Goal: Communication & Community: Answer question/provide support

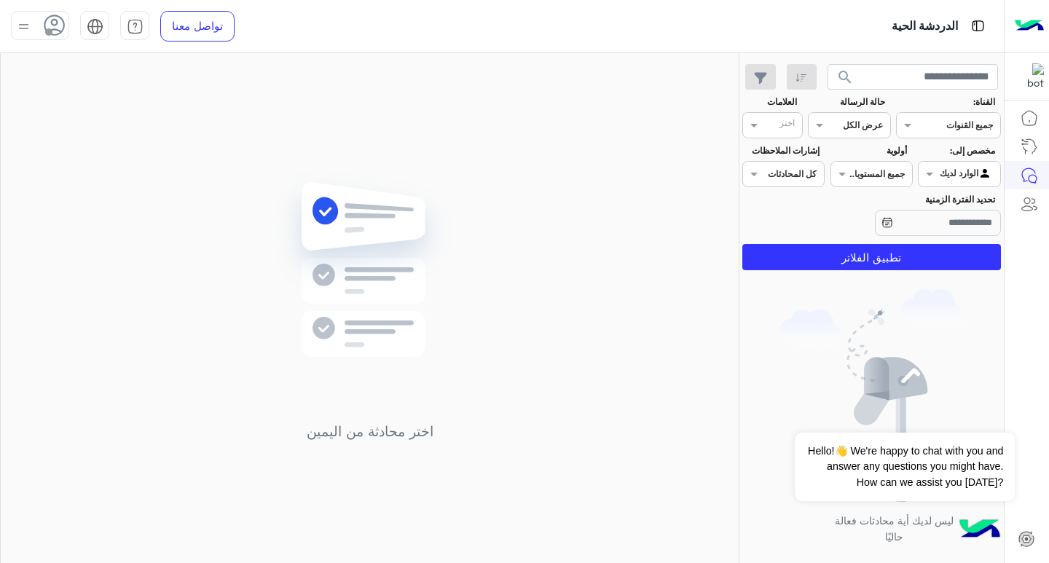
click at [940, 128] on input "text" at bounding box center [965, 123] width 53 height 13
click at [934, 181] on div "واتساب" at bounding box center [948, 182] width 105 height 28
click at [867, 130] on input "text" at bounding box center [866, 123] width 34 height 13
click at [864, 239] on b "غير مقروءة" at bounding box center [859, 235] width 49 height 12
click at [852, 176] on div at bounding box center [871, 172] width 81 height 14
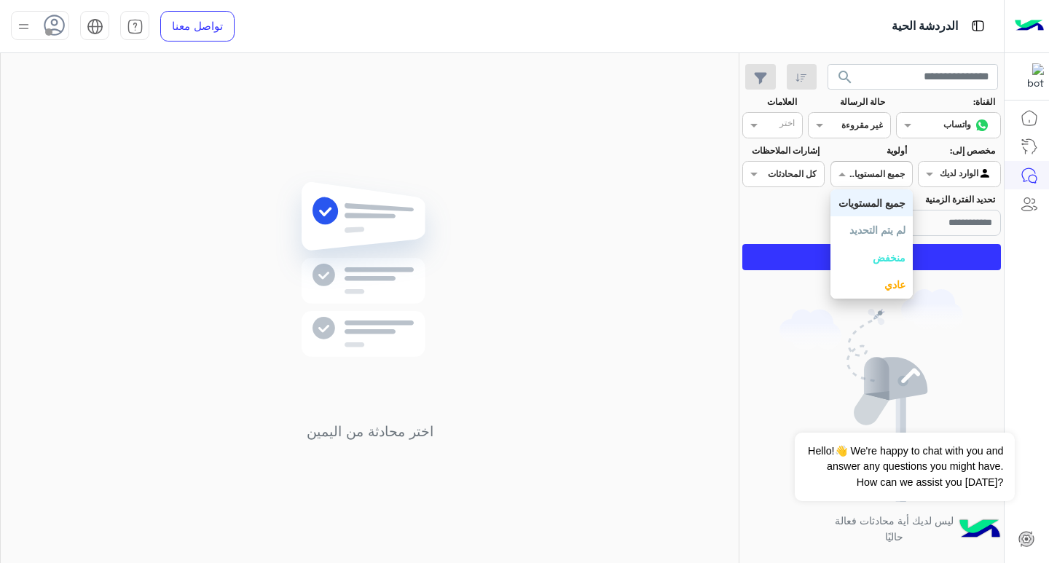
click at [854, 165] on div at bounding box center [871, 172] width 81 height 14
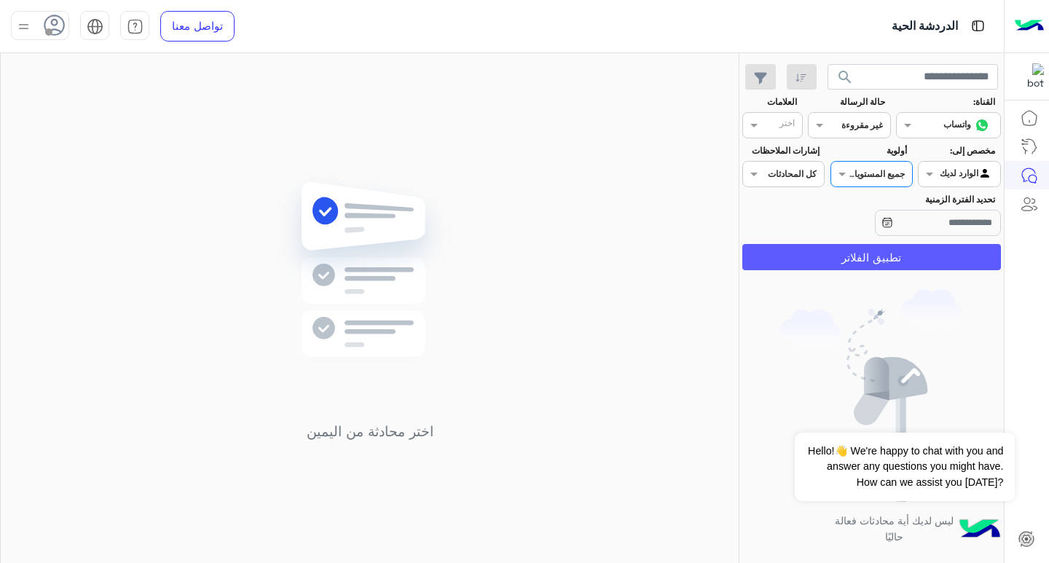
click at [881, 253] on button "تطبيق الفلاتر" at bounding box center [871, 257] width 259 height 26
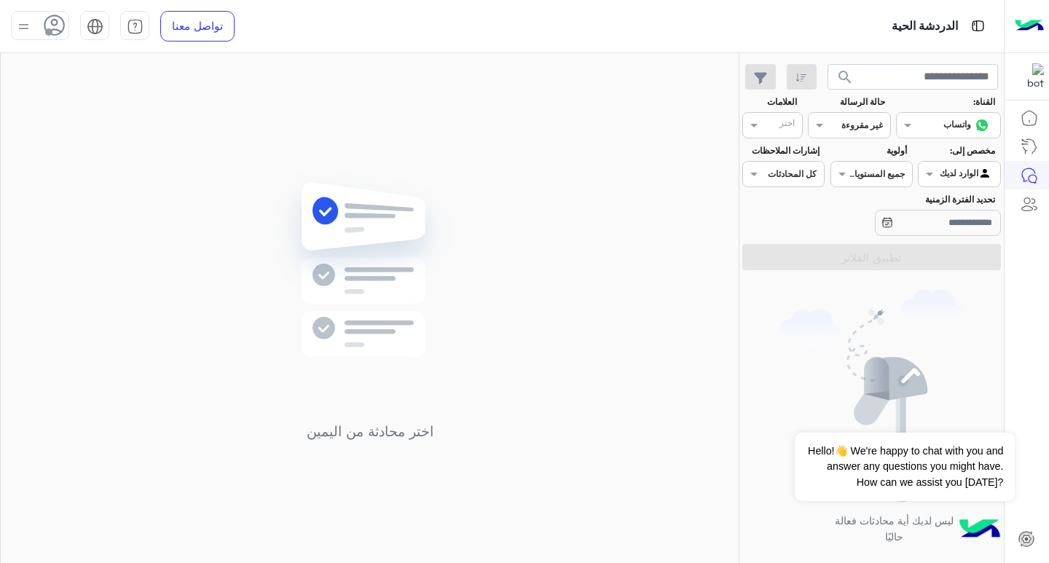
click at [841, 123] on div at bounding box center [848, 124] width 81 height 14
click at [841, 143] on div "عرض الكل" at bounding box center [849, 154] width 82 height 27
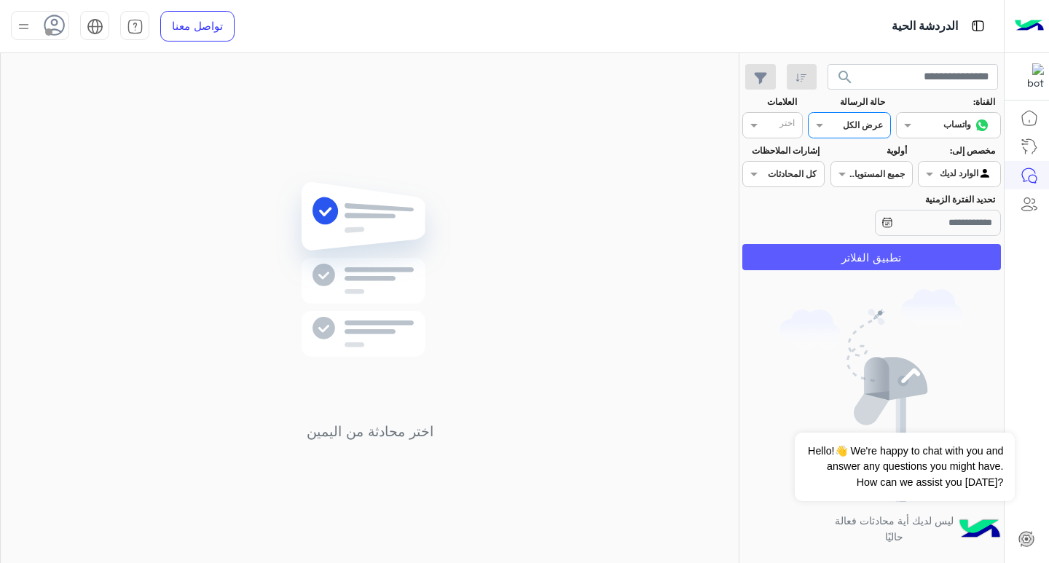
click at [882, 261] on button "تطبيق الفلاتر" at bounding box center [871, 257] width 259 height 26
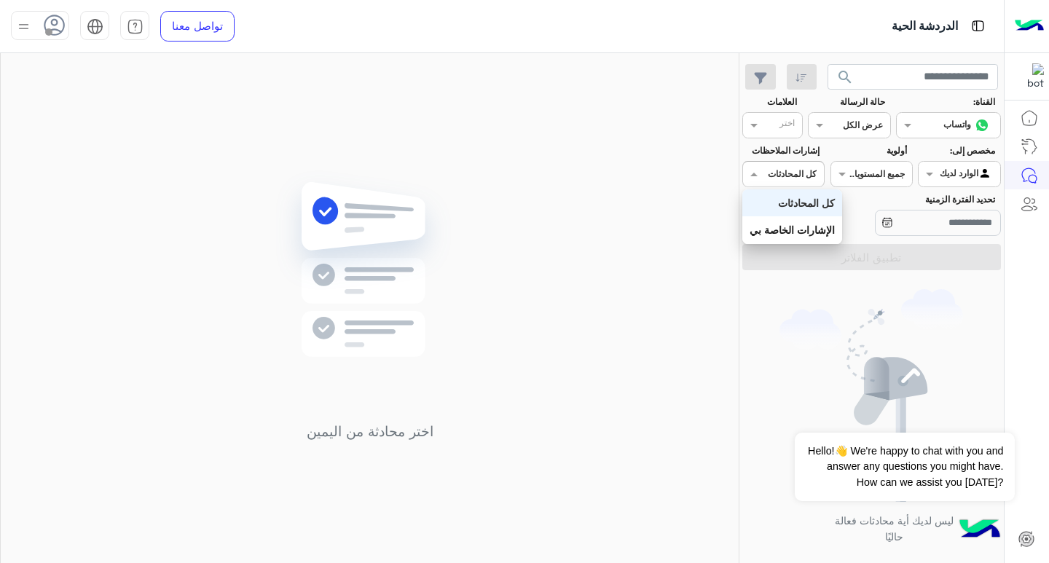
click at [802, 175] on input "text" at bounding box center [800, 172] width 34 height 13
click at [800, 173] on input "text" at bounding box center [800, 172] width 34 height 13
click at [766, 174] on div at bounding box center [783, 172] width 81 height 14
click at [865, 282] on div "ليس لديك أية محادثات فعالة حاليًا" at bounding box center [871, 422] width 264 height 293
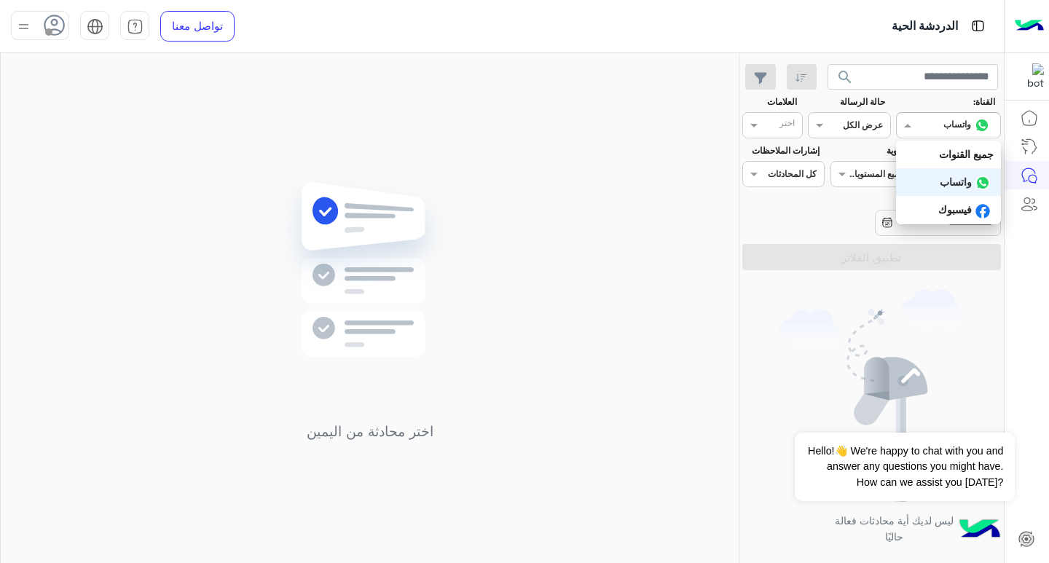
click at [941, 125] on input "text" at bounding box center [965, 123] width 53 height 13
click at [939, 155] on b "جميع القنوات" at bounding box center [966, 154] width 55 height 12
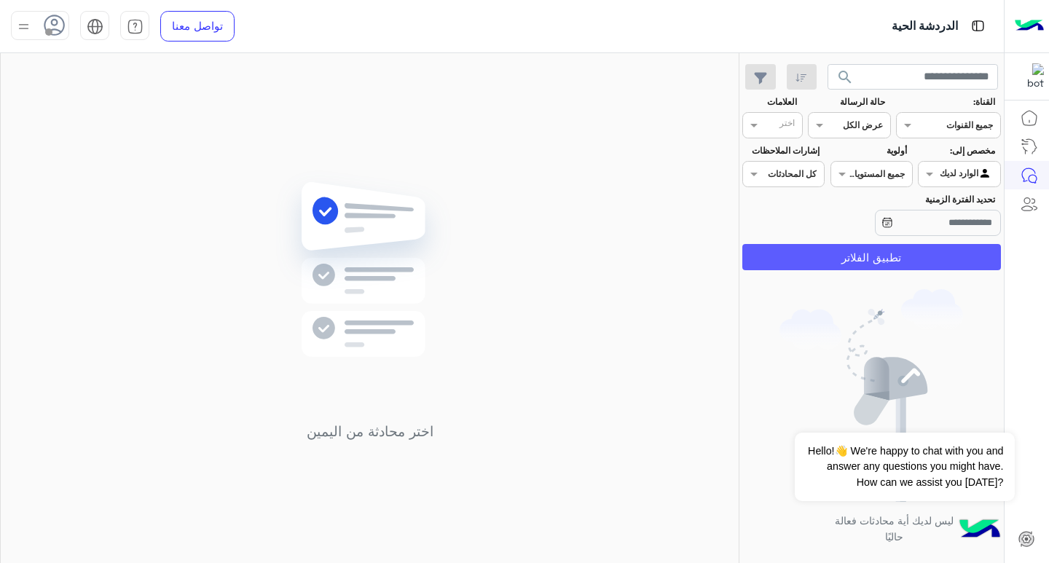
click at [940, 249] on button "تطبيق الفلاتر" at bounding box center [871, 257] width 259 height 26
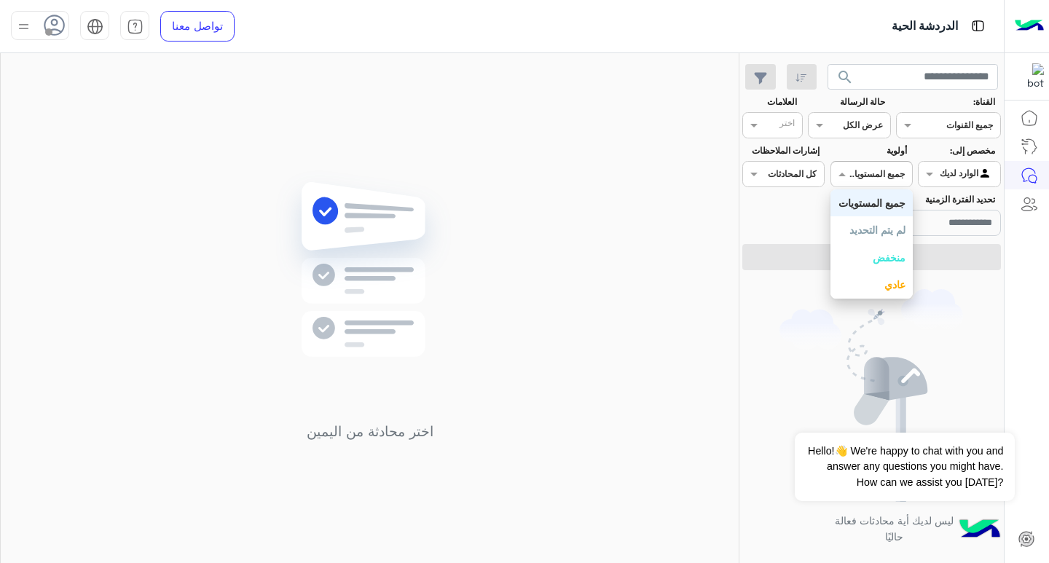
click at [888, 168] on input "text" at bounding box center [888, 172] width 34 height 13
click at [885, 176] on input "text" at bounding box center [888, 172] width 34 height 13
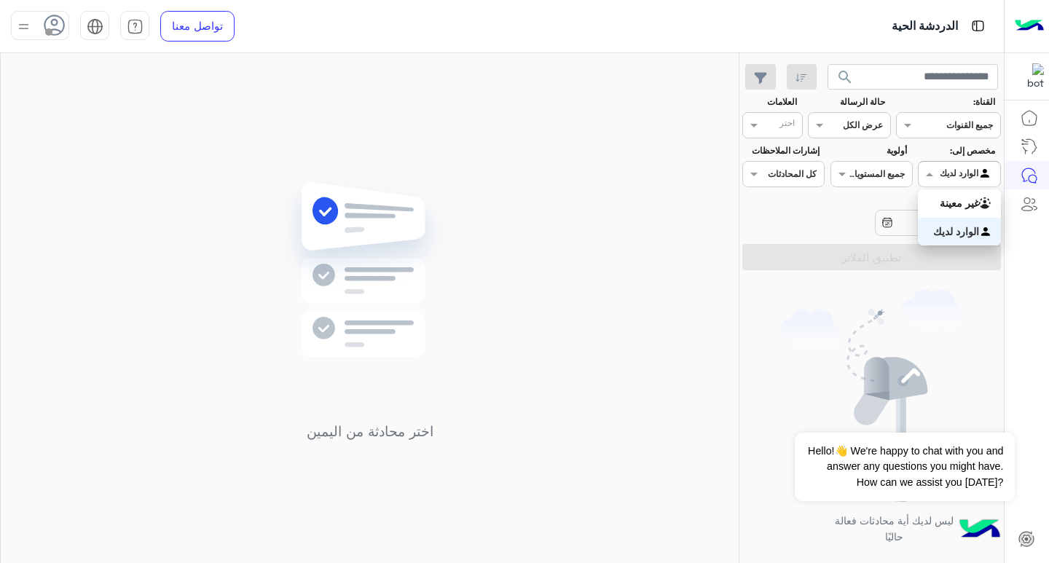
click at [959, 178] on input "text" at bounding box center [976, 172] width 34 height 13
click at [972, 232] on b "الوارد لديك" at bounding box center [956, 231] width 46 height 12
click at [965, 230] on input "تحديد الفترة الزمنية" at bounding box center [938, 223] width 126 height 26
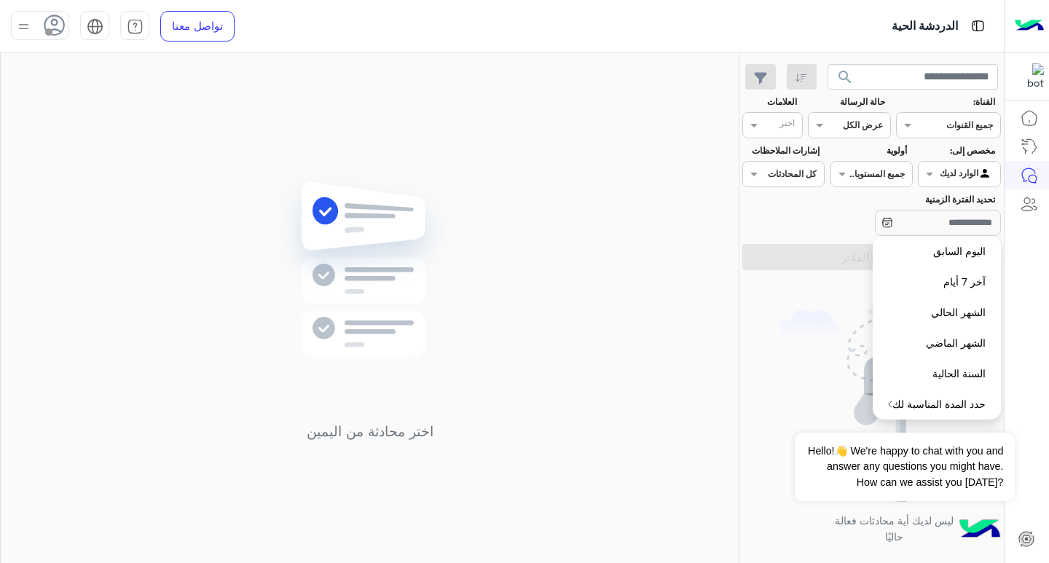
click at [861, 298] on img at bounding box center [871, 395] width 184 height 213
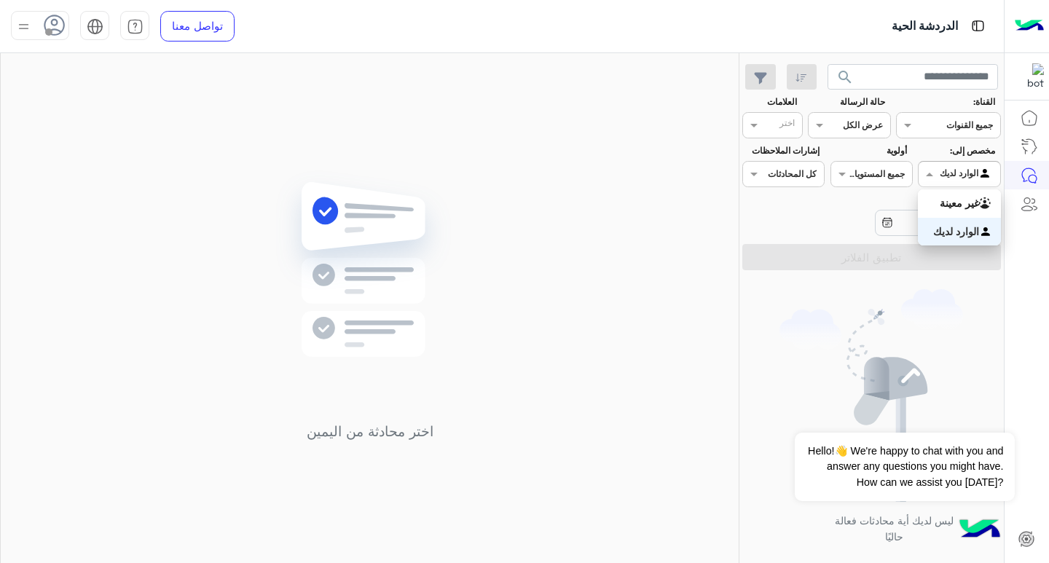
click at [953, 176] on div at bounding box center [958, 172] width 81 height 14
click at [841, 177] on span at bounding box center [840, 173] width 18 height 15
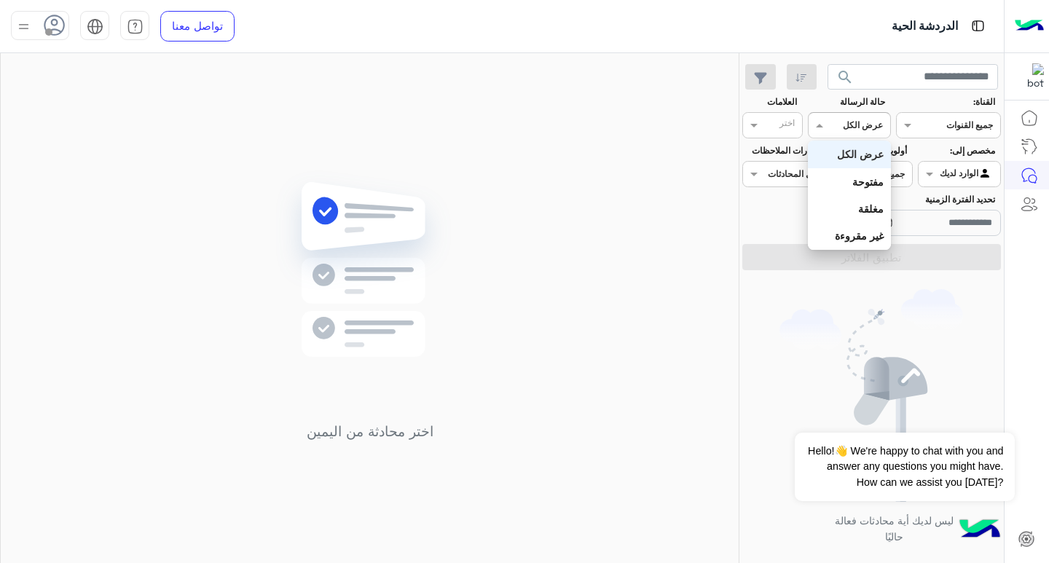
drag, startPoint x: 847, startPoint y: 122, endPoint x: 855, endPoint y: 181, distance: 60.3
click at [847, 122] on div at bounding box center [848, 124] width 81 height 14
click at [868, 183] on b "مفتوحة" at bounding box center [867, 182] width 31 height 12
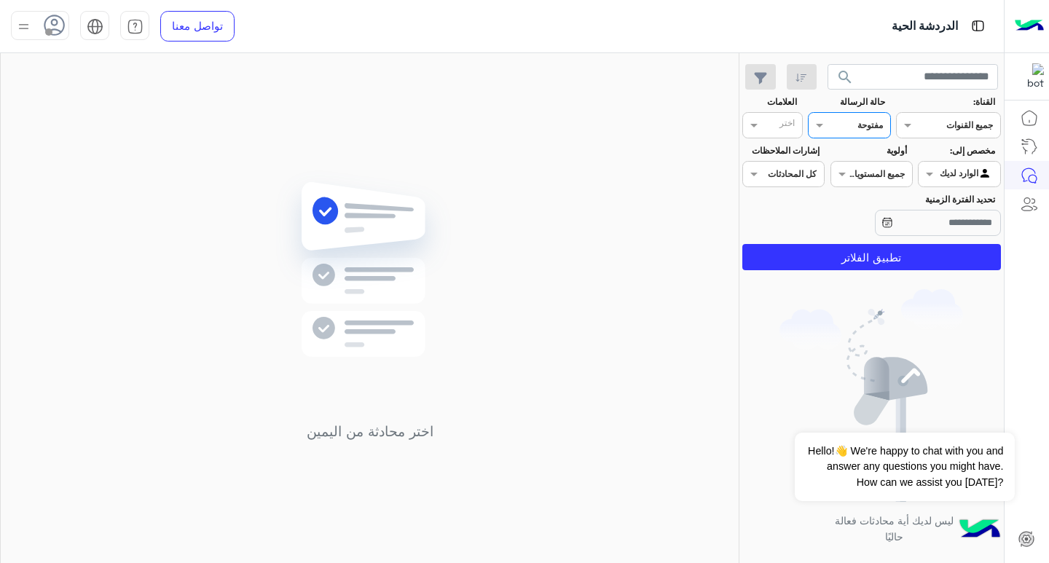
click at [854, 125] on input "text" at bounding box center [866, 123] width 34 height 13
click at [869, 205] on b "مغلقة" at bounding box center [870, 208] width 25 height 12
drag, startPoint x: 843, startPoint y: 125, endPoint x: 841, endPoint y: 136, distance: 12.0
click at [842, 125] on div at bounding box center [848, 124] width 81 height 14
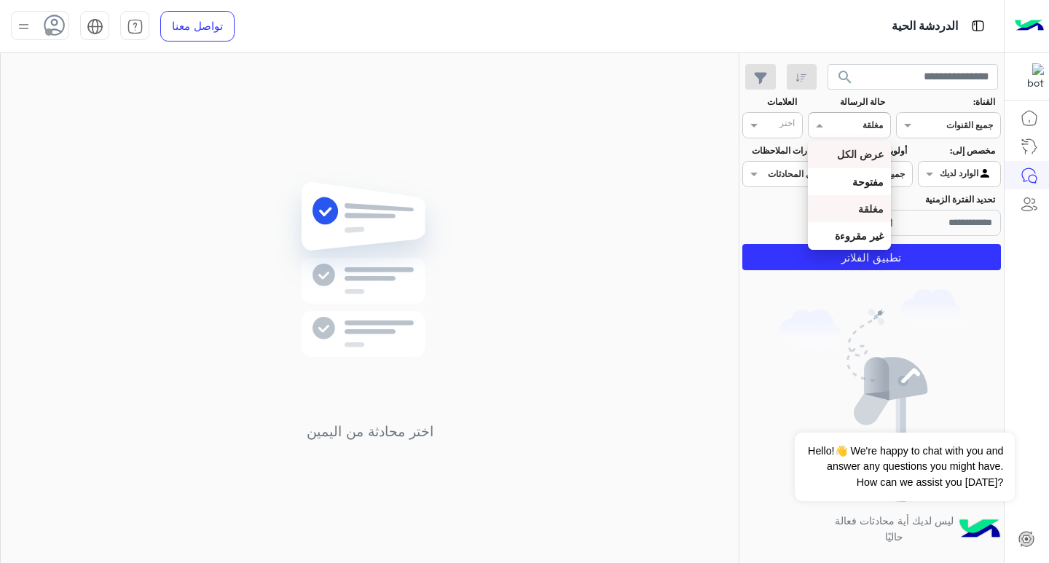
click at [857, 154] on b "عرض الكل" at bounding box center [860, 154] width 47 height 12
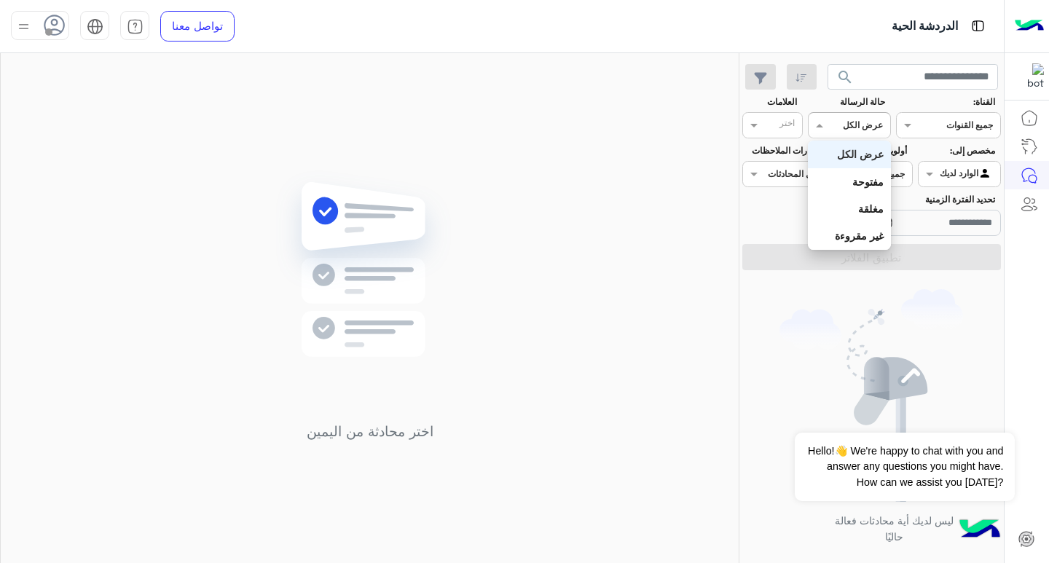
click at [862, 122] on input "text" at bounding box center [866, 123] width 34 height 13
drag, startPoint x: 871, startPoint y: 183, endPoint x: 848, endPoint y: 145, distance: 44.5
click at [849, 145] on div "عرض الكل مفتوحة مغلقة غير مقروءة" at bounding box center [849, 195] width 82 height 109
click at [862, 187] on b "مفتوحة" at bounding box center [867, 182] width 31 height 12
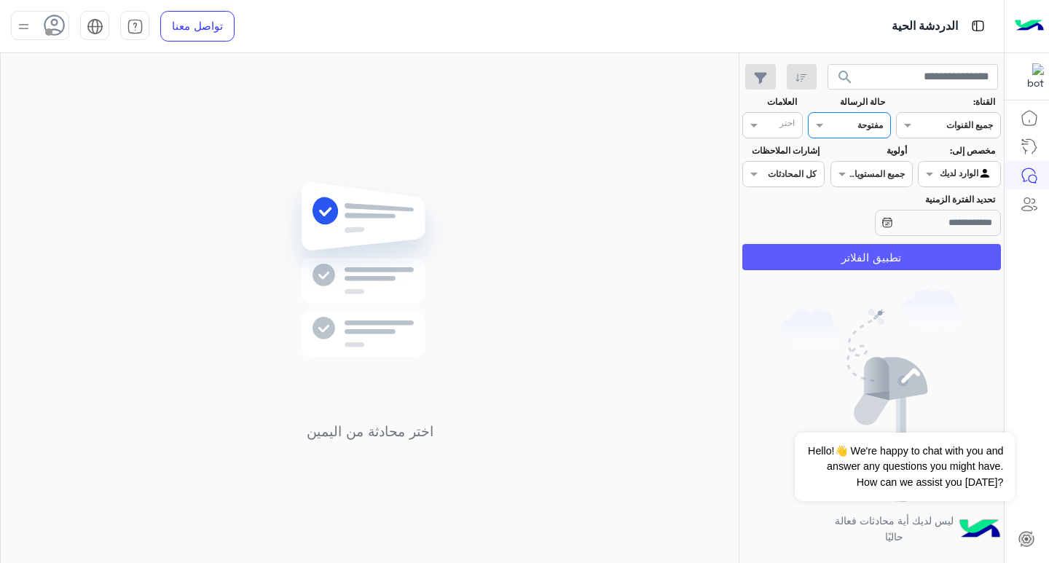
click at [897, 258] on button "تطبيق الفلاتر" at bounding box center [871, 257] width 259 height 26
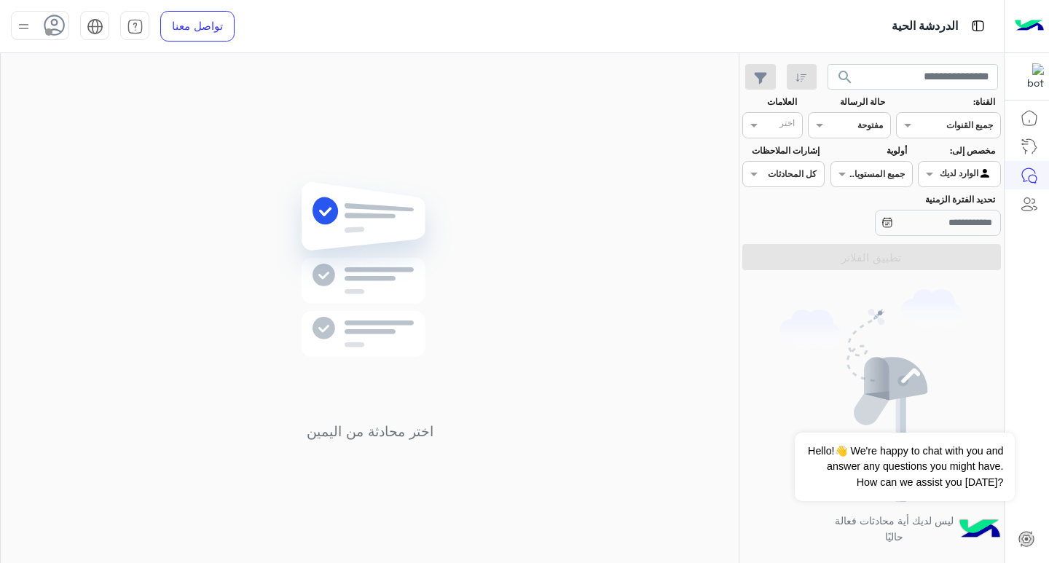
click at [937, 117] on div at bounding box center [948, 124] width 103 height 14
click at [953, 187] on b "واتساب" at bounding box center [956, 182] width 32 height 12
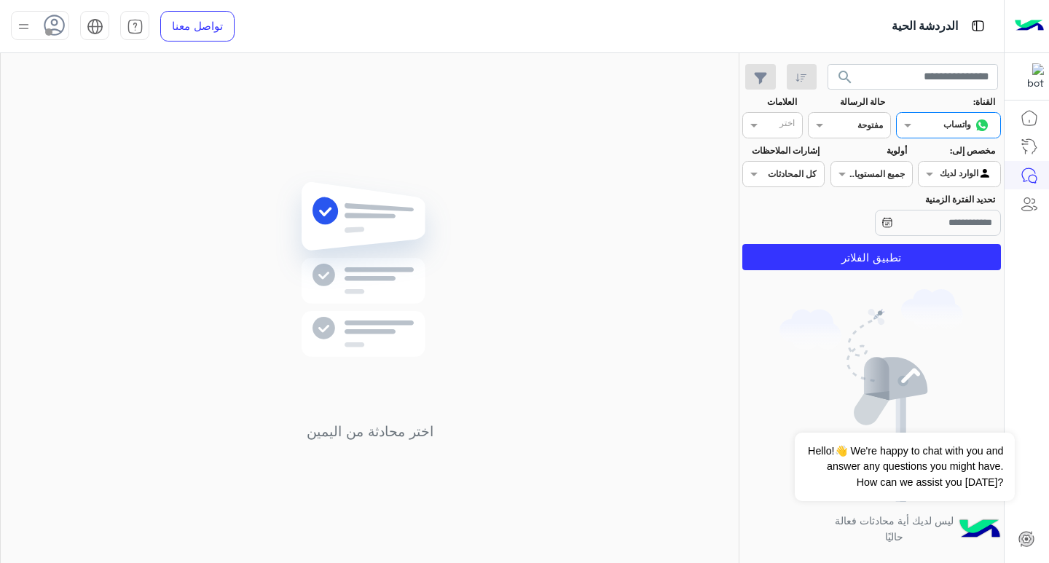
click at [946, 243] on section "القناة: القناه واتساب حالة الرسالة القناه مفتوحة العلامات اختر مخصص إلى: Agent …" at bounding box center [871, 182] width 243 height 175
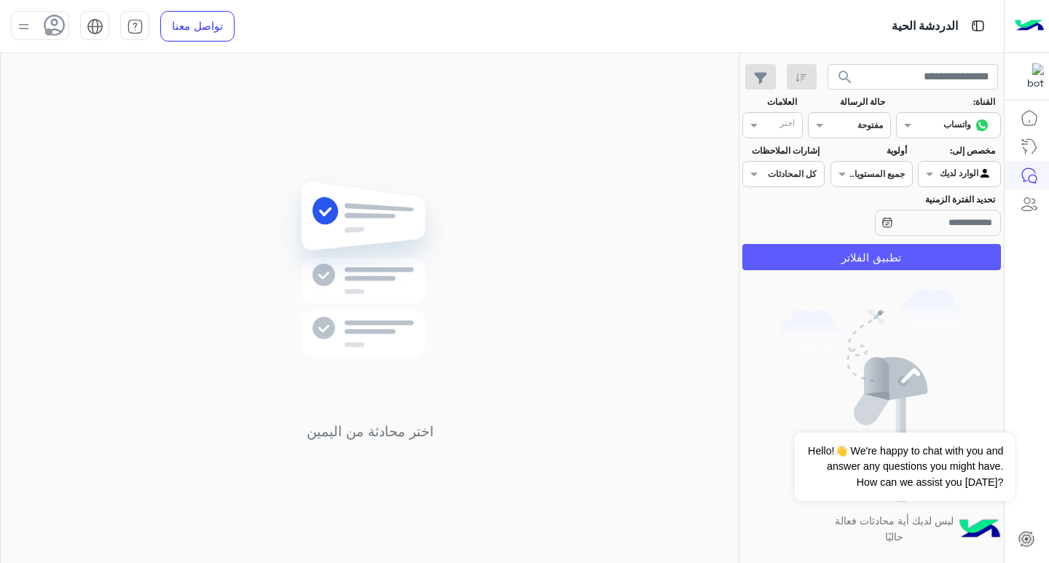
click at [946, 256] on button "تطبيق الفلاتر" at bounding box center [871, 257] width 259 height 26
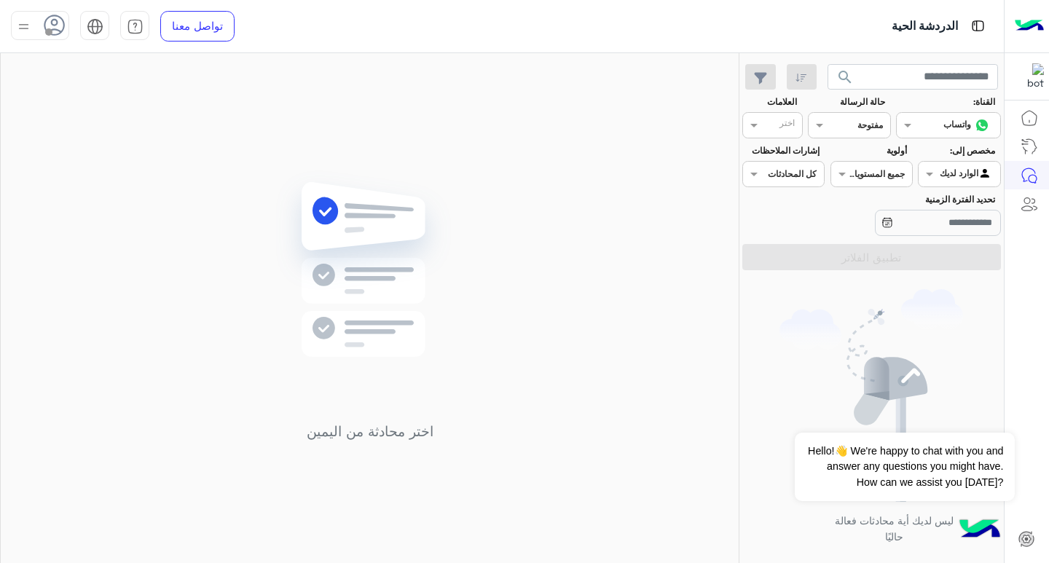
click at [774, 128] on input "text" at bounding box center [780, 126] width 30 height 13
click at [781, 133] on div at bounding box center [779, 127] width 36 height 16
click at [772, 125] on input "text" at bounding box center [780, 126] width 30 height 13
click at [755, 125] on span at bounding box center [752, 124] width 18 height 15
click at [1025, 116] on icon at bounding box center [1028, 117] width 17 height 17
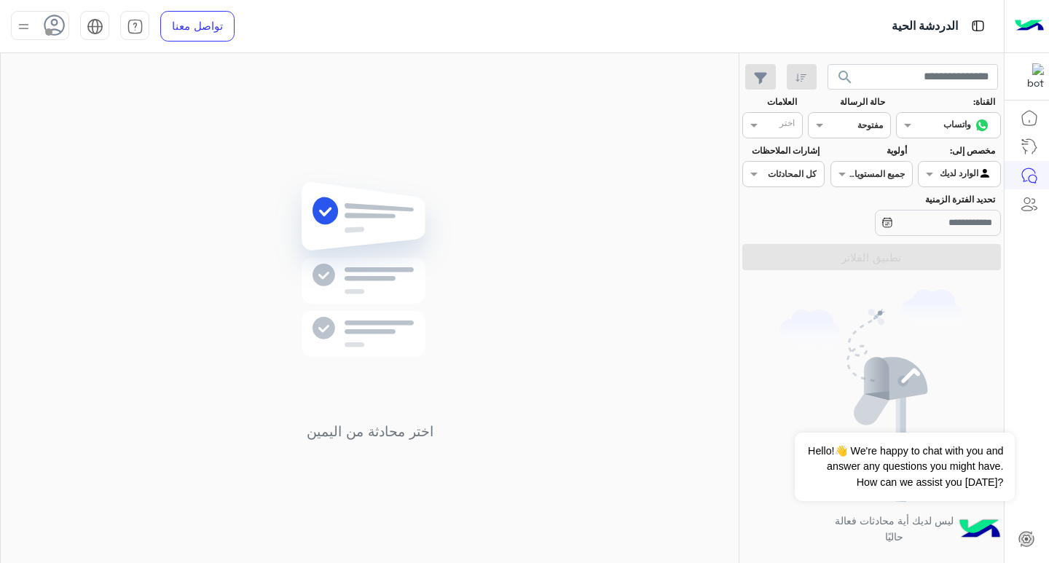
click at [1025, 116] on icon at bounding box center [1028, 117] width 17 height 17
click at [1031, 175] on icon at bounding box center [1032, 179] width 8 height 8
click at [1031, 211] on icon at bounding box center [1028, 203] width 17 height 17
click at [1031, 200] on icon at bounding box center [1028, 203] width 17 height 17
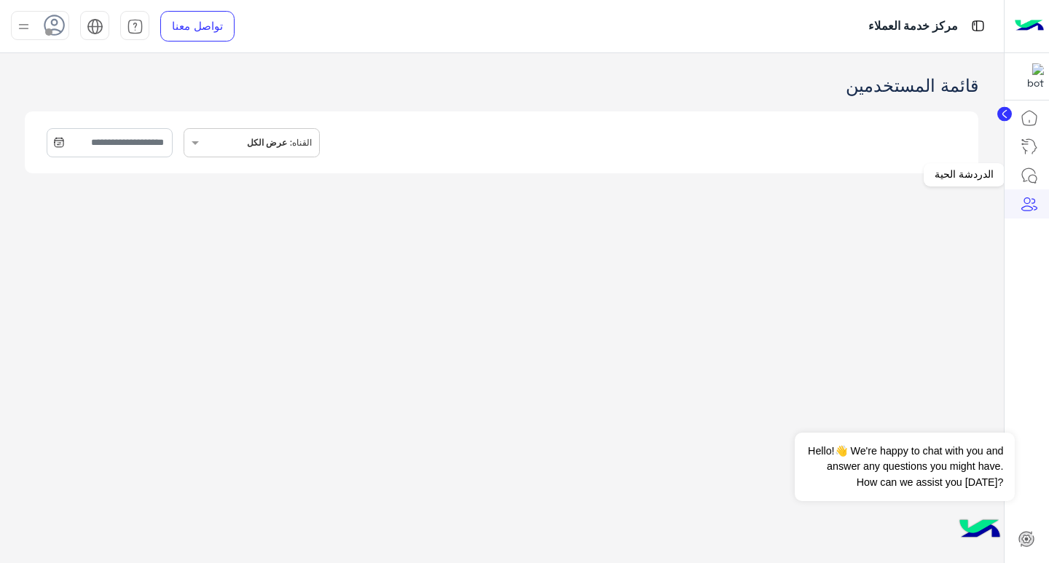
click at [1039, 177] on link at bounding box center [1028, 175] width 39 height 29
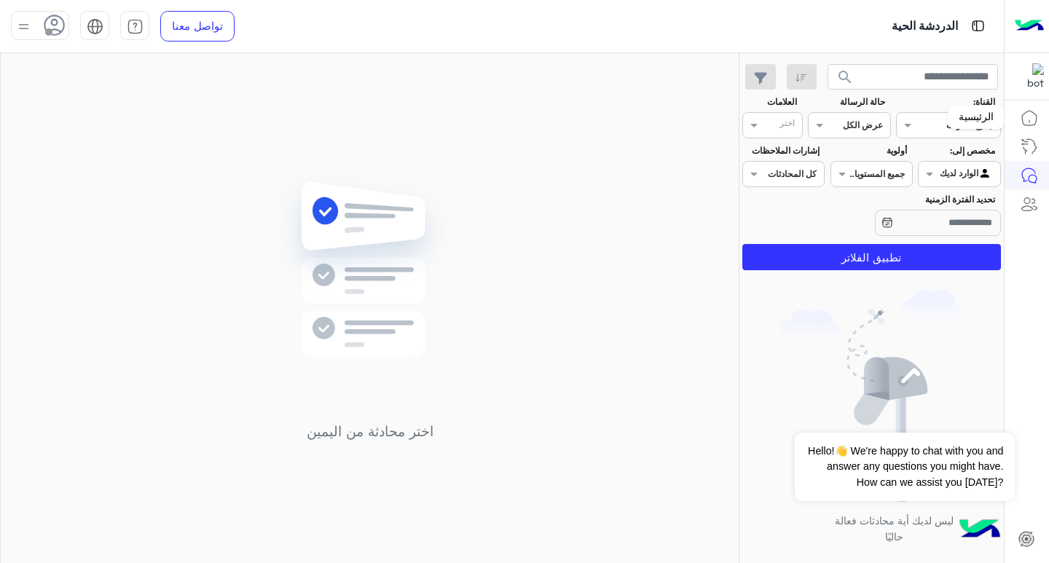
click at [1027, 115] on icon at bounding box center [1028, 117] width 17 height 17
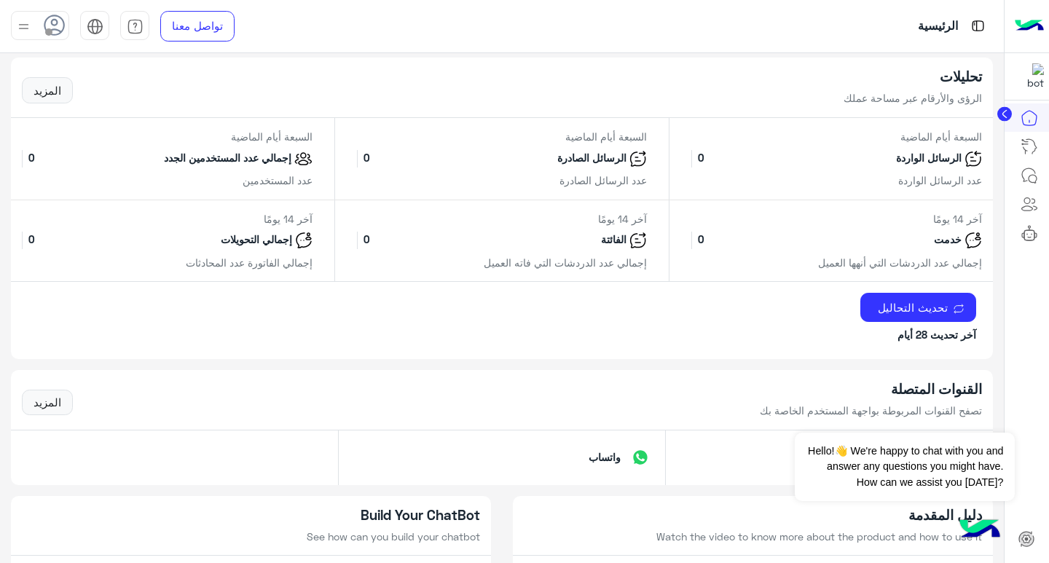
scroll to position [583, 0]
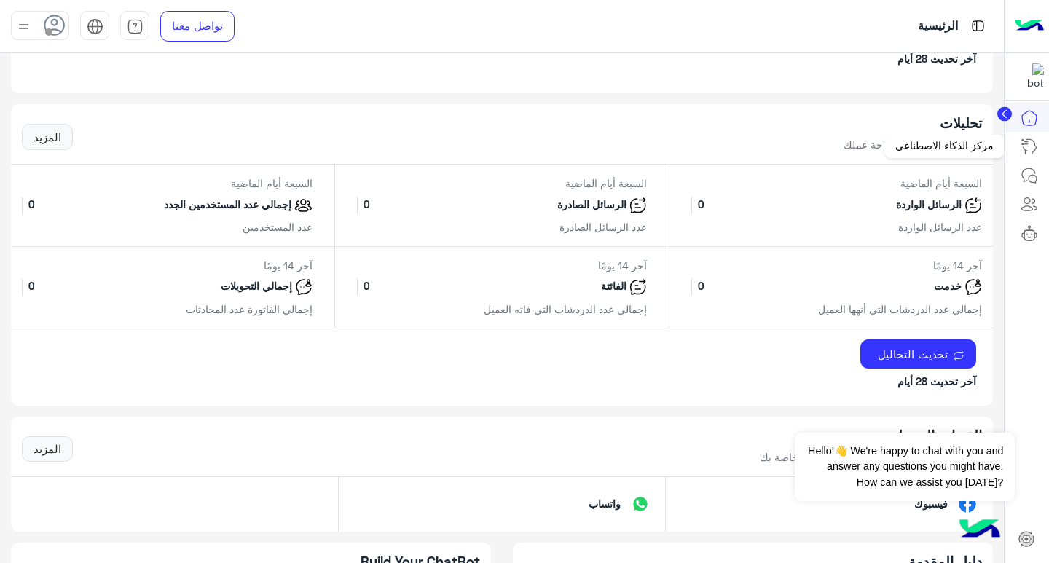
click at [1030, 152] on icon at bounding box center [1028, 146] width 17 height 17
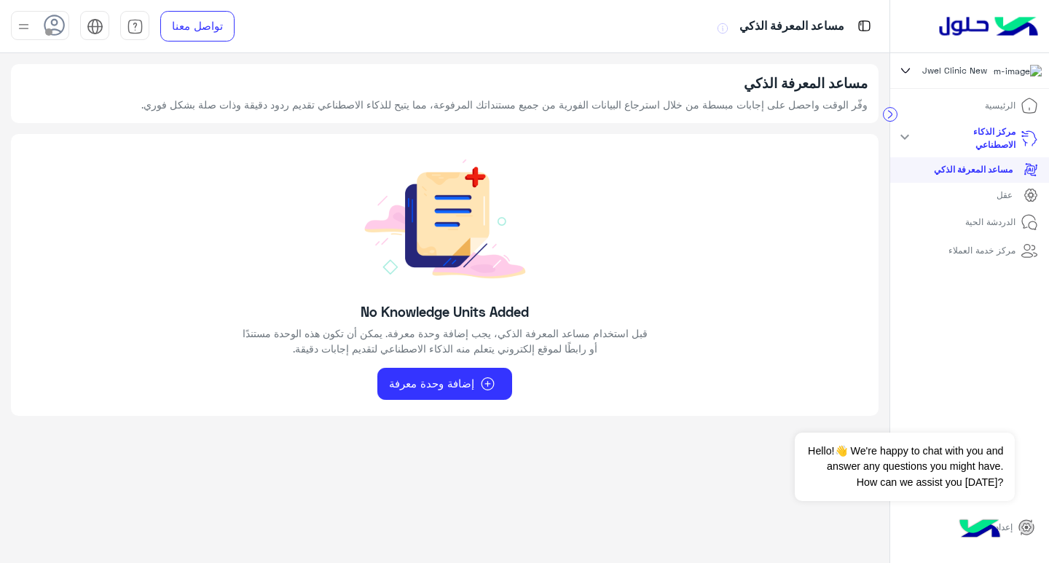
click at [999, 202] on p "عقل" at bounding box center [1004, 195] width 16 height 13
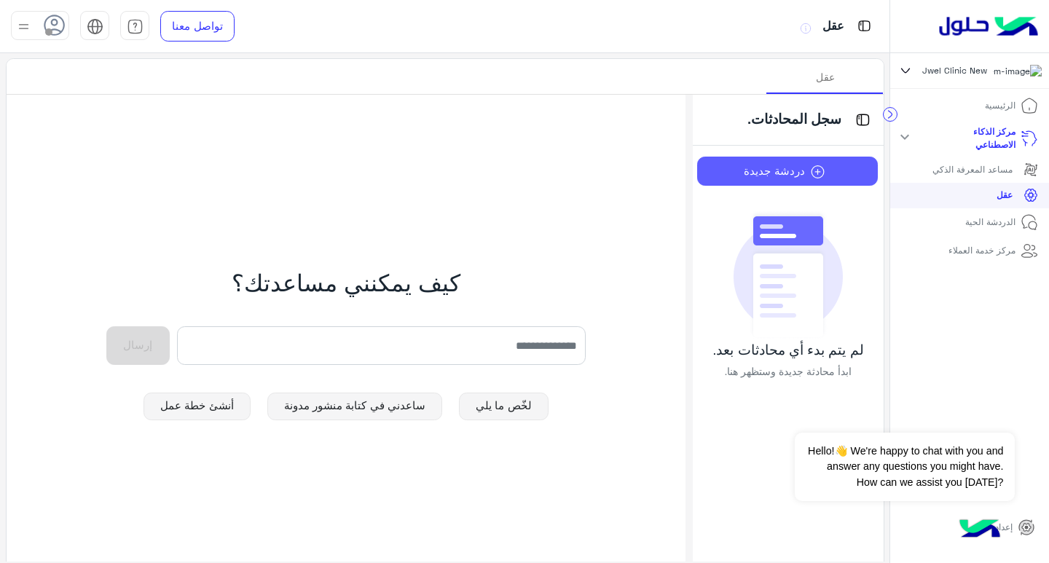
click at [815, 170] on img at bounding box center [818, 172] width 26 height 15
click at [814, 170] on img at bounding box center [818, 172] width 26 height 15
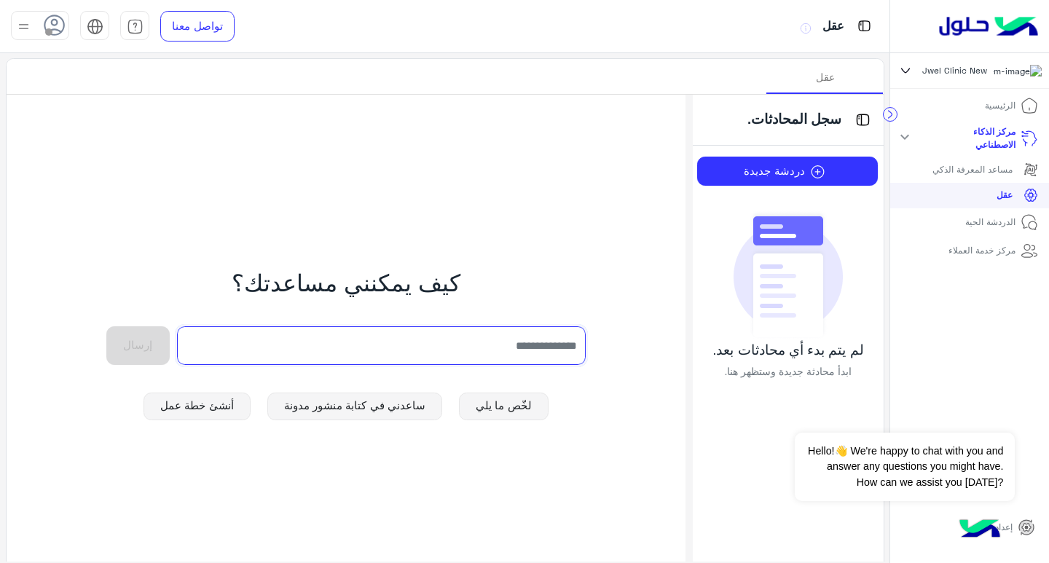
click at [556, 346] on input "text" at bounding box center [381, 345] width 409 height 39
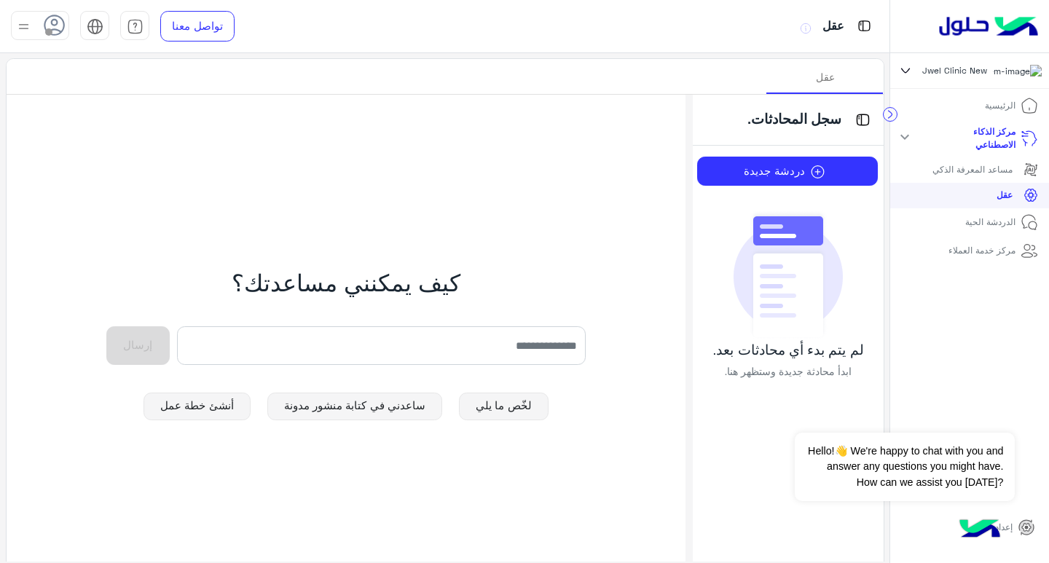
click at [989, 106] on p "الرئيسية" at bounding box center [1000, 105] width 31 height 13
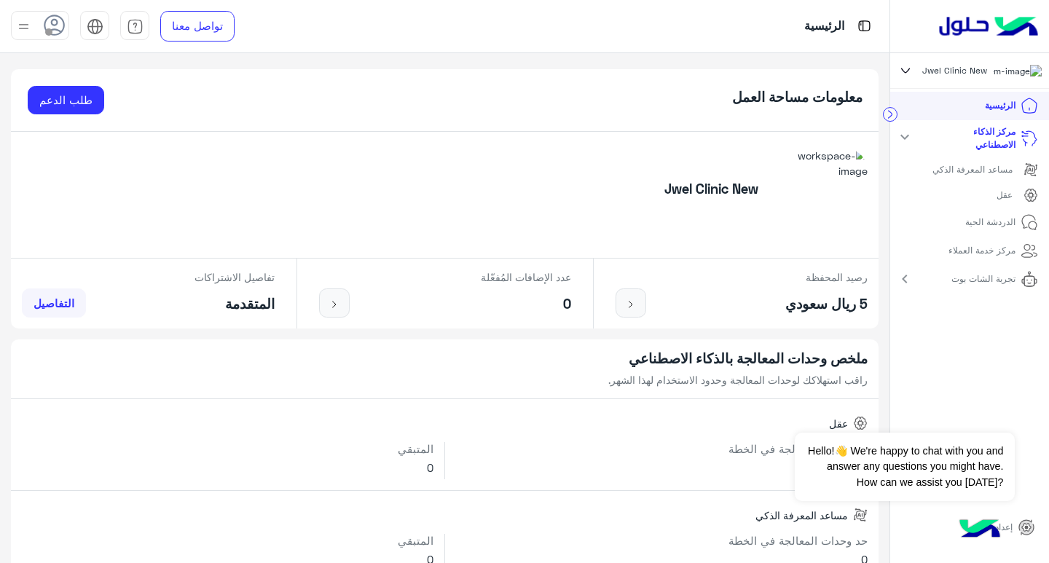
click at [934, 142] on link "مركز الذكاء الاصطناعي" at bounding box center [983, 138] width 130 height 37
click at [987, 135] on p "مركز الذكاء الاصطناعي" at bounding box center [975, 138] width 80 height 26
click at [990, 224] on p "الدردشة الحية" at bounding box center [990, 222] width 50 height 13
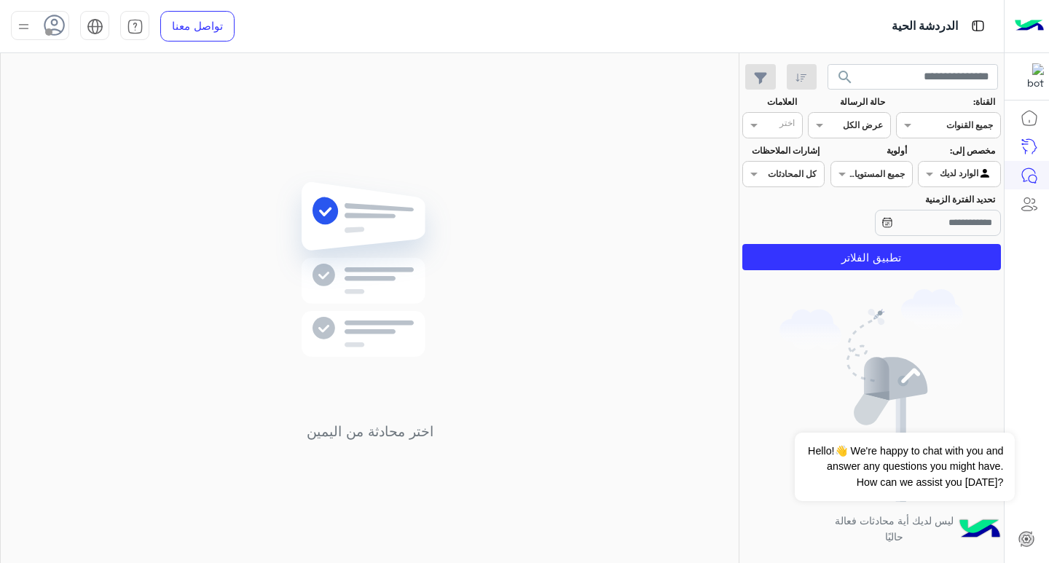
click at [843, 132] on div "عرض الكل" at bounding box center [863, 125] width 40 height 13
click at [863, 238] on b "غير مقروءة" at bounding box center [859, 235] width 49 height 12
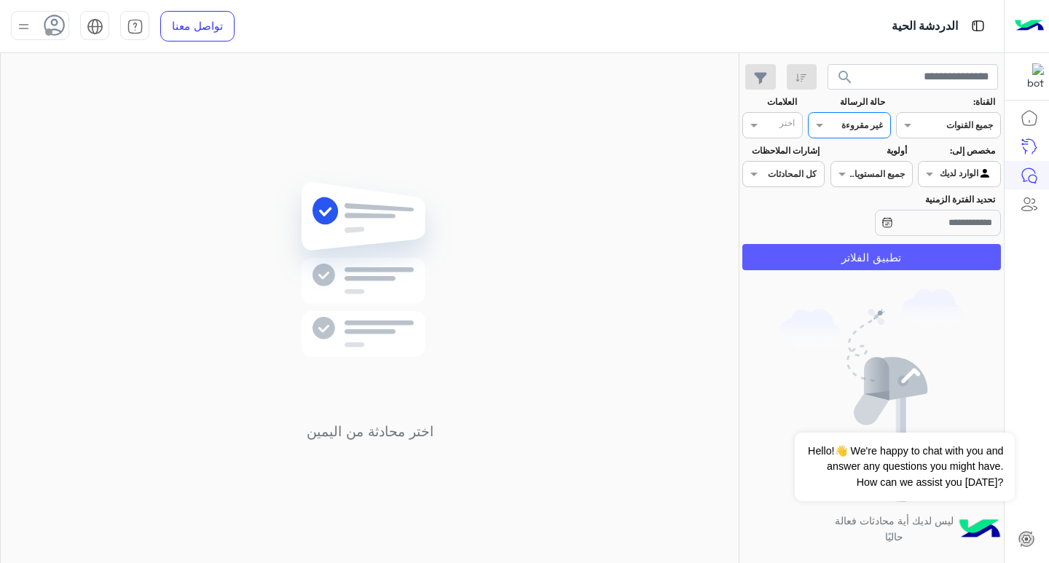
click at [937, 256] on button "تطبيق الفلاتر" at bounding box center [871, 257] width 259 height 26
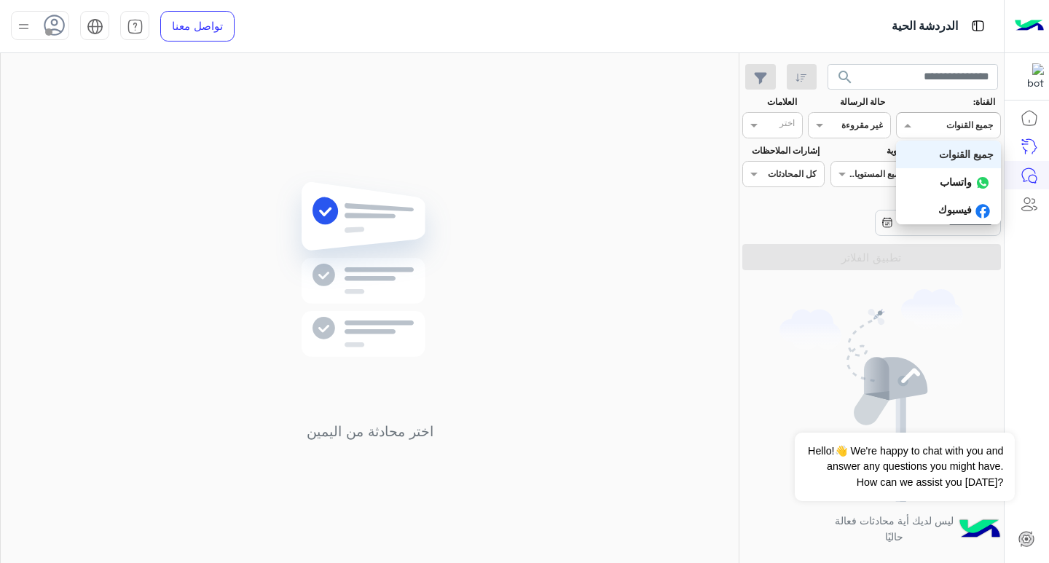
click at [918, 122] on div at bounding box center [948, 124] width 103 height 14
click at [951, 154] on b "جميع القنوات" at bounding box center [966, 154] width 55 height 12
click at [875, 126] on input "text" at bounding box center [866, 123] width 34 height 13
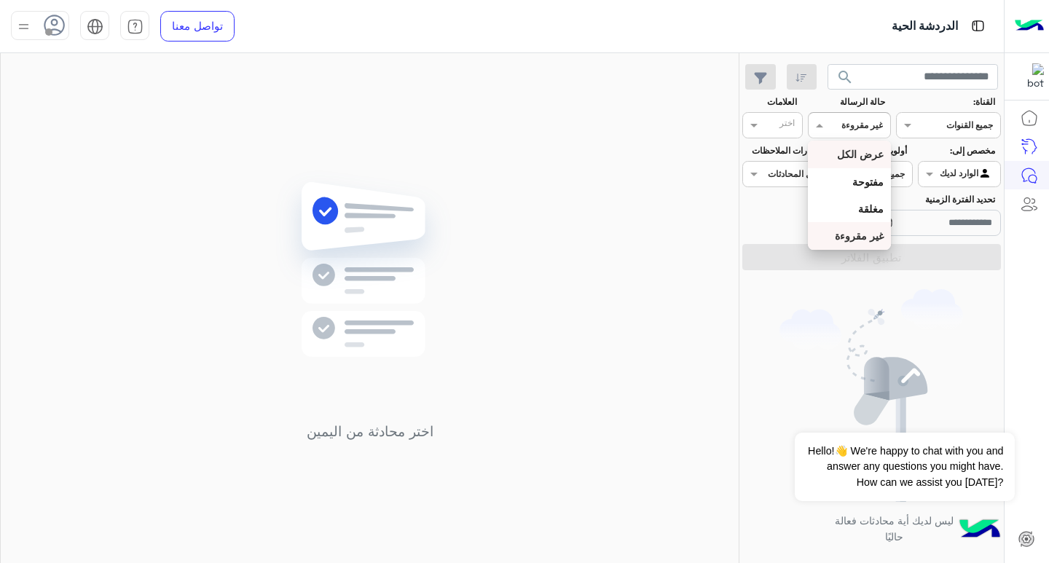
click at [852, 149] on b "عرض الكل" at bounding box center [860, 154] width 47 height 12
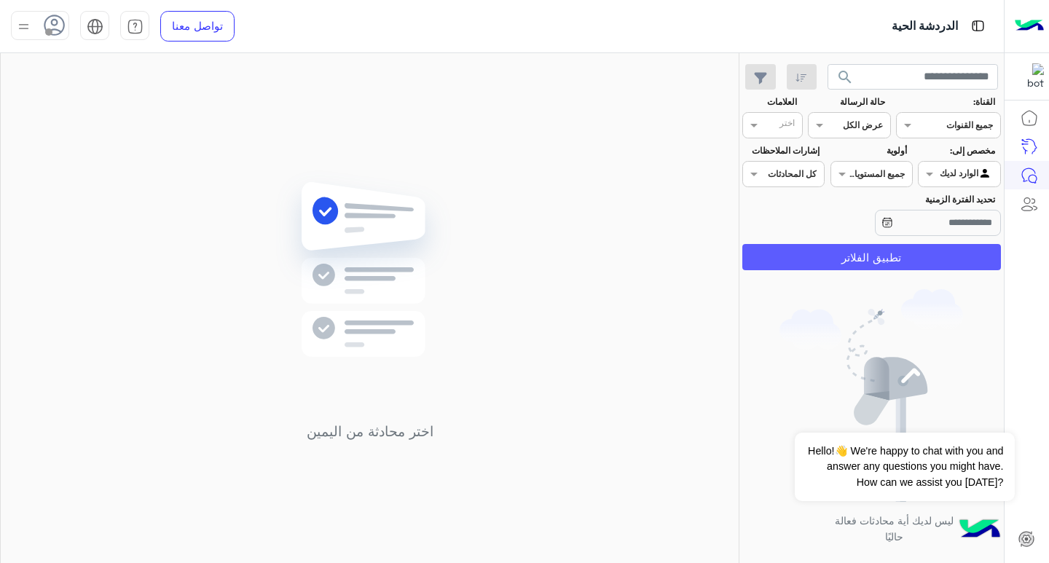
click at [927, 253] on button "تطبيق الفلاتر" at bounding box center [871, 257] width 259 height 26
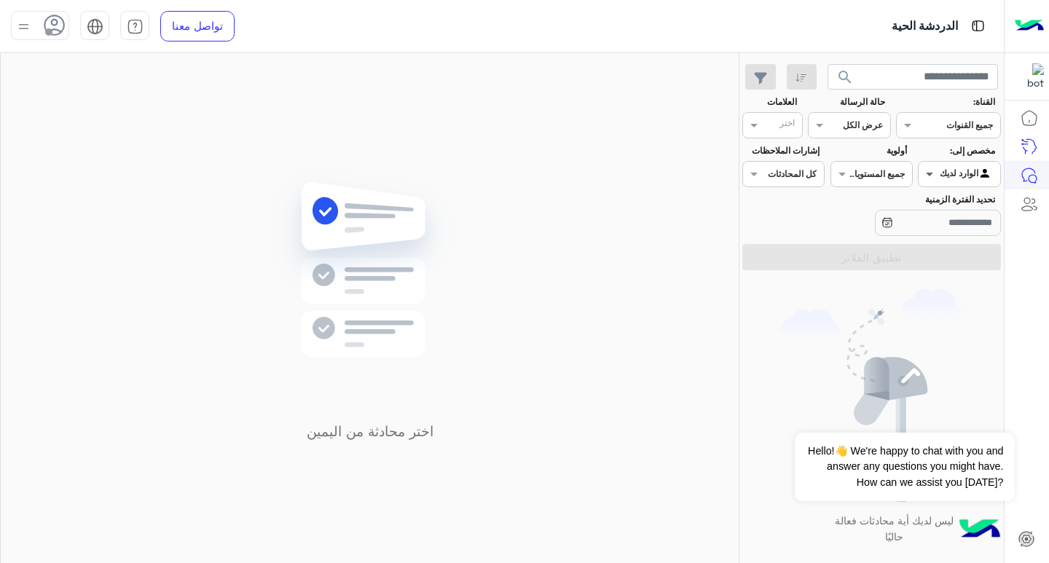
click at [935, 176] on span at bounding box center [927, 173] width 18 height 15
click at [964, 205] on b "غير معينة" at bounding box center [959, 203] width 39 height 12
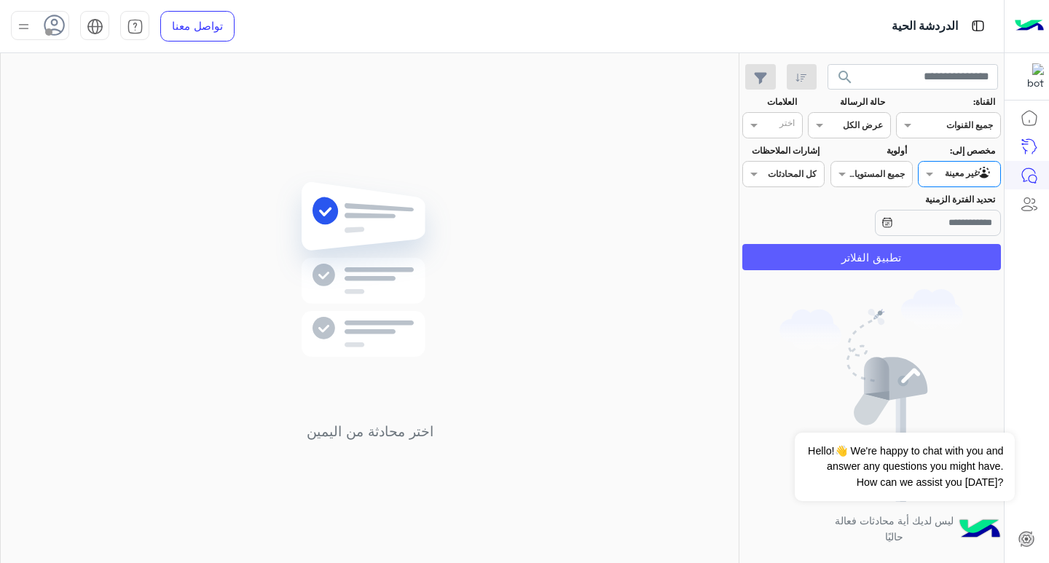
click at [957, 249] on button "تطبيق الفلاتر" at bounding box center [871, 257] width 259 height 26
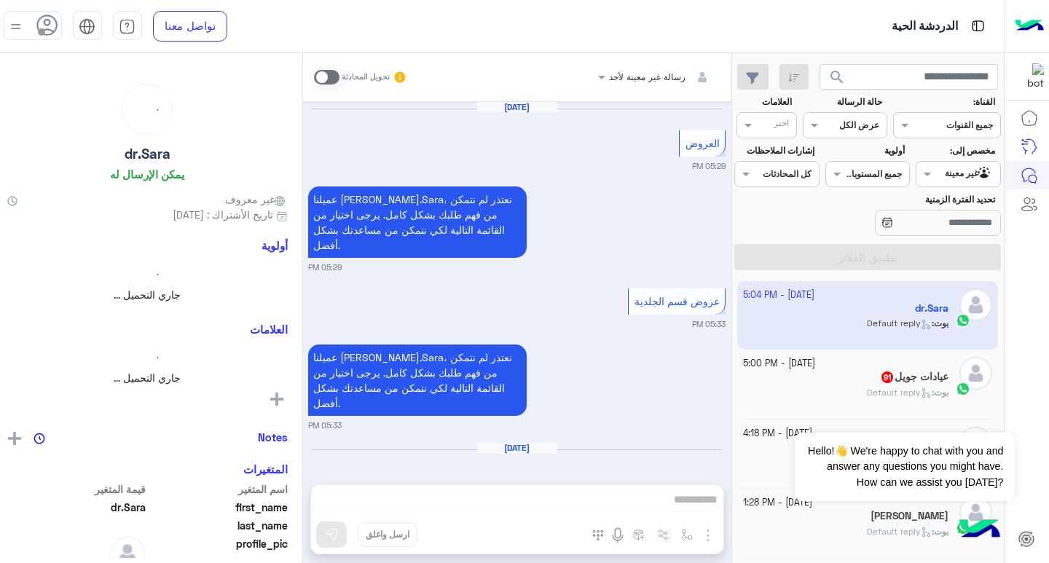
click at [36, 27] on icon at bounding box center [47, 26] width 22 height 22
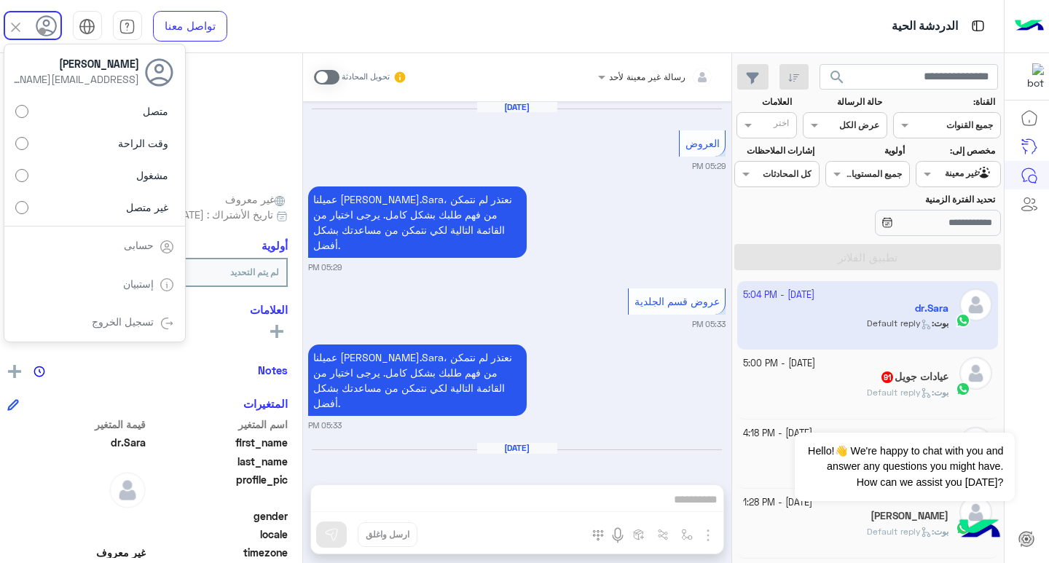
scroll to position [1036, 0]
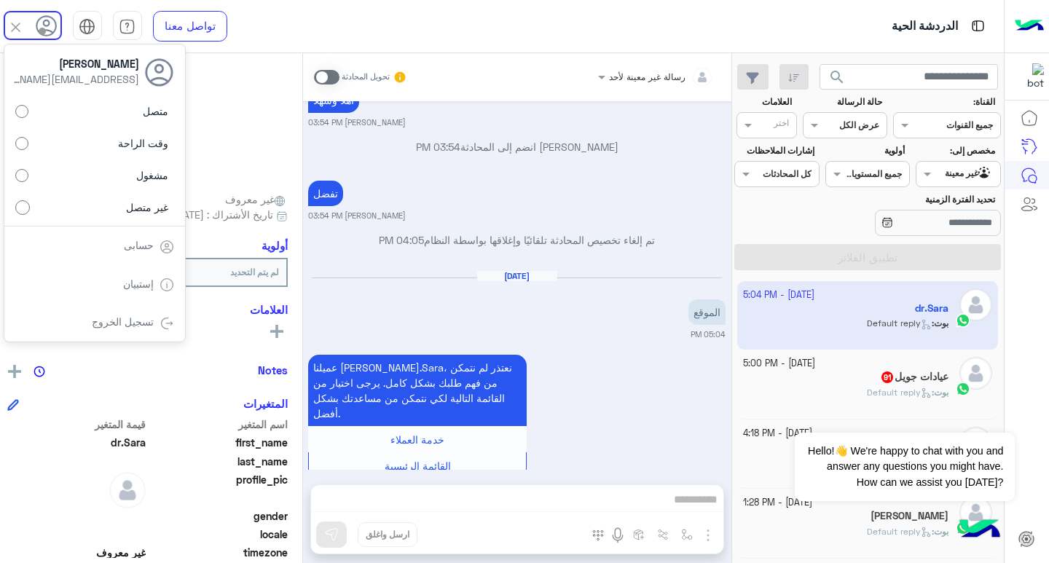
click at [65, 110] on label "متصل" at bounding box center [94, 111] width 159 height 26
click at [381, 117] on small "[PERSON_NAME] 03:54 PM" at bounding box center [357, 123] width 98 height 12
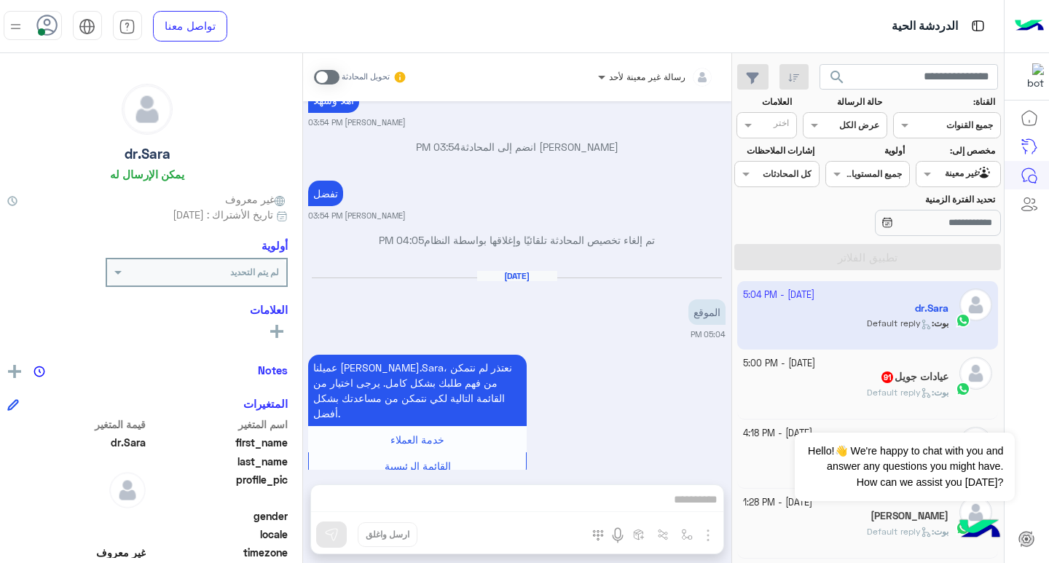
click at [591, 71] on span at bounding box center [600, 76] width 18 height 15
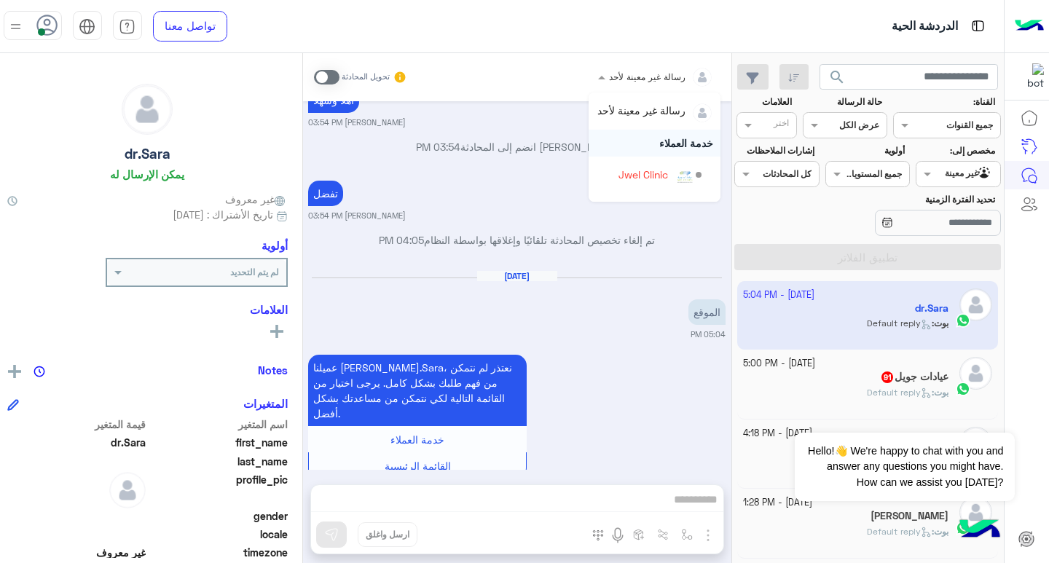
scroll to position [95, 0]
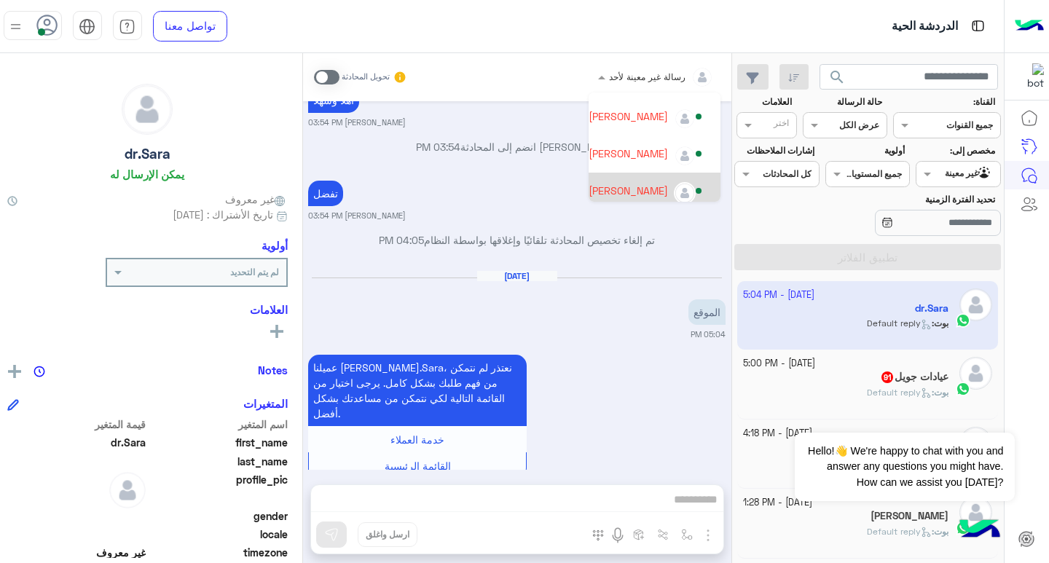
click at [610, 190] on div "[PERSON_NAME]" at bounding box center [646, 190] width 115 height 25
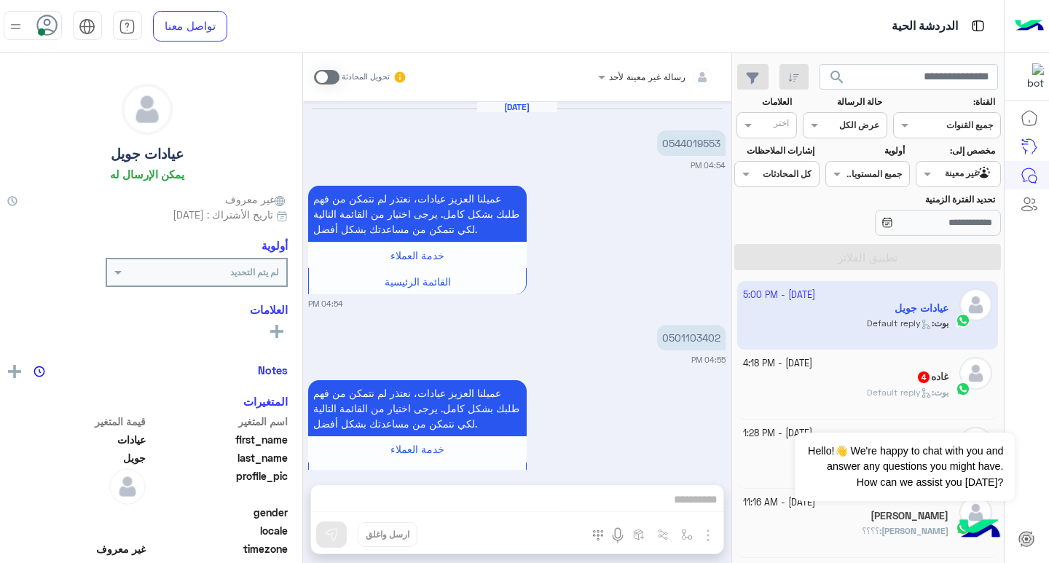
scroll to position [1677, 0]
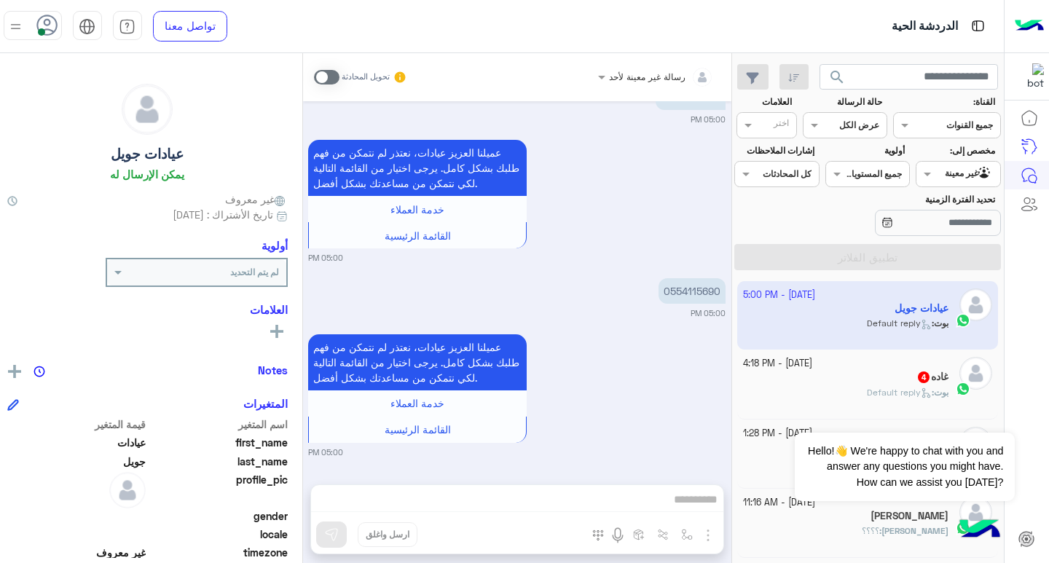
click at [316, 75] on span at bounding box center [326, 77] width 25 height 15
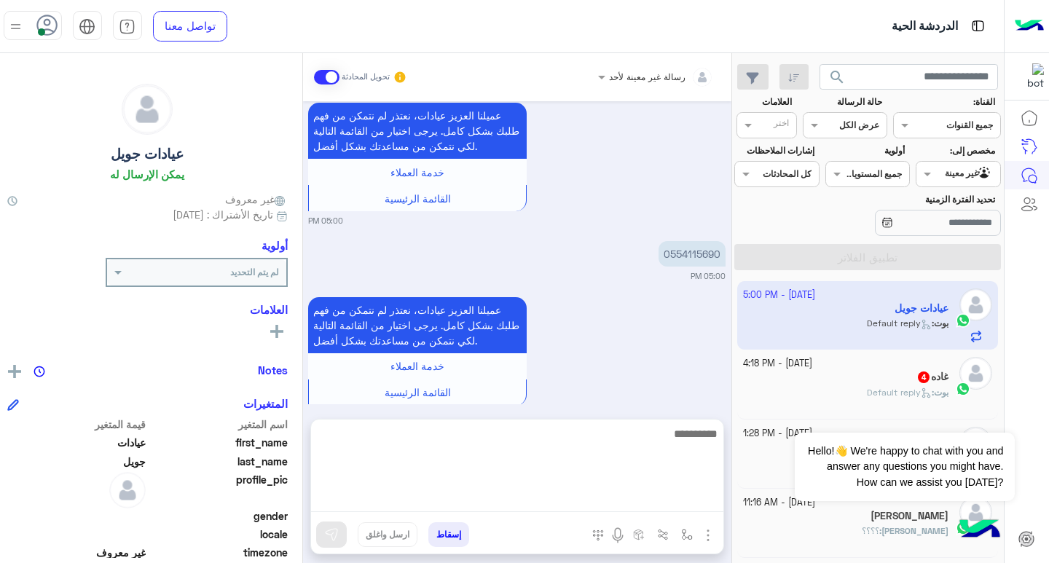
click at [608, 505] on textarea at bounding box center [517, 468] width 412 height 87
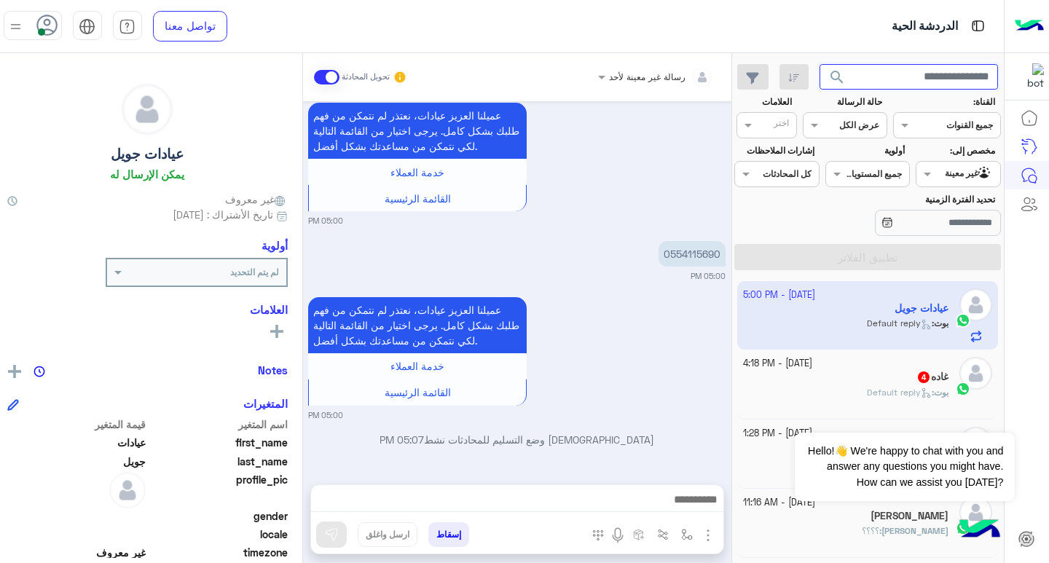
click at [849, 72] on input "text" at bounding box center [908, 77] width 178 height 26
click at [828, 76] on span "search" at bounding box center [836, 76] width 17 height 17
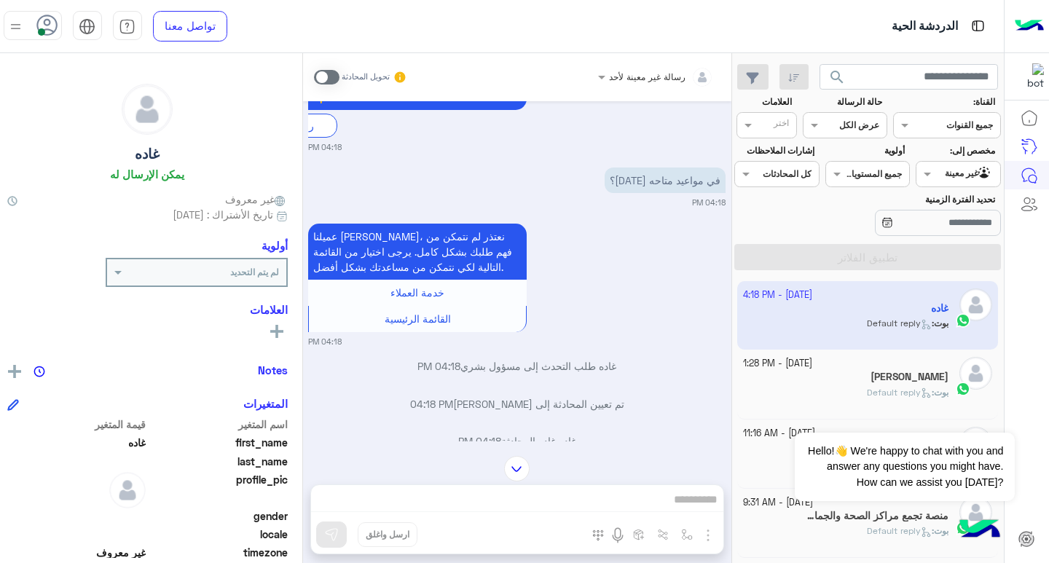
scroll to position [562, 0]
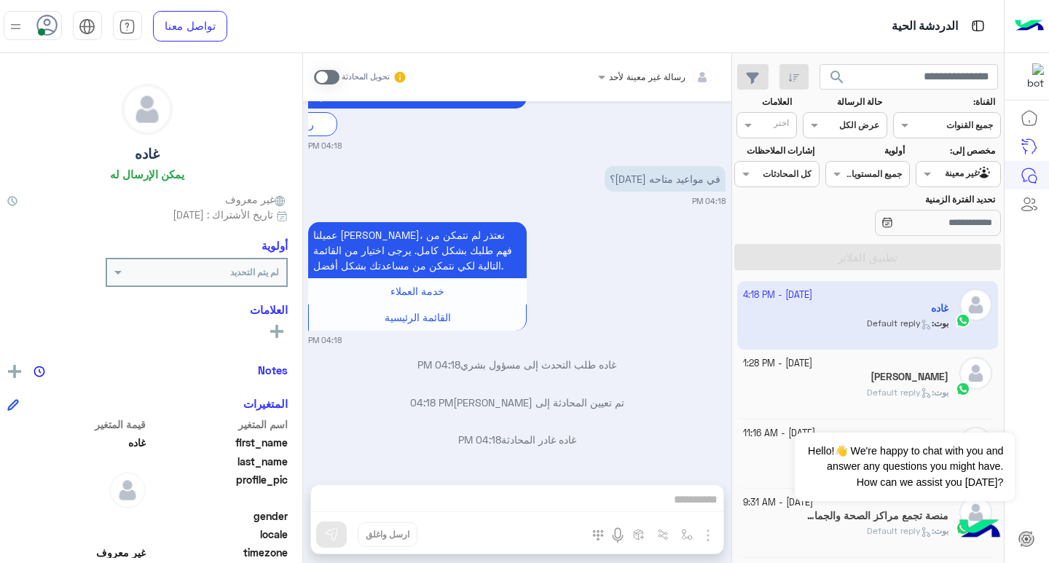
click at [629, 495] on div "رسالة غير معينة لأحد تحويل المحادثة [DATE] السلام عليكم باقي عروض تبييض الاسنان…" at bounding box center [517, 311] width 428 height 516
click at [629, 497] on div "رسالة غير معينة لأحد تحويل المحادثة [DATE] السلام عليكم باقي عروض تبييض الاسنان…" at bounding box center [517, 311] width 428 height 516
click at [652, 500] on div "رسالة غير معينة لأحد تحويل المحادثة [DATE] السلام عليكم باقي عروض تبييض الاسنان…" at bounding box center [517, 311] width 428 height 516
click at [651, 500] on div "رسالة غير معينة لأحد تحويل المحادثة [DATE] السلام عليكم باقي عروض تبييض الاسنان…" at bounding box center [517, 311] width 428 height 516
click at [544, 498] on div "رسالة غير معينة لأحد تحويل المحادثة [DATE] السلام عليكم باقي عروض تبييض الاسنان…" at bounding box center [517, 311] width 428 height 516
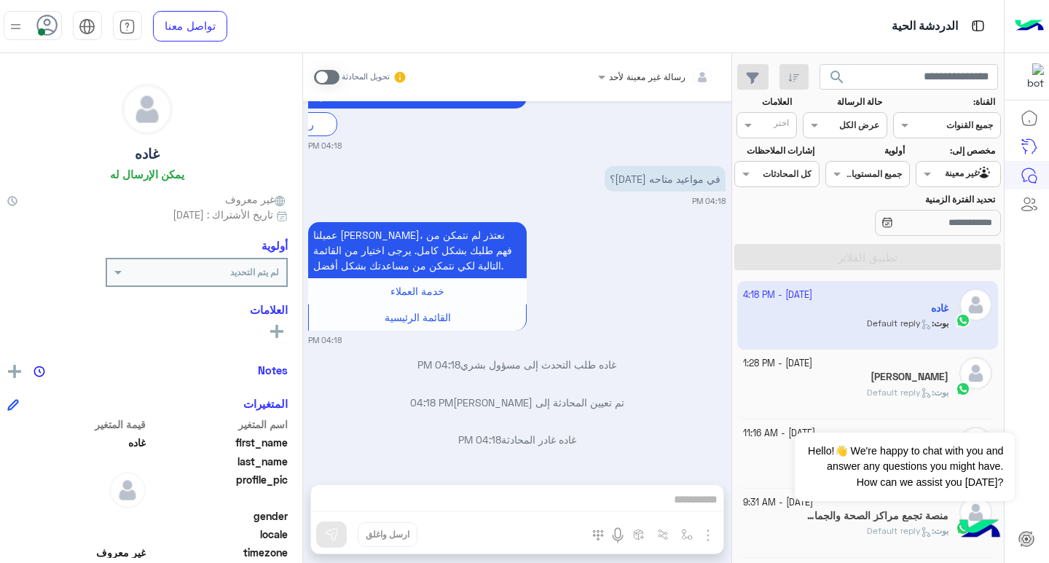
drag, startPoint x: 532, startPoint y: 505, endPoint x: 534, endPoint y: 513, distance: 8.3
click at [534, 513] on div "رسالة غير معينة لأحد تحويل المحادثة [DATE] السلام عليكم باقي عروض تبييض الاسنان…" at bounding box center [517, 311] width 428 height 516
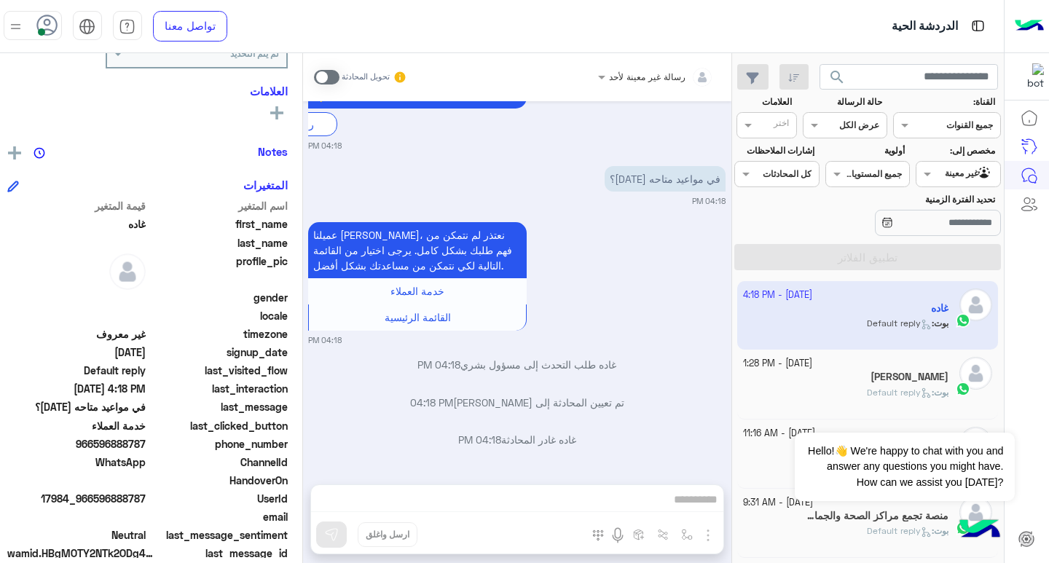
scroll to position [240, 0]
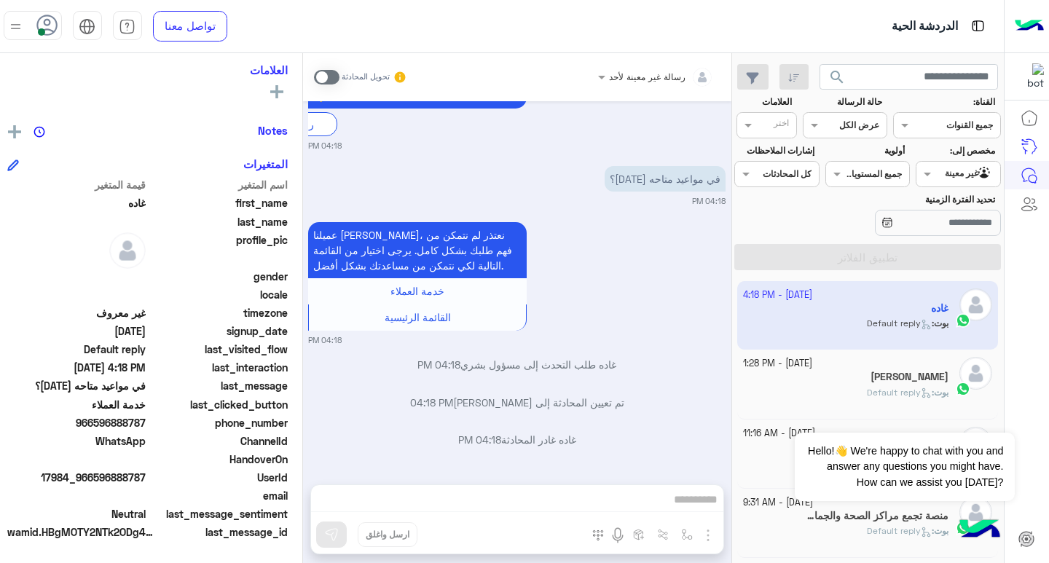
drag, startPoint x: 84, startPoint y: 479, endPoint x: 133, endPoint y: 481, distance: 48.9
click at [133, 481] on span "17984_966596888787" at bounding box center [76, 477] width 139 height 15
copy span "596888787"
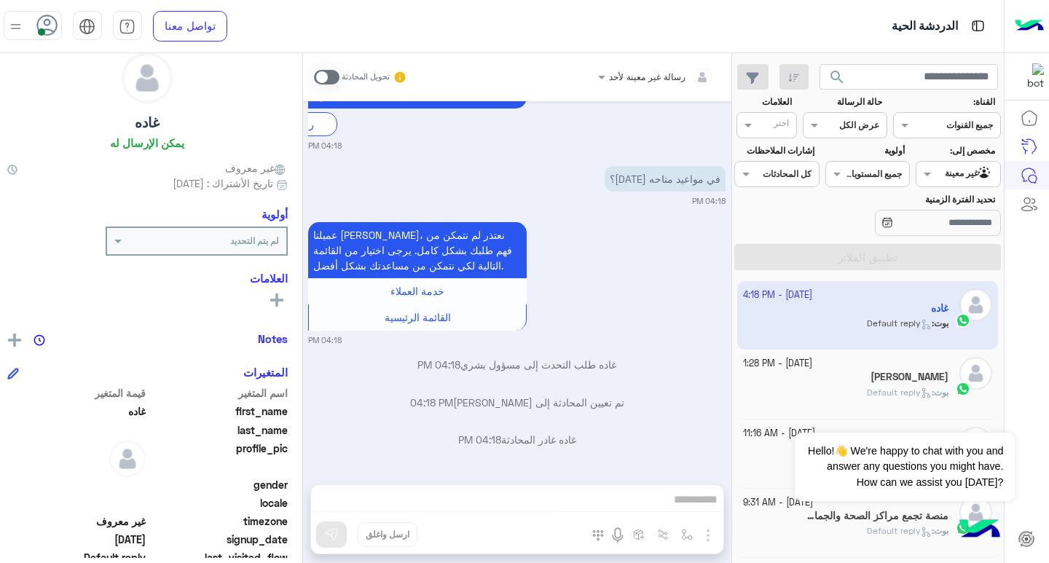
scroll to position [0, 0]
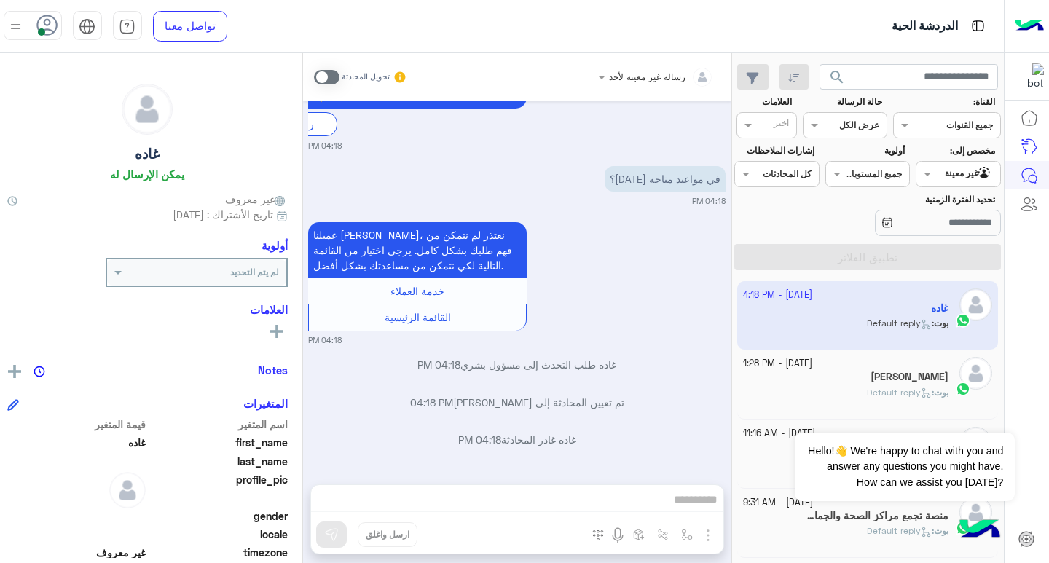
click at [527, 500] on div "رسالة غير معينة لأحد تحويل المحادثة [DATE] السلام عليكم باقي عروض تبييض الاسنان…" at bounding box center [517, 311] width 428 height 516
click at [9, 27] on img at bounding box center [16, 26] width 18 height 18
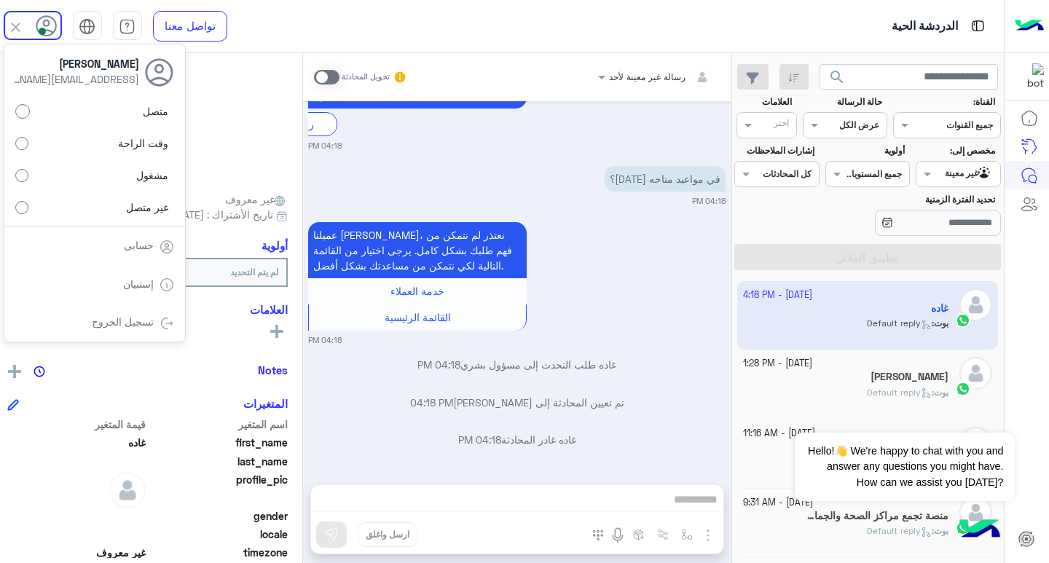
click at [7, 24] on img at bounding box center [15, 27] width 17 height 17
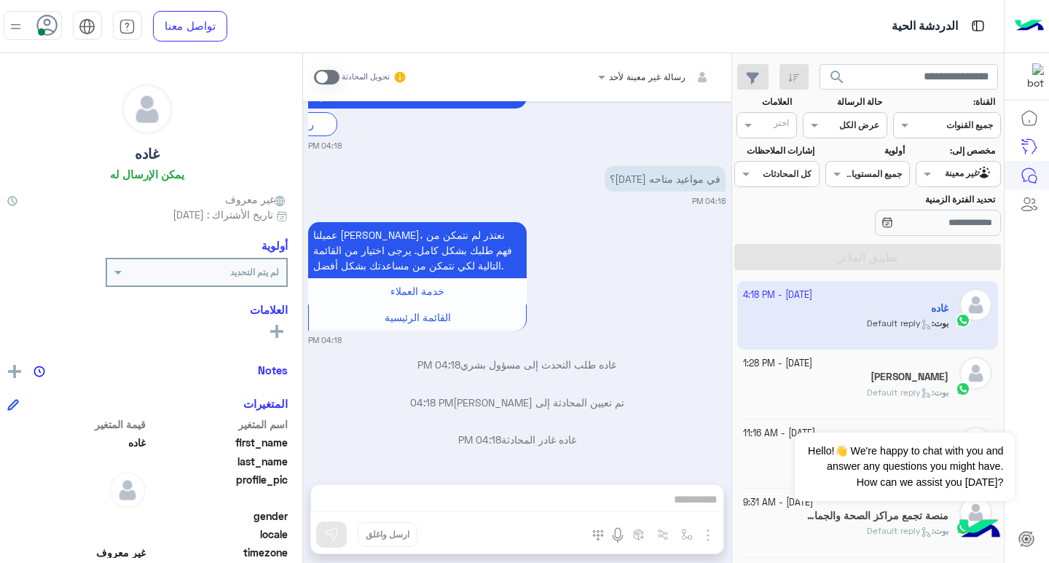
click at [39, 25] on icon at bounding box center [47, 26] width 22 height 22
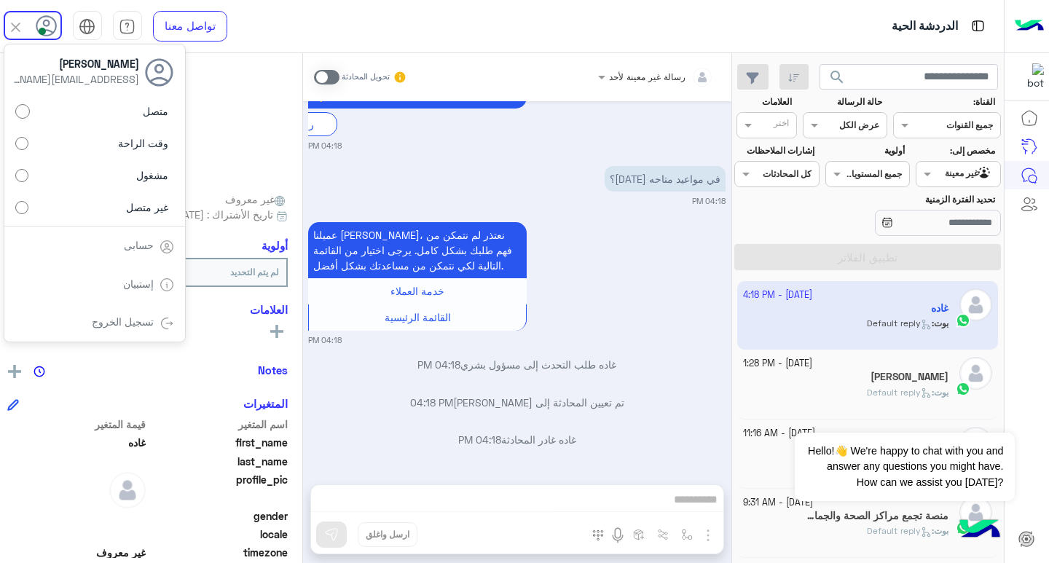
click at [94, 111] on label "متصل" at bounding box center [94, 111] width 159 height 26
click at [7, 26] on img at bounding box center [15, 27] width 17 height 17
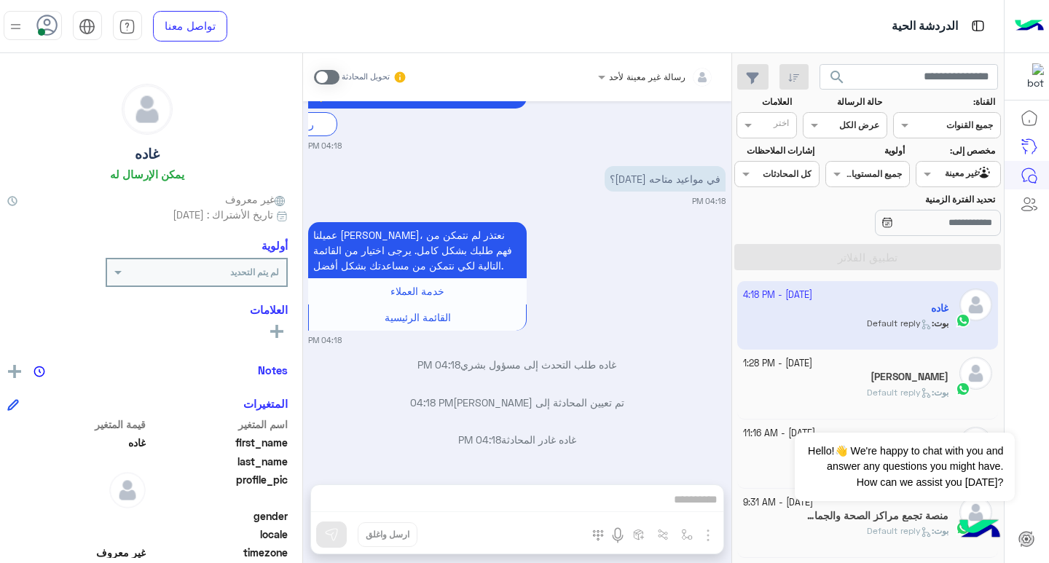
click at [314, 76] on span at bounding box center [326, 77] width 25 height 15
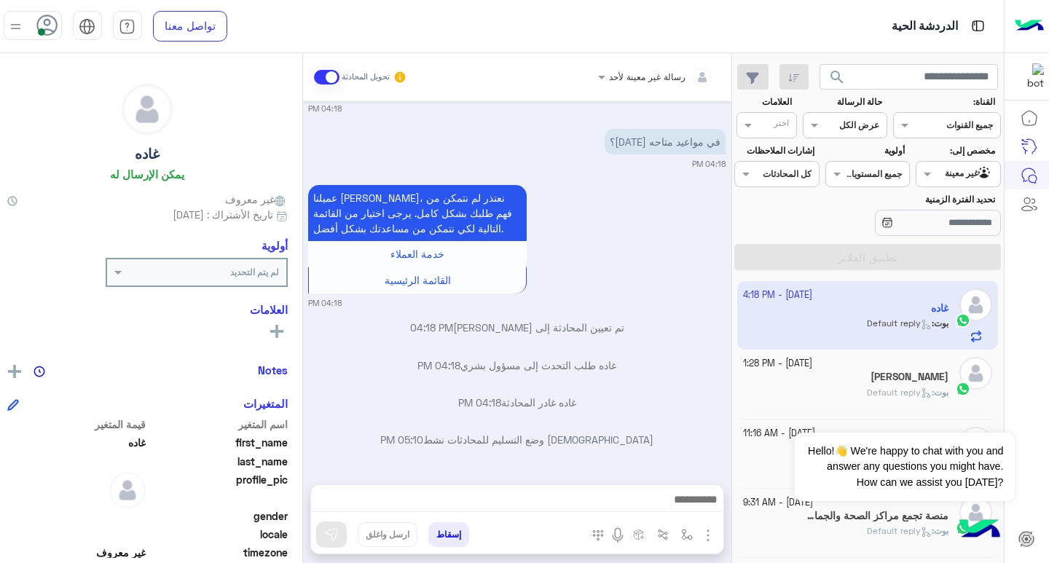
click at [314, 70] on span at bounding box center [326, 77] width 25 height 15
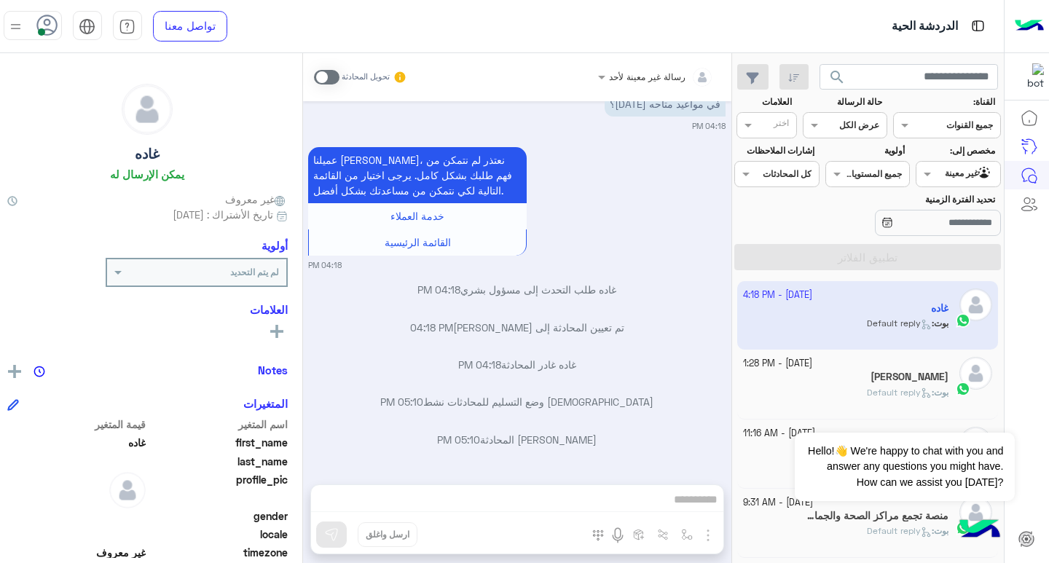
click at [314, 77] on span at bounding box center [326, 77] width 25 height 15
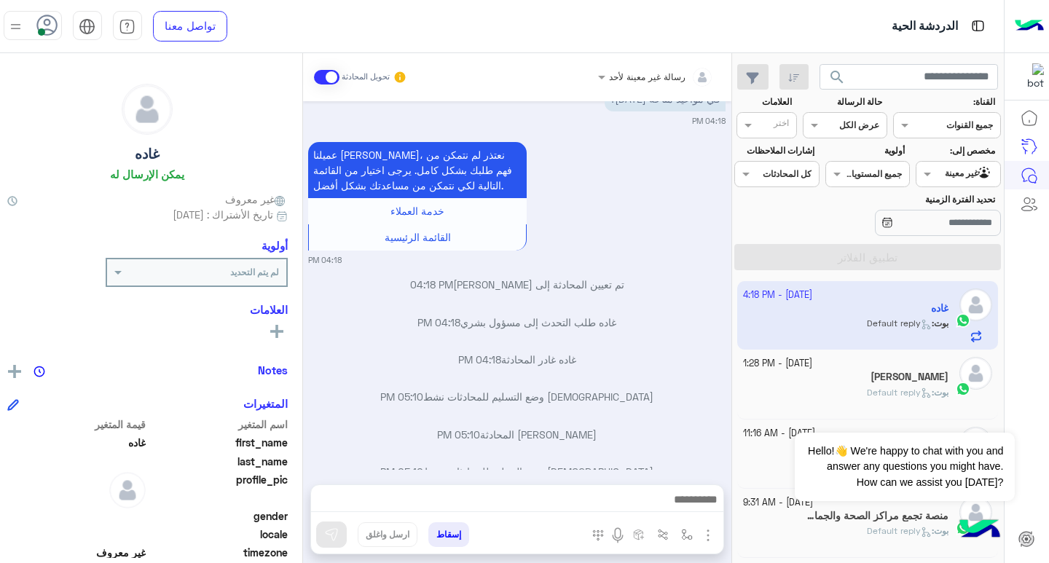
scroll to position [675, 0]
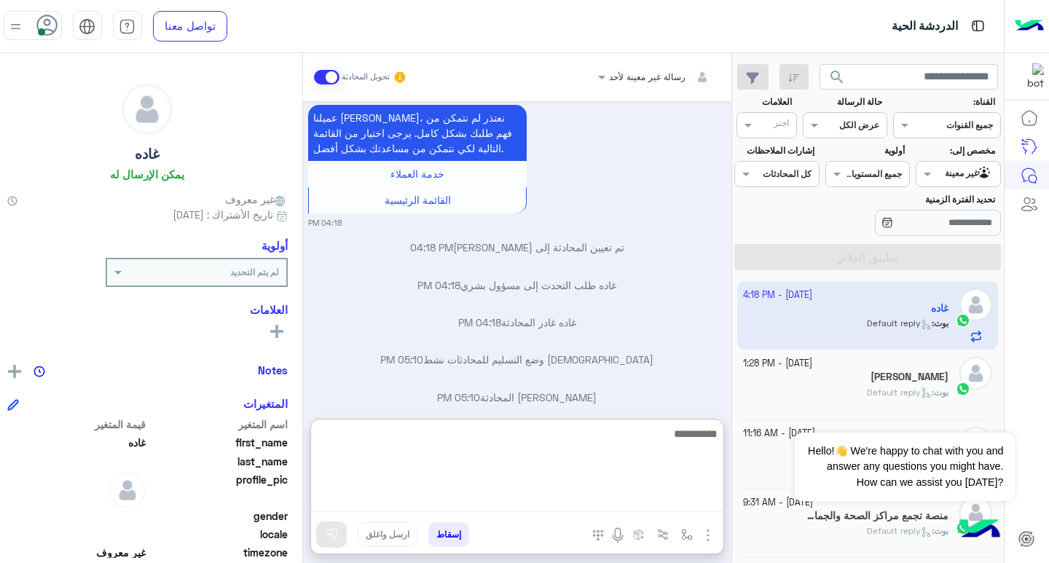
click at [580, 501] on textarea at bounding box center [517, 468] width 412 height 87
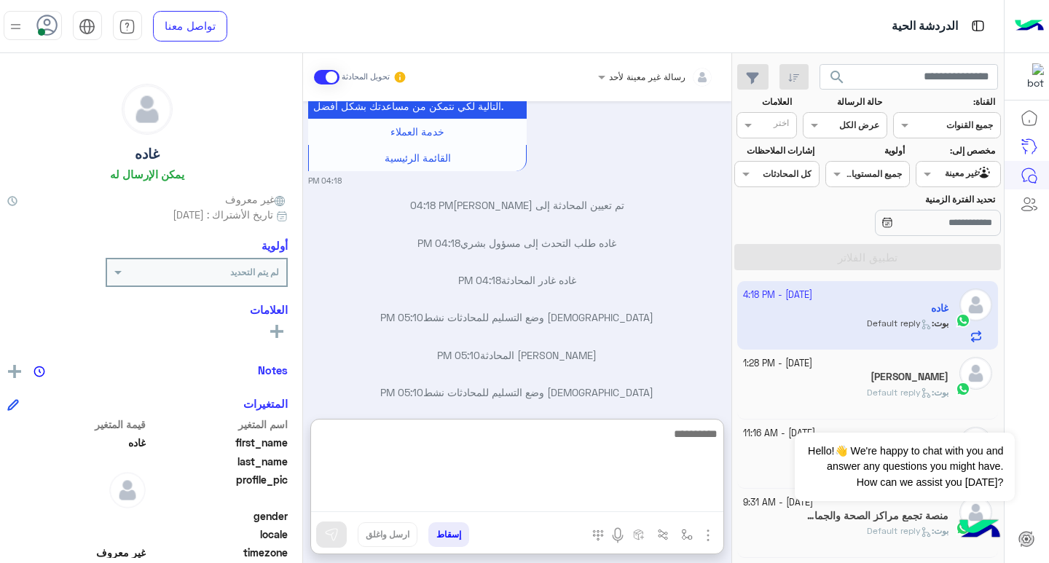
scroll to position [740, 0]
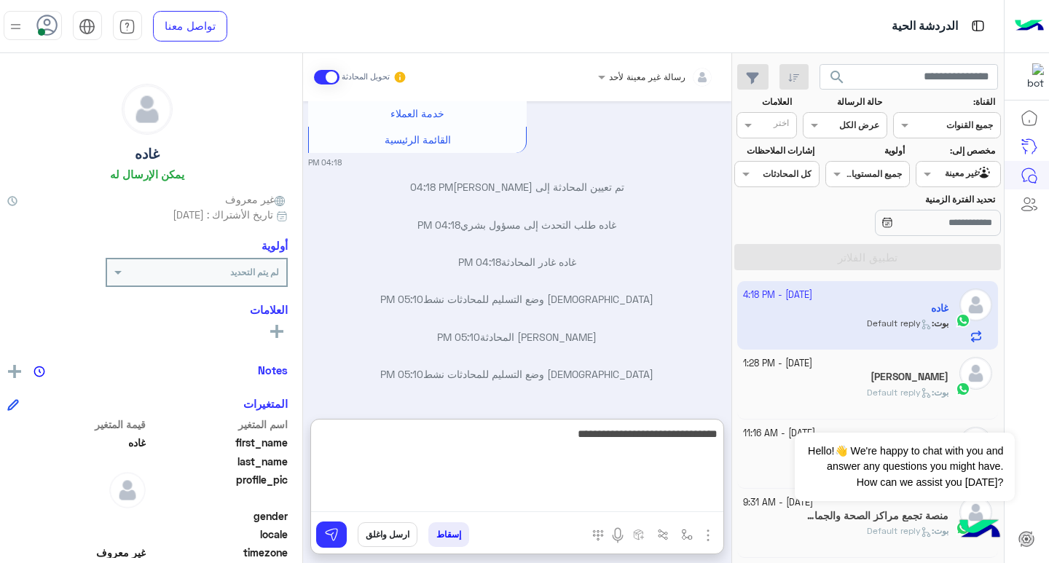
type textarea "**********"
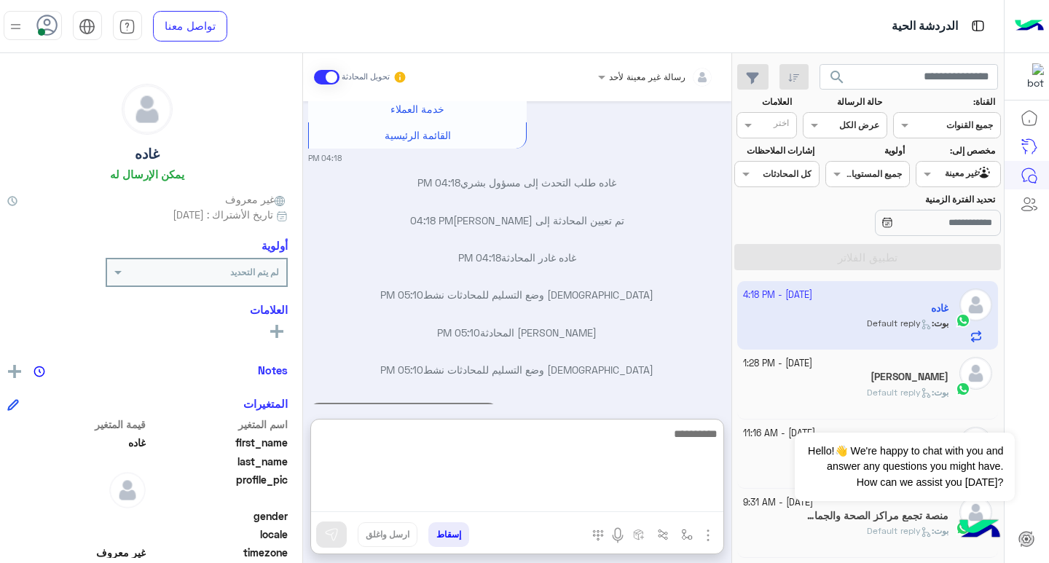
scroll to position [796, 0]
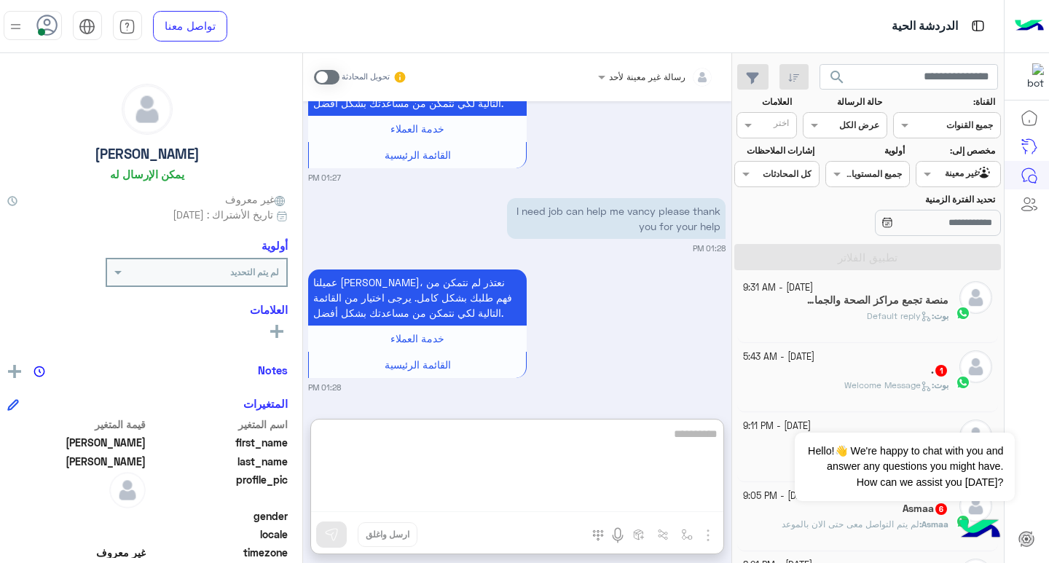
scroll to position [320, 0]
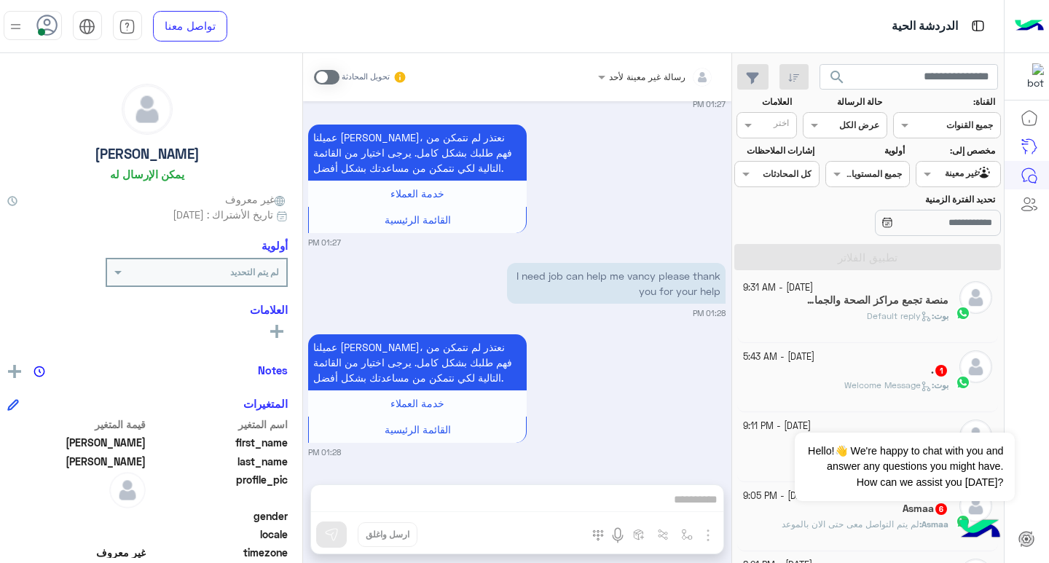
click at [622, 439] on div "رسالة غير معينة لأحد تحويل المحادثة [DATE] I'm Retno 01:26 PM عميلنا [PERSON_NA…" at bounding box center [517, 311] width 428 height 516
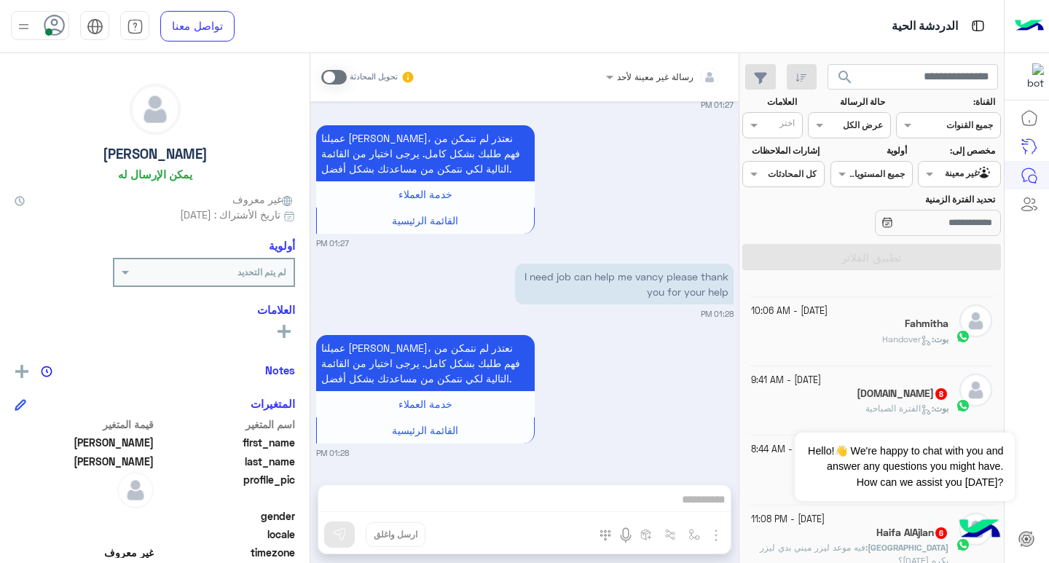
scroll to position [1100, 0]
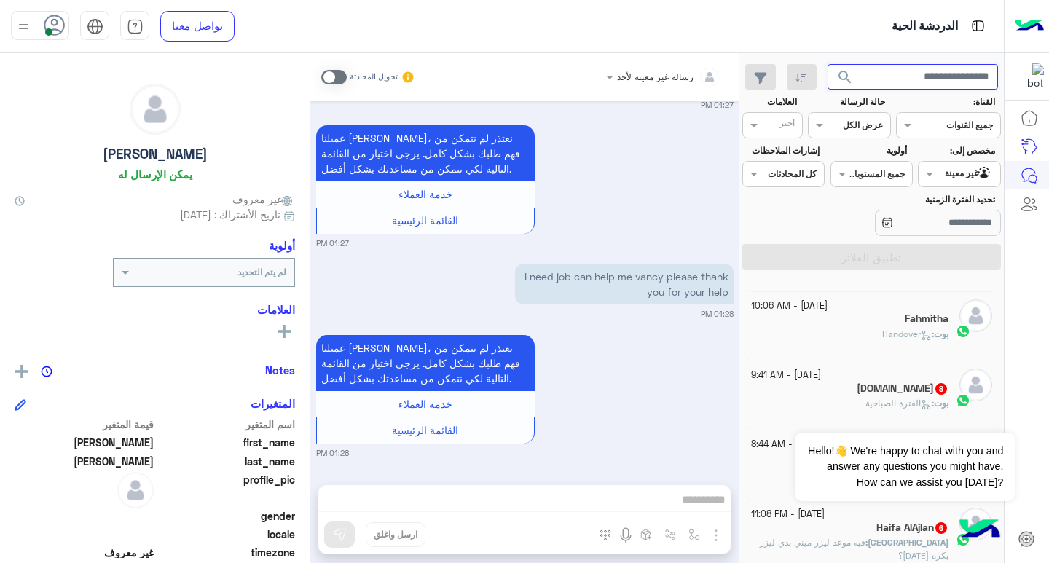
click at [928, 74] on input "text" at bounding box center [912, 77] width 171 height 26
click at [827, 64] on button "search" at bounding box center [845, 79] width 36 height 31
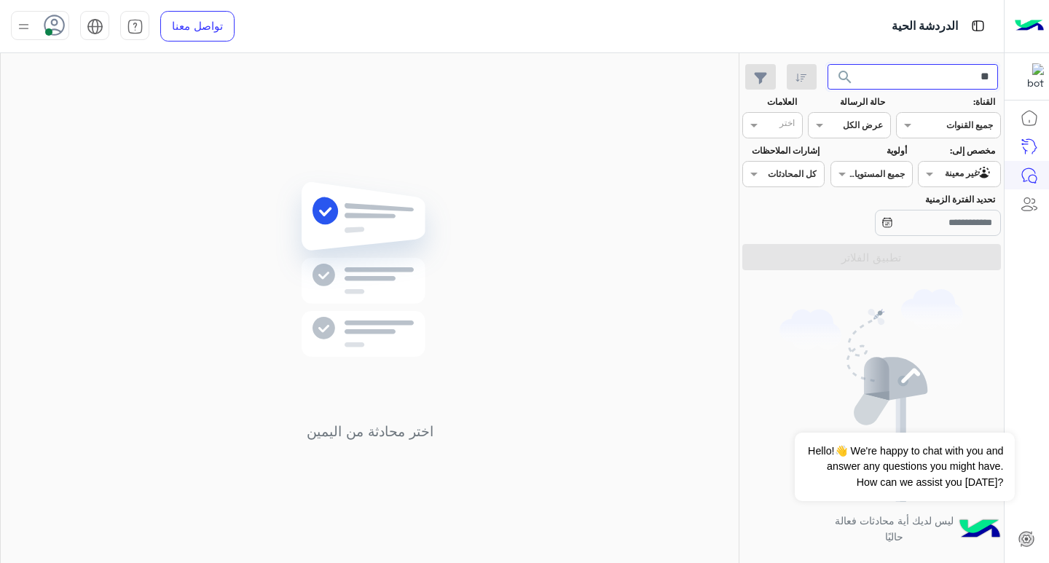
type input "*"
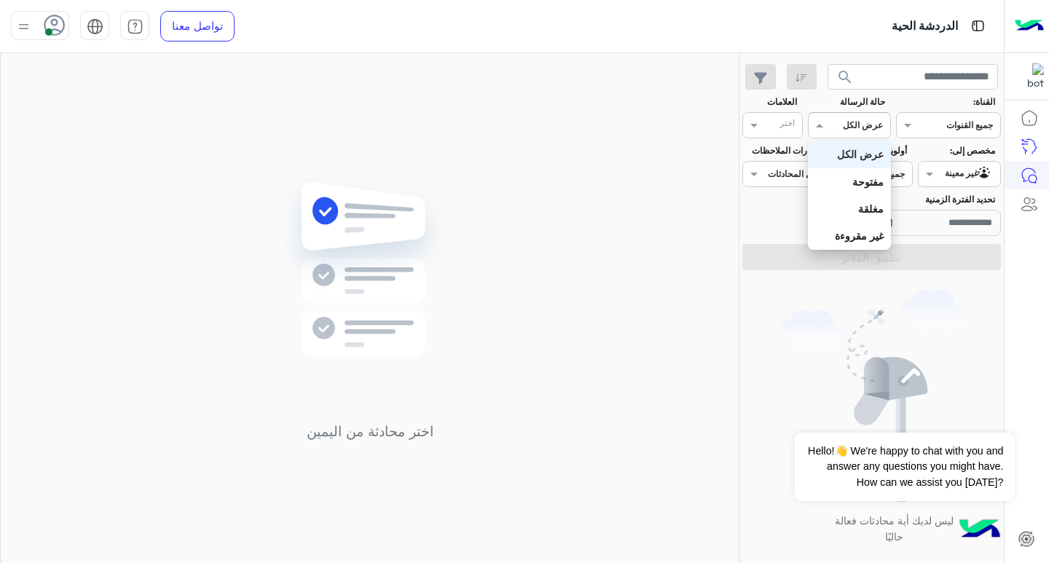
click at [841, 130] on div "القناه عرض الكل" at bounding box center [858, 125] width 63 height 13
click at [850, 160] on b "عرض الكل" at bounding box center [860, 154] width 47 height 12
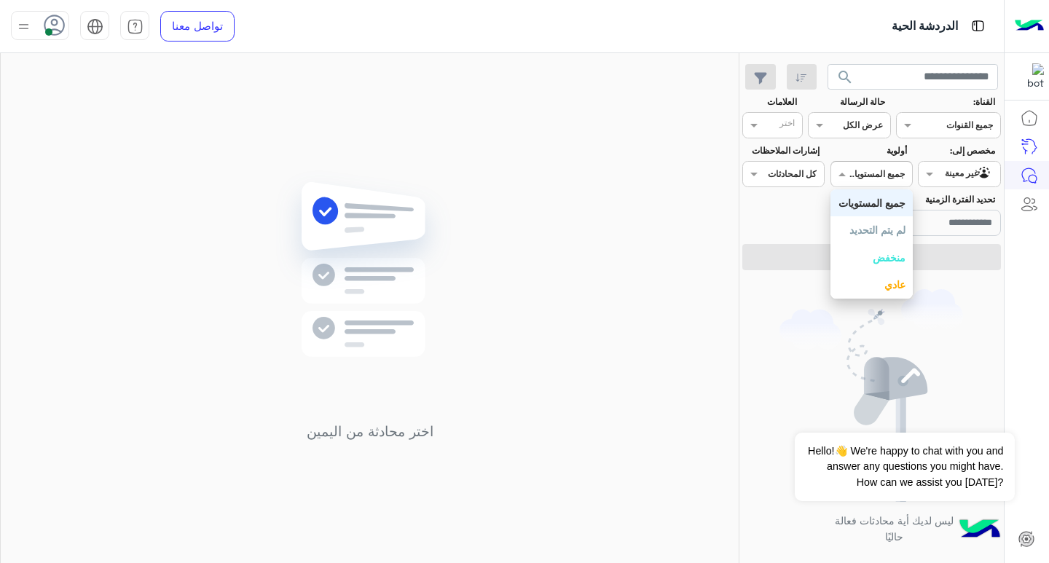
click at [858, 179] on div "جميع المستويات" at bounding box center [876, 174] width 55 height 13
click at [865, 202] on b "جميع المستويات" at bounding box center [871, 203] width 67 height 12
click at [950, 129] on input "text" at bounding box center [965, 123] width 53 height 13
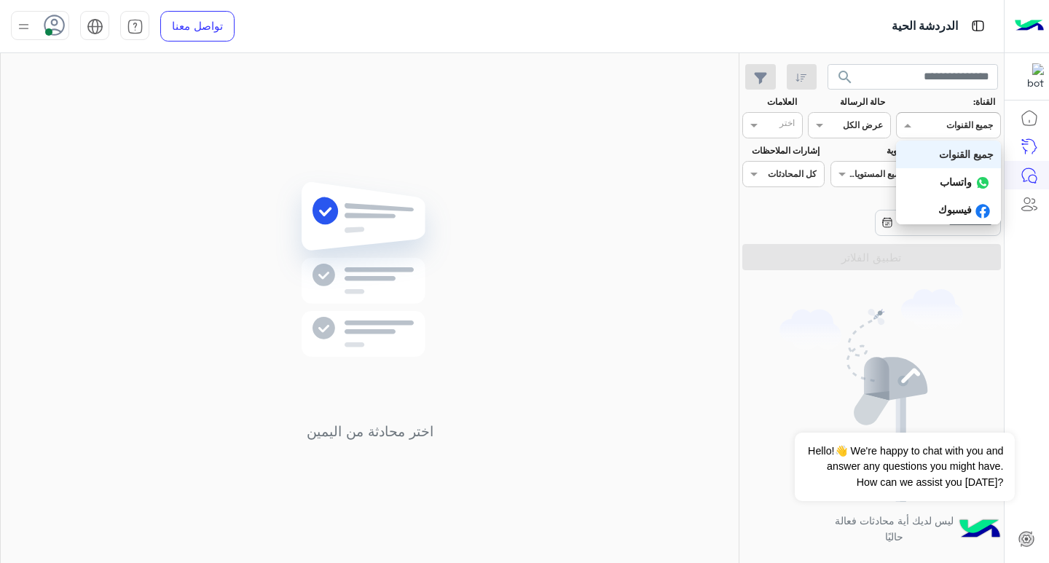
click at [947, 160] on b "جميع القنوات" at bounding box center [966, 154] width 55 height 12
drag, startPoint x: 939, startPoint y: 119, endPoint x: 939, endPoint y: 133, distance: 13.8
click at [939, 119] on input "text" at bounding box center [965, 123] width 53 height 13
click at [941, 167] on div "جميع القنوات" at bounding box center [948, 154] width 105 height 27
click at [937, 117] on div at bounding box center [948, 124] width 103 height 14
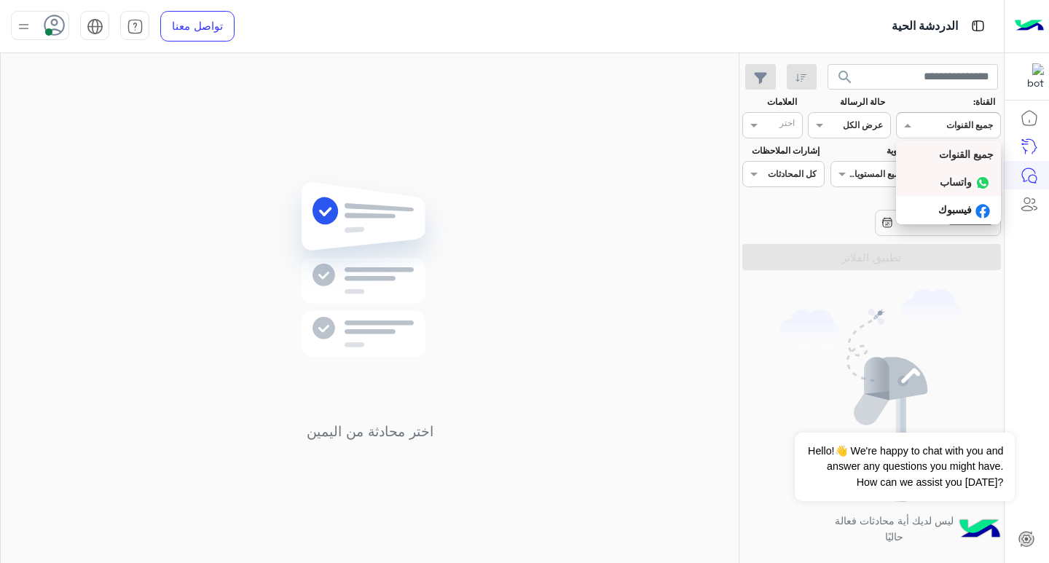
click at [943, 177] on b "واتساب" at bounding box center [956, 182] width 32 height 12
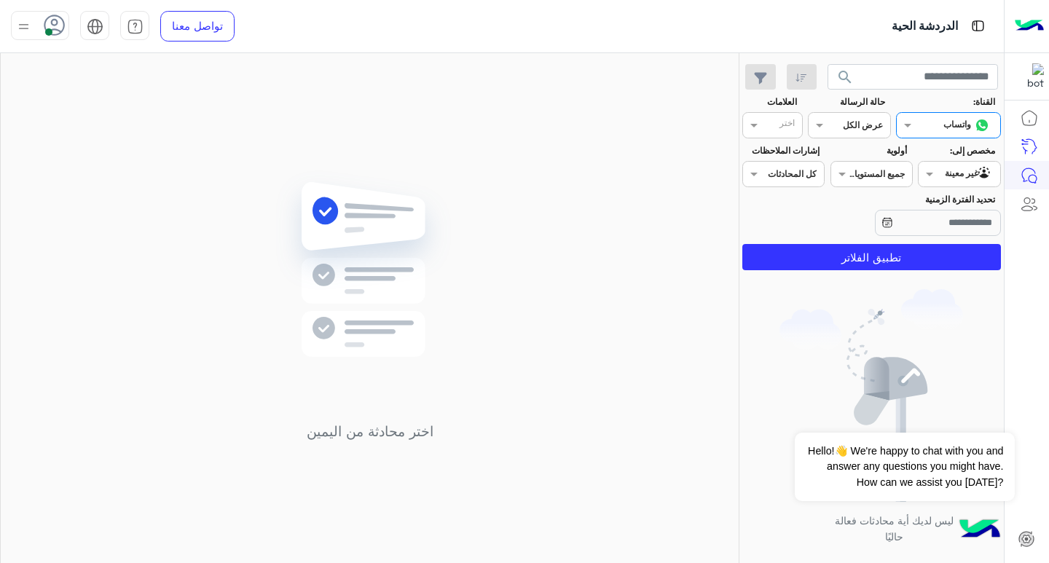
click at [922, 119] on div at bounding box center [948, 124] width 103 height 14
drag, startPoint x: 941, startPoint y: 157, endPoint x: 945, endPoint y: 168, distance: 11.1
click at [942, 158] on b "جميع القنوات" at bounding box center [966, 154] width 55 height 12
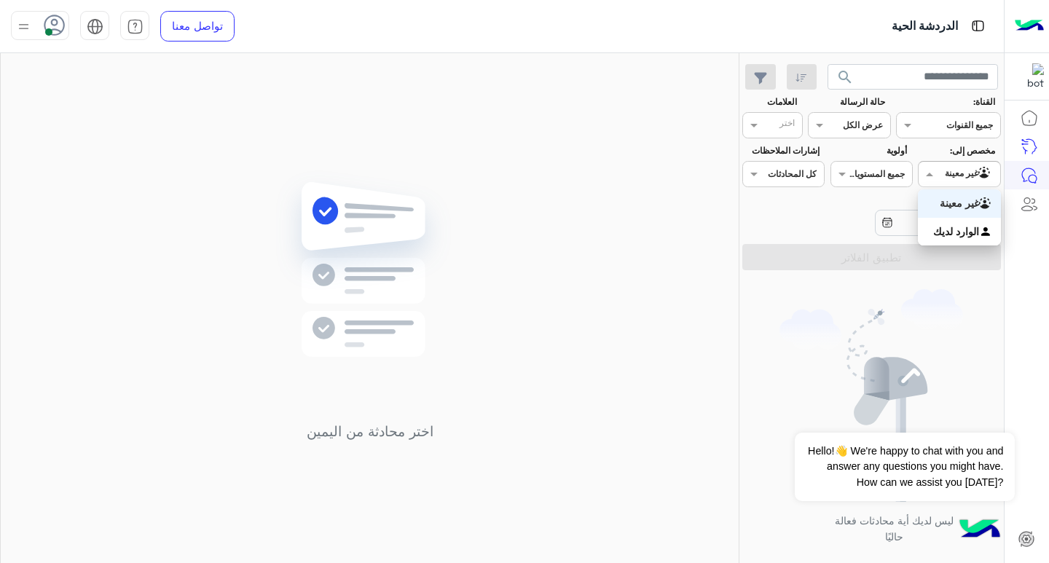
click at [945, 168] on div at bounding box center [958, 172] width 81 height 14
click at [948, 230] on b "الوارد لديك" at bounding box center [956, 231] width 46 height 12
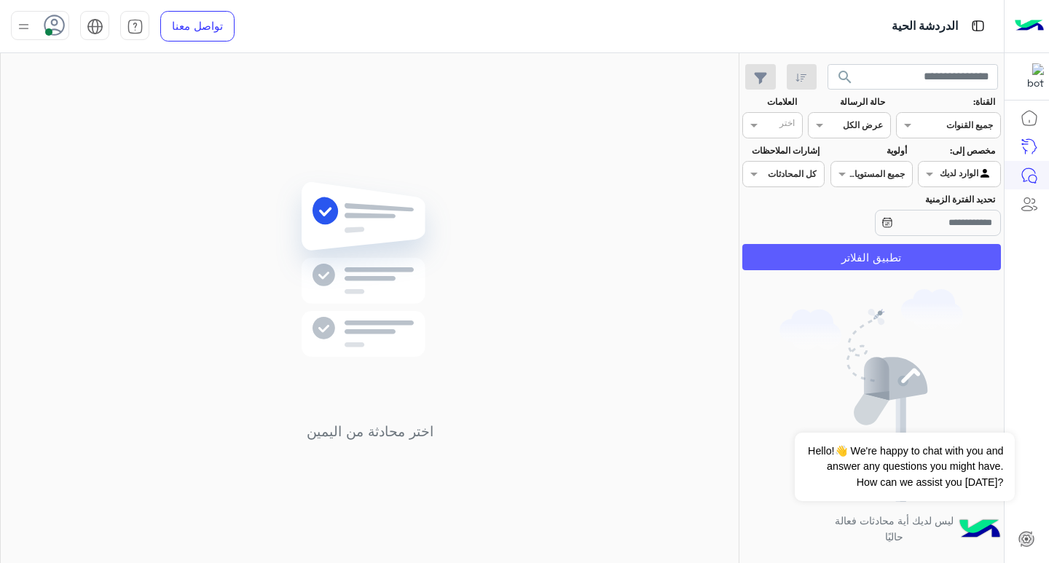
click at [939, 249] on button "تطبيق الفلاتر" at bounding box center [871, 257] width 259 height 26
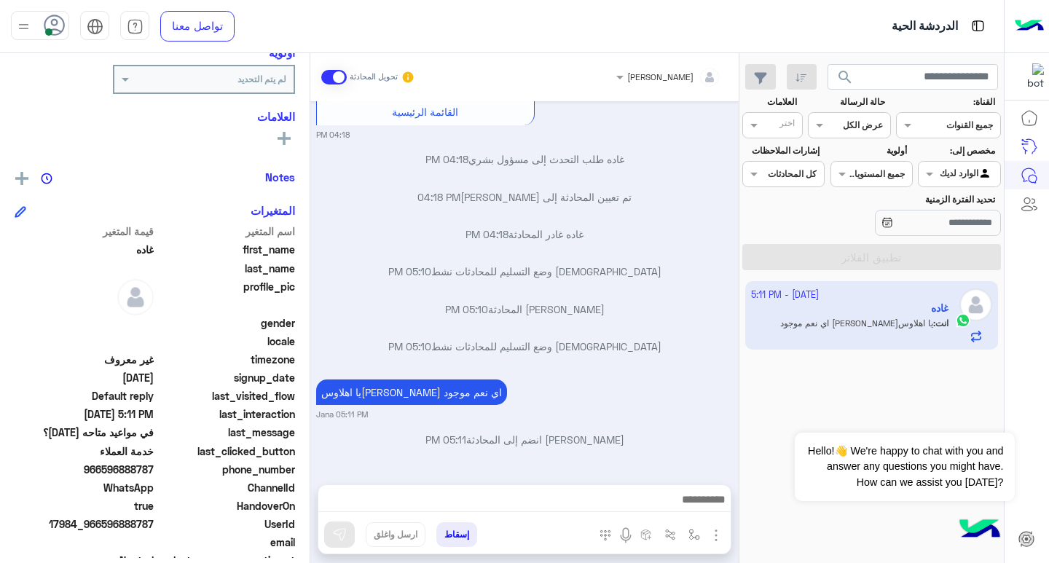
scroll to position [240, 0]
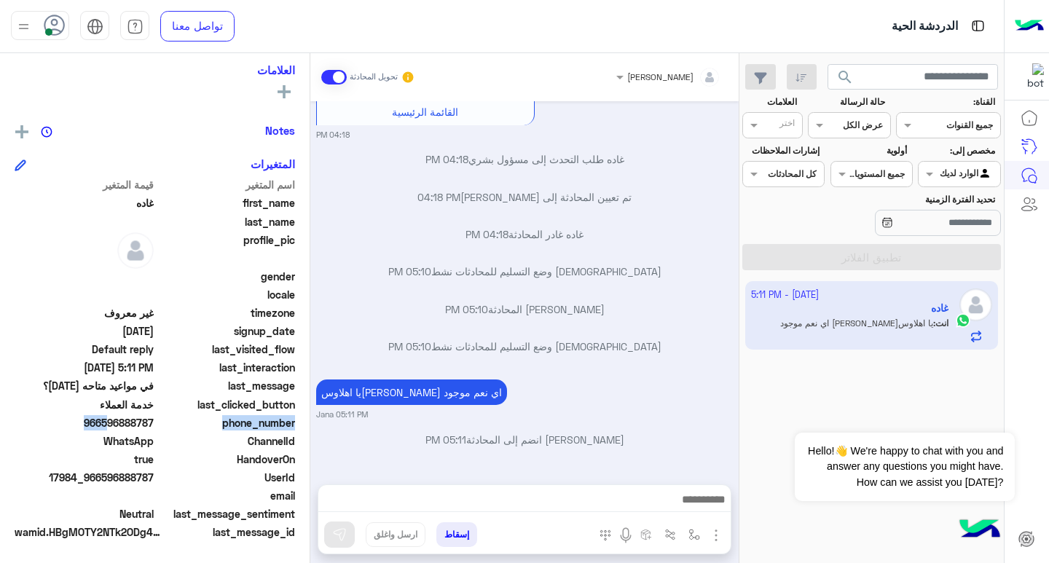
drag, startPoint x: 103, startPoint y: 422, endPoint x: 164, endPoint y: 425, distance: 61.3
click at [164, 425] on div "phone_number [PHONE_NUMBER]" at bounding box center [155, 424] width 280 height 18
click at [163, 426] on span "phone_number" at bounding box center [226, 422] width 139 height 15
click at [118, 427] on span "966596888787" at bounding box center [84, 422] width 139 height 15
click at [111, 436] on span "WhatsApp" at bounding box center [84, 440] width 139 height 15
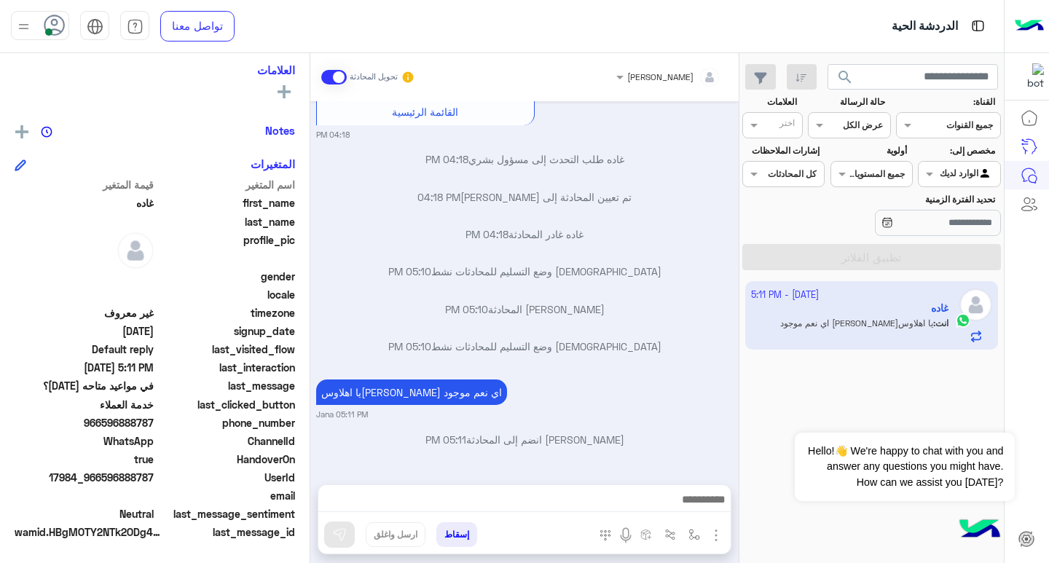
click at [892, 382] on div "[DATE] - 5:11 PM غاده انت : يا اهلاوس[PERSON_NAME] اي نعم موجود" at bounding box center [871, 422] width 264 height 293
click at [858, 125] on input "text" at bounding box center [866, 123] width 34 height 13
drag, startPoint x: 870, startPoint y: 239, endPoint x: 892, endPoint y: 279, distance: 46.0
click at [870, 240] on b "غير مقروءة" at bounding box center [859, 235] width 49 height 12
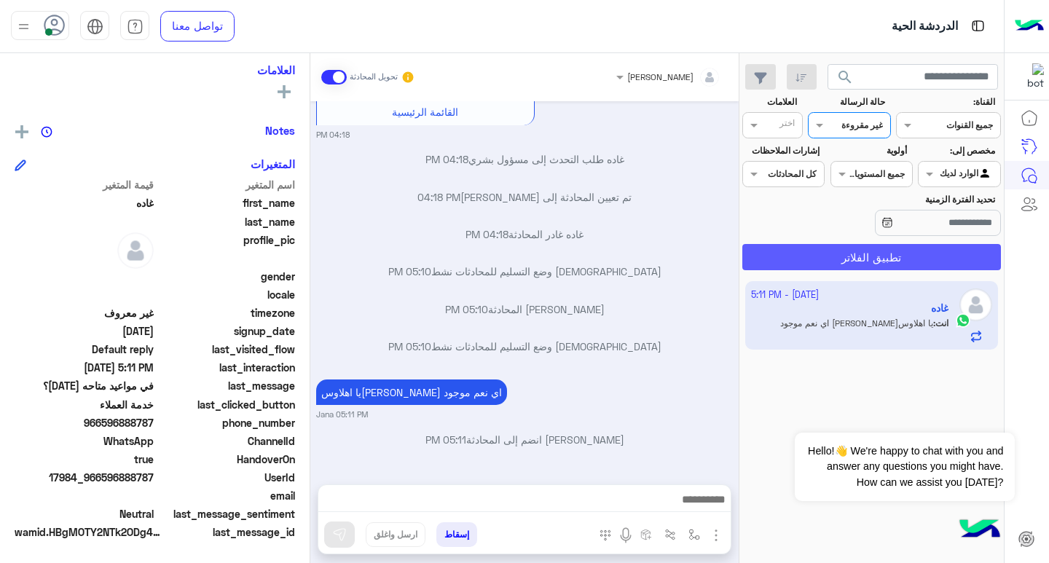
click at [830, 255] on button "تطبيق الفلاتر" at bounding box center [871, 257] width 259 height 26
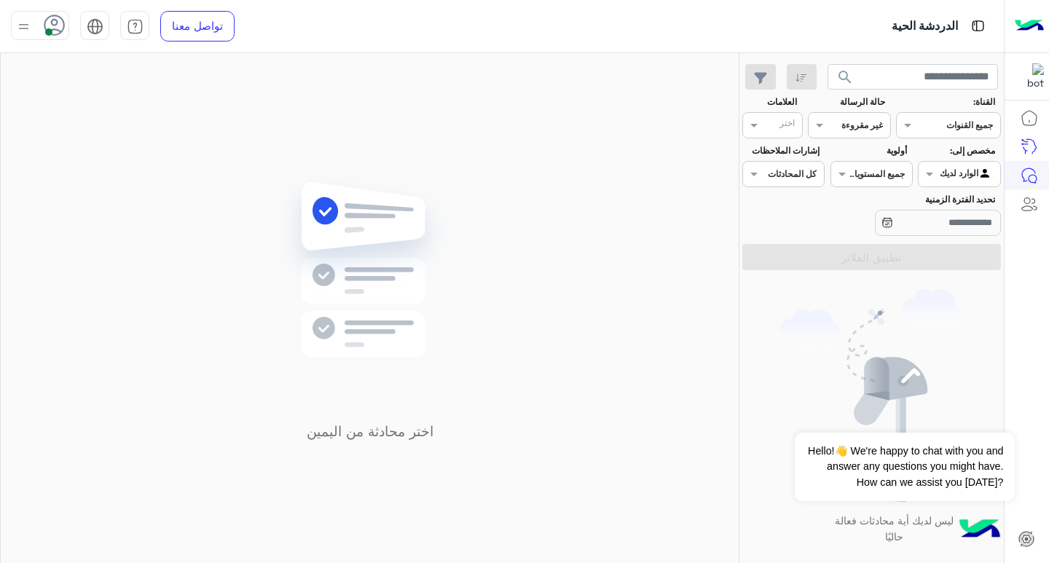
click at [857, 121] on input "text" at bounding box center [866, 123] width 34 height 13
click at [848, 152] on b "عرض الكل" at bounding box center [860, 154] width 47 height 12
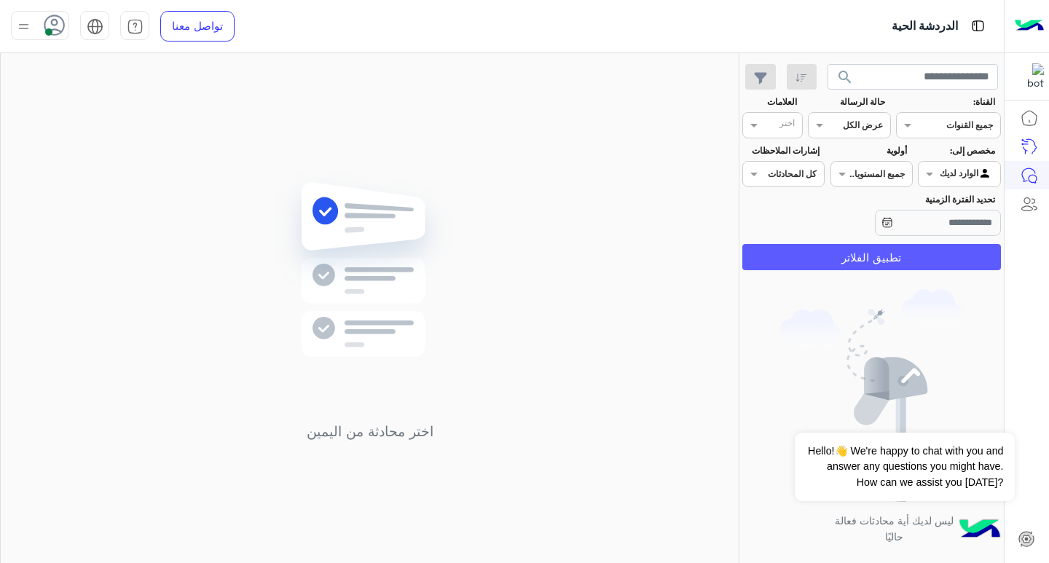
click at [900, 248] on button "تطبيق الفلاتر" at bounding box center [871, 257] width 259 height 26
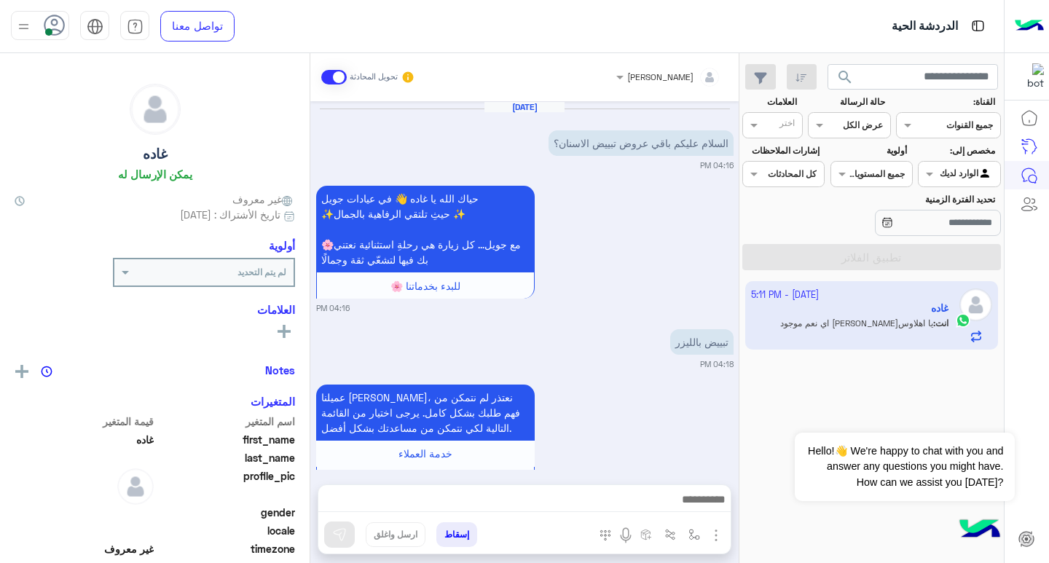
scroll to position [768, 0]
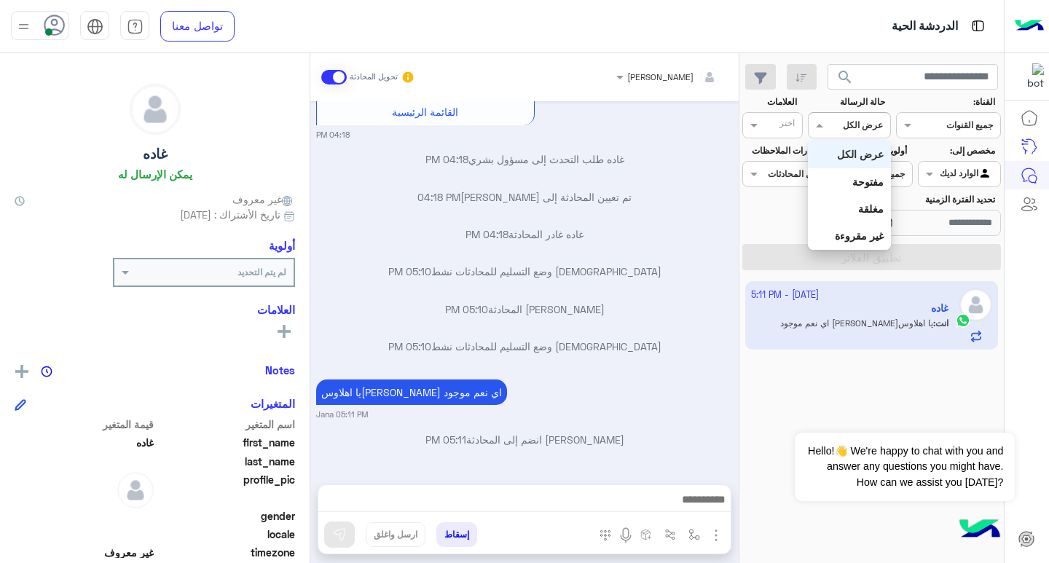
click at [850, 117] on input "text" at bounding box center [866, 123] width 34 height 13
click at [863, 186] on b "مفتوحة" at bounding box center [867, 182] width 31 height 12
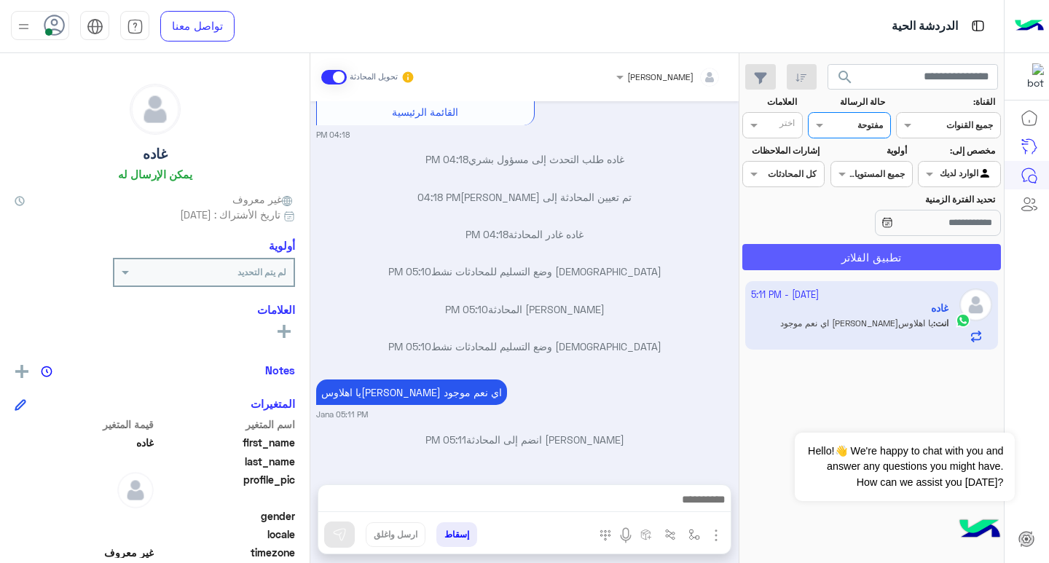
click at [891, 255] on button "تطبيق الفلاتر" at bounding box center [871, 257] width 259 height 26
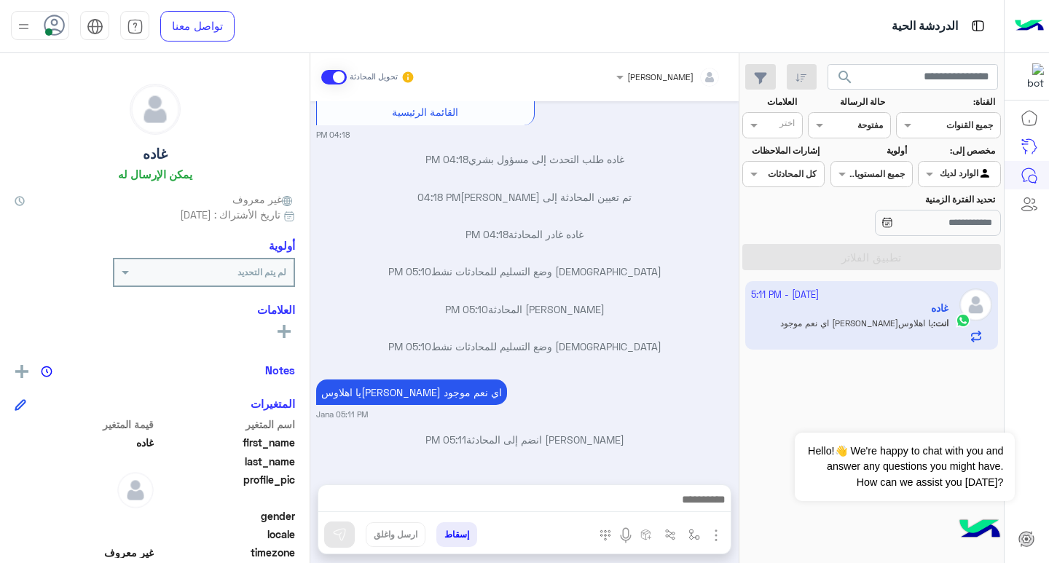
click at [857, 122] on input "text" at bounding box center [866, 123] width 34 height 13
click at [876, 232] on b "غير مقروءة" at bounding box center [859, 235] width 49 height 12
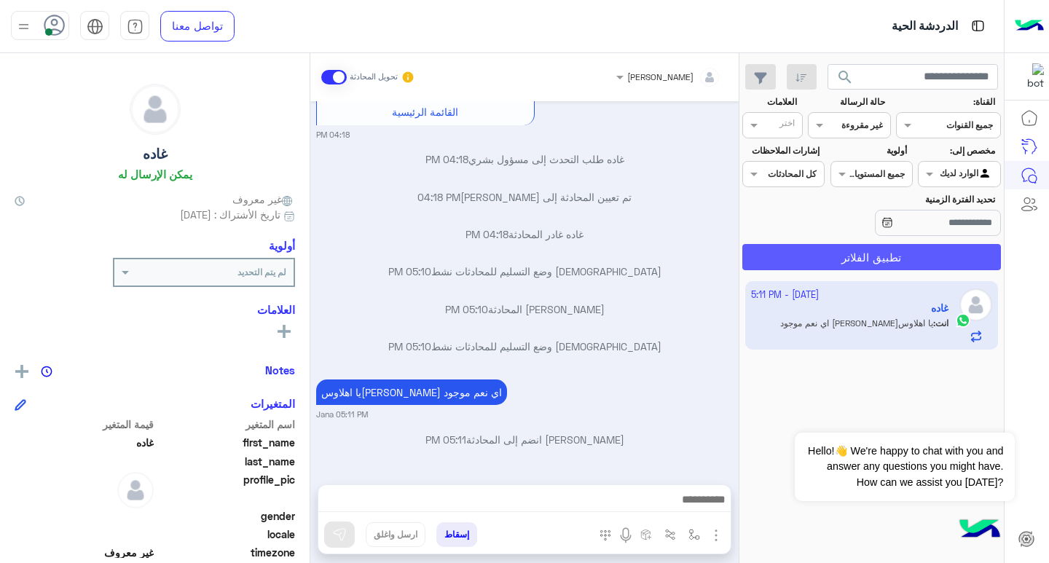
click at [889, 252] on button "تطبيق الفلاتر" at bounding box center [871, 257] width 259 height 26
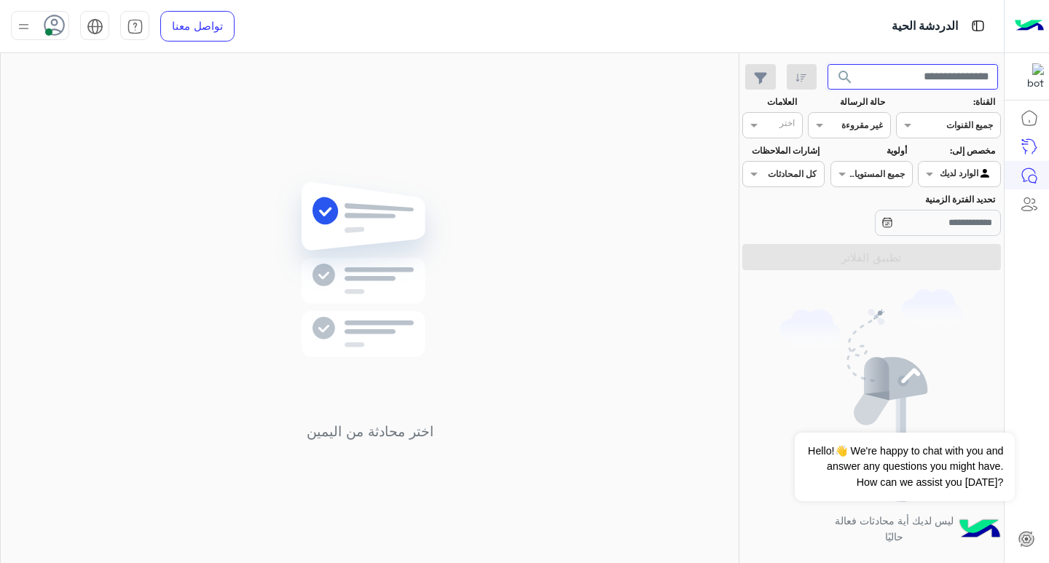
click at [896, 76] on input "text" at bounding box center [912, 77] width 171 height 26
click at [844, 72] on span "search" at bounding box center [844, 76] width 17 height 17
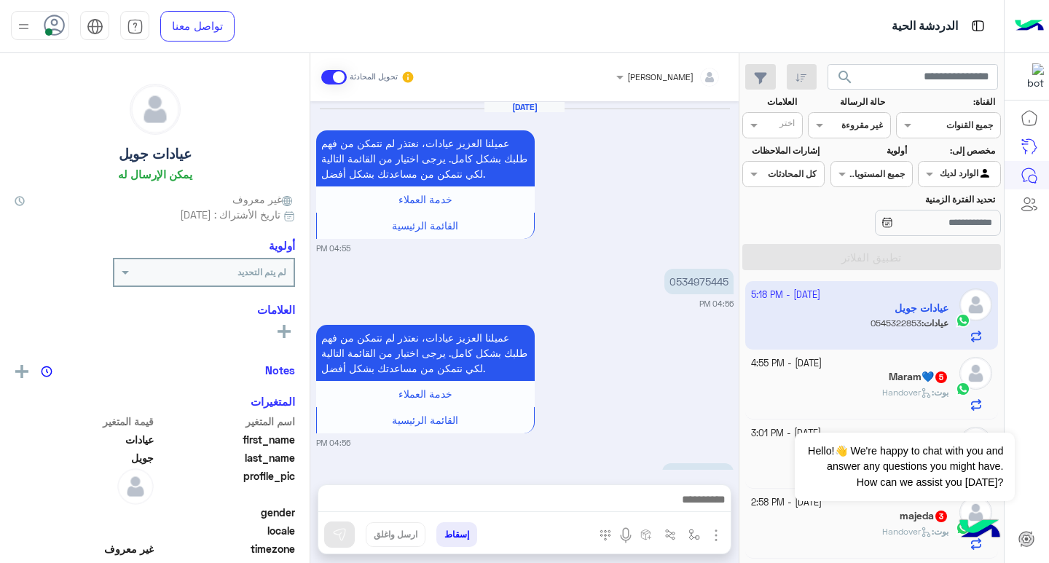
scroll to position [1305, 0]
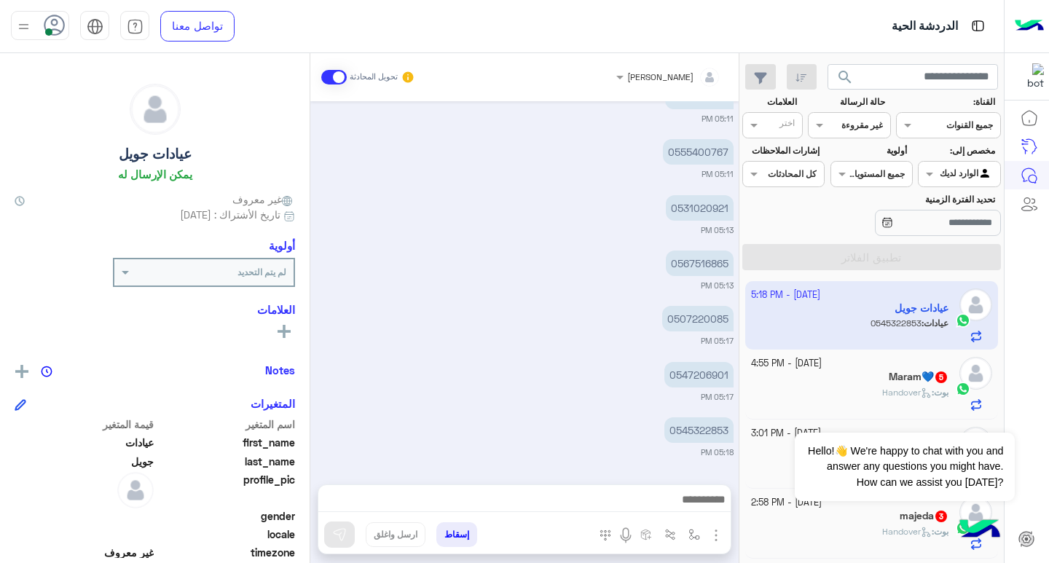
click at [889, 382] on h5 "Maram💙 5" at bounding box center [919, 377] width 60 height 12
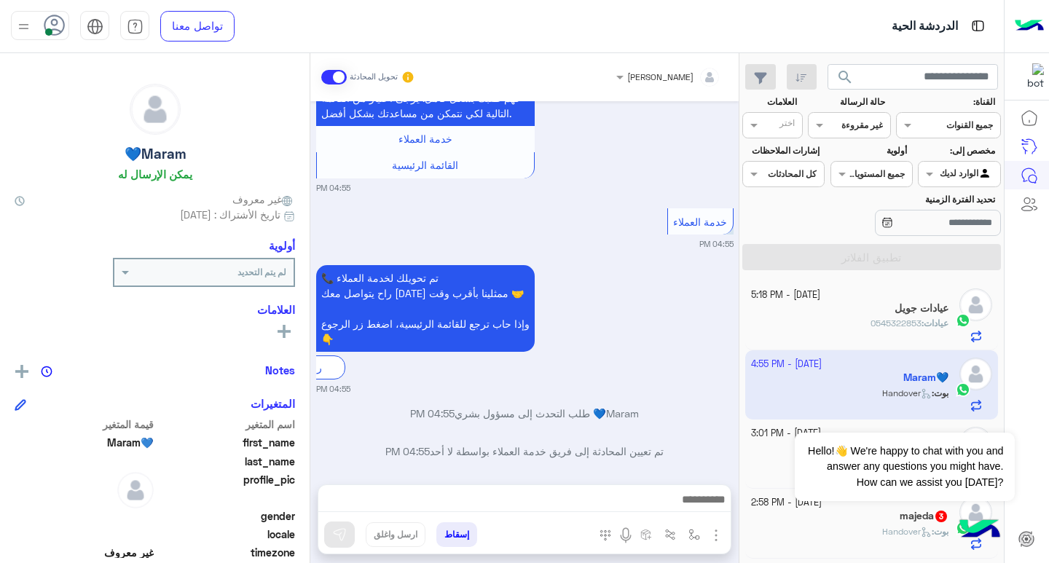
scroll to position [730, 0]
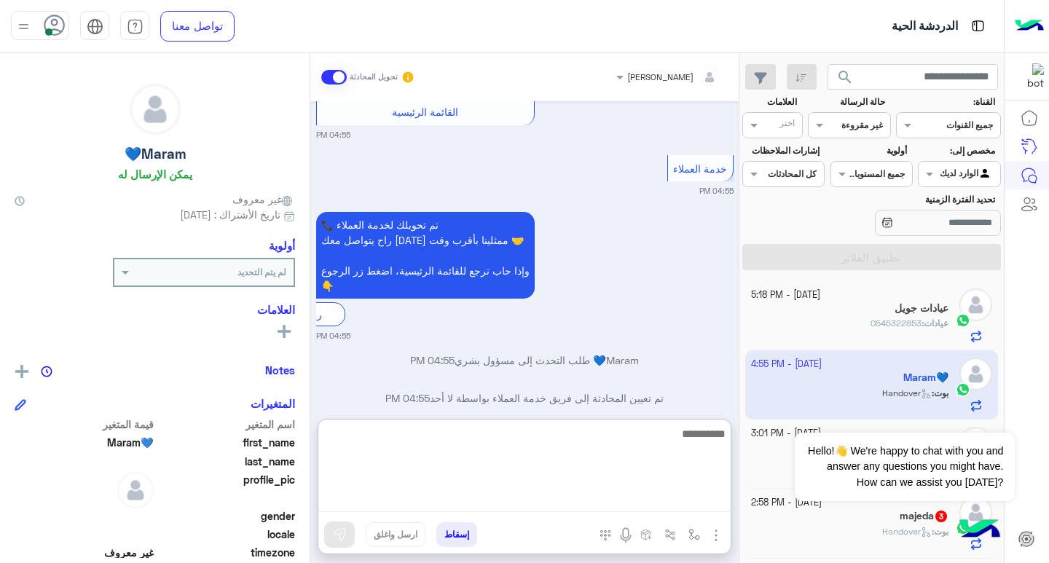
click at [683, 501] on textarea at bounding box center [524, 468] width 412 height 87
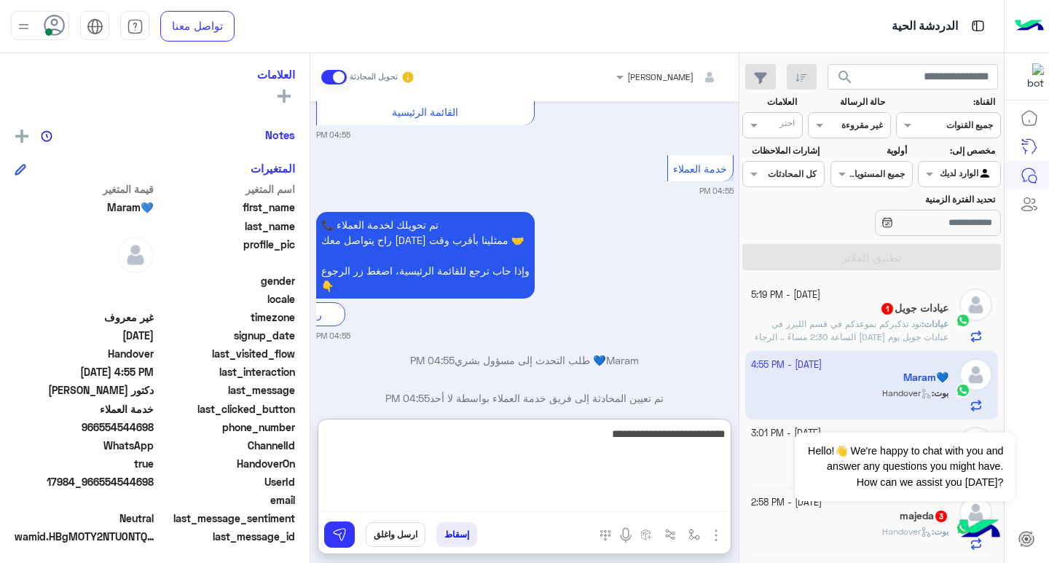
scroll to position [240, 0]
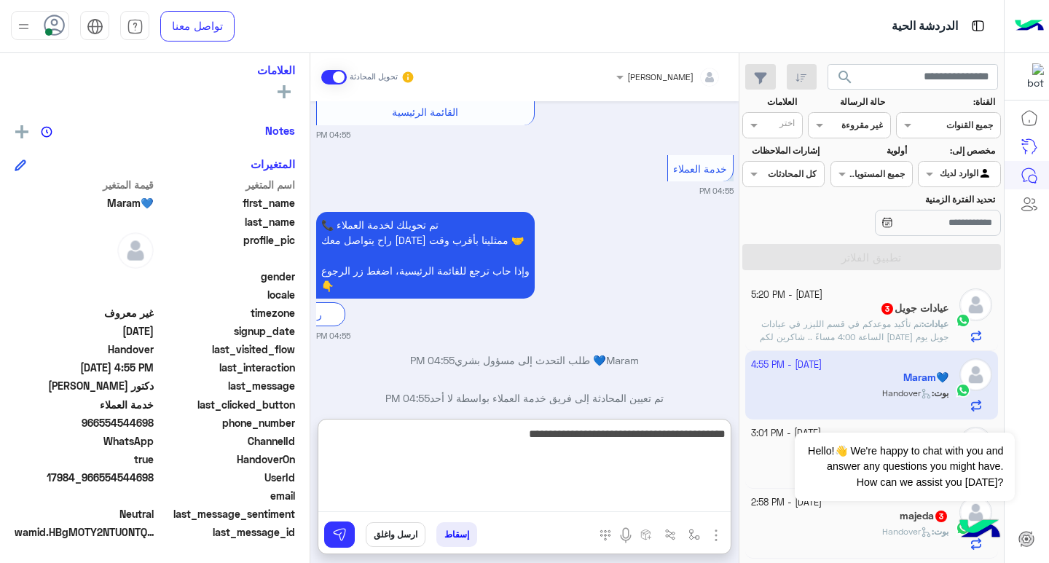
click at [535, 436] on textarea "**********" at bounding box center [524, 468] width 412 height 87
type textarea "**********"
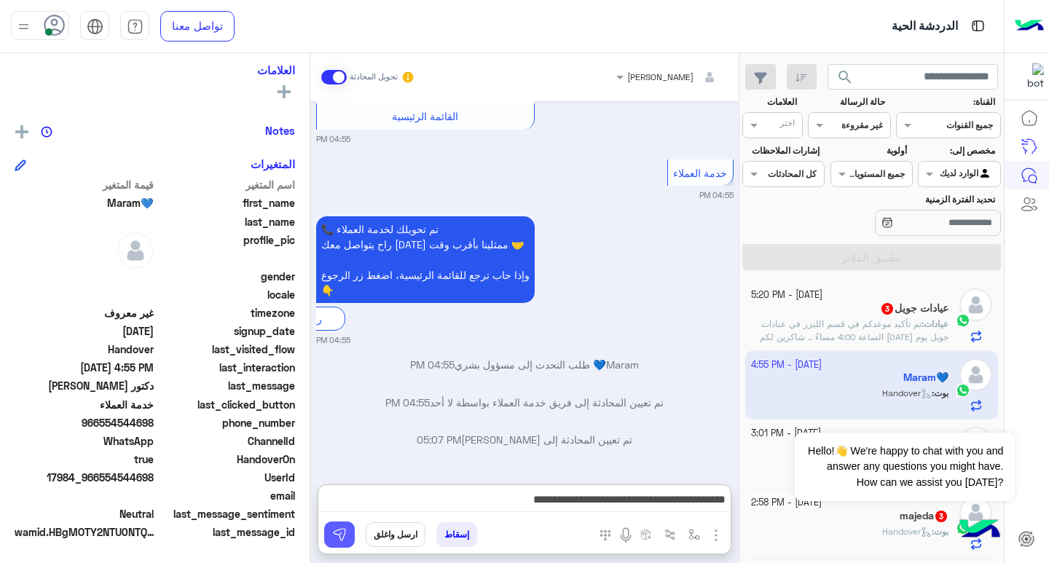
click at [342, 527] on button at bounding box center [339, 534] width 31 height 26
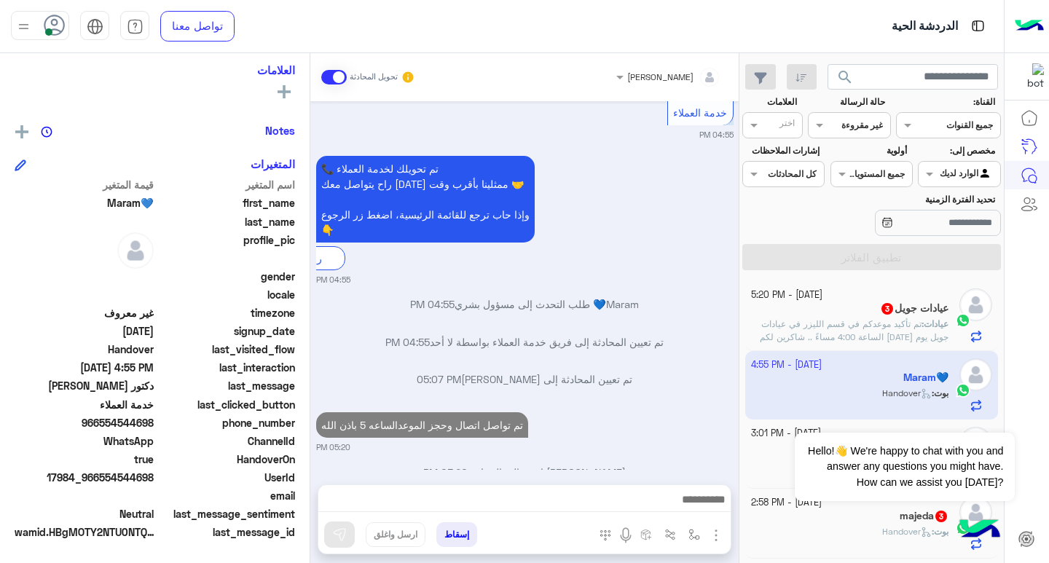
scroll to position [824, 0]
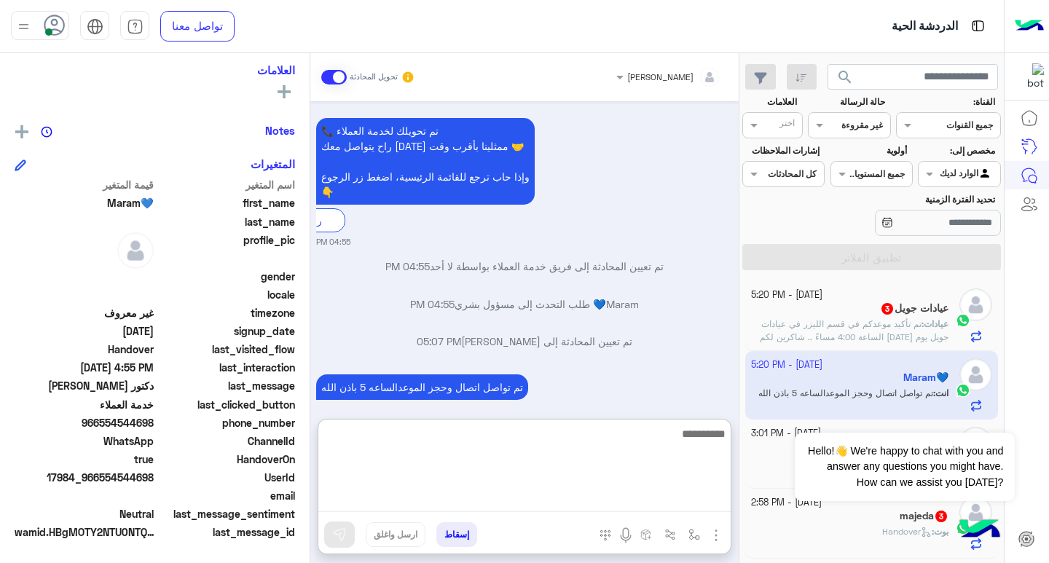
click at [642, 505] on textarea at bounding box center [524, 468] width 412 height 87
type textarea "*********"
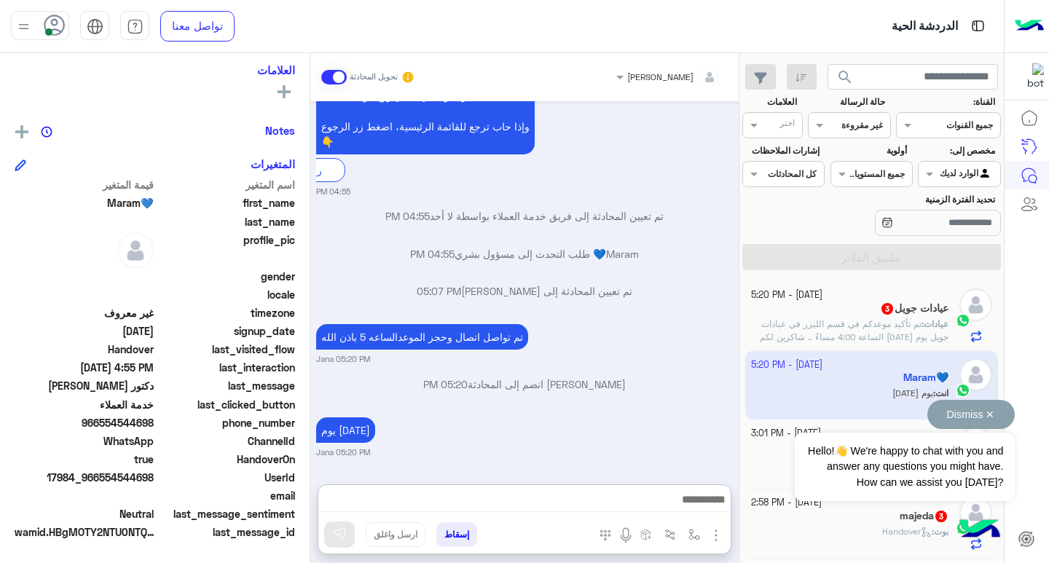
click at [996, 414] on button "Dismiss ✕" at bounding box center [970, 414] width 87 height 29
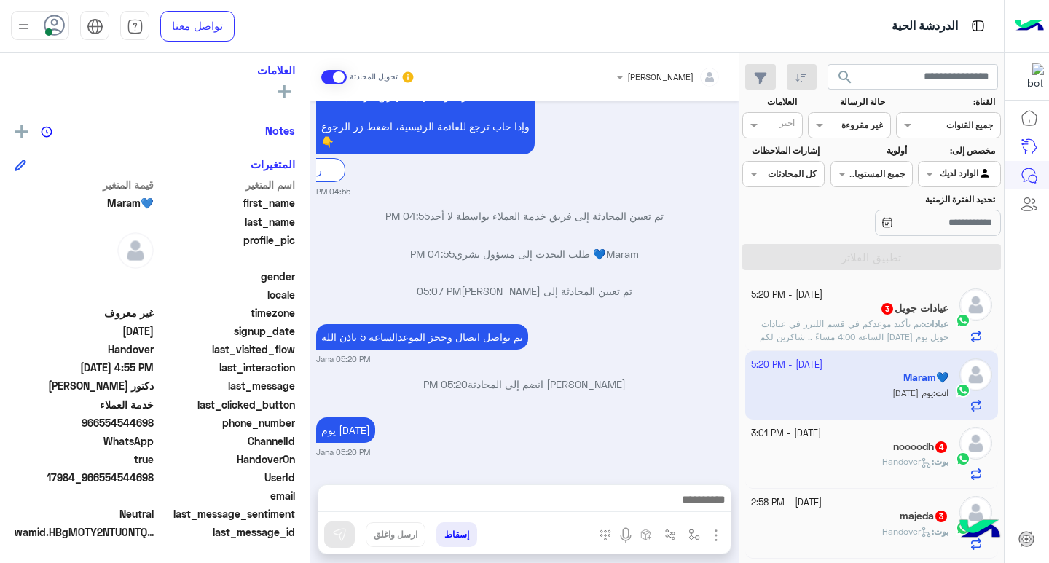
click at [898, 461] on span "Handover" at bounding box center [907, 461] width 50 height 11
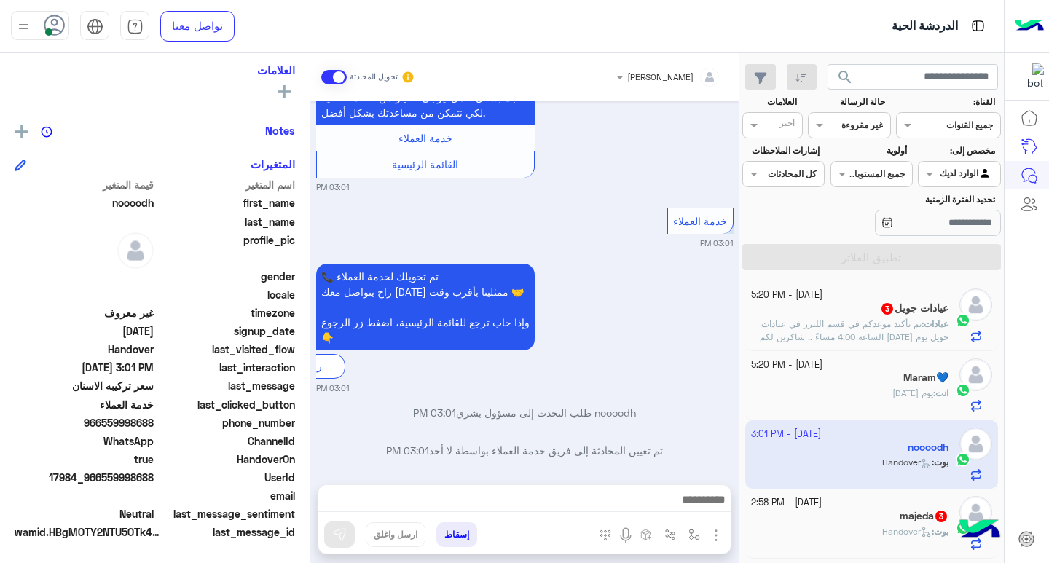
scroll to position [562, 0]
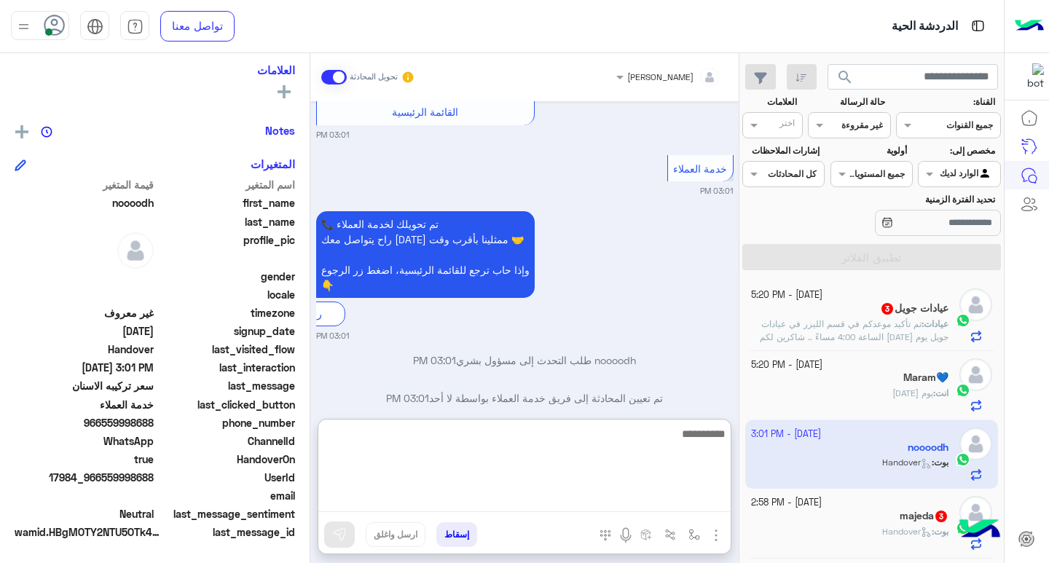
click at [677, 499] on textarea at bounding box center [524, 468] width 412 height 87
type textarea "**********"
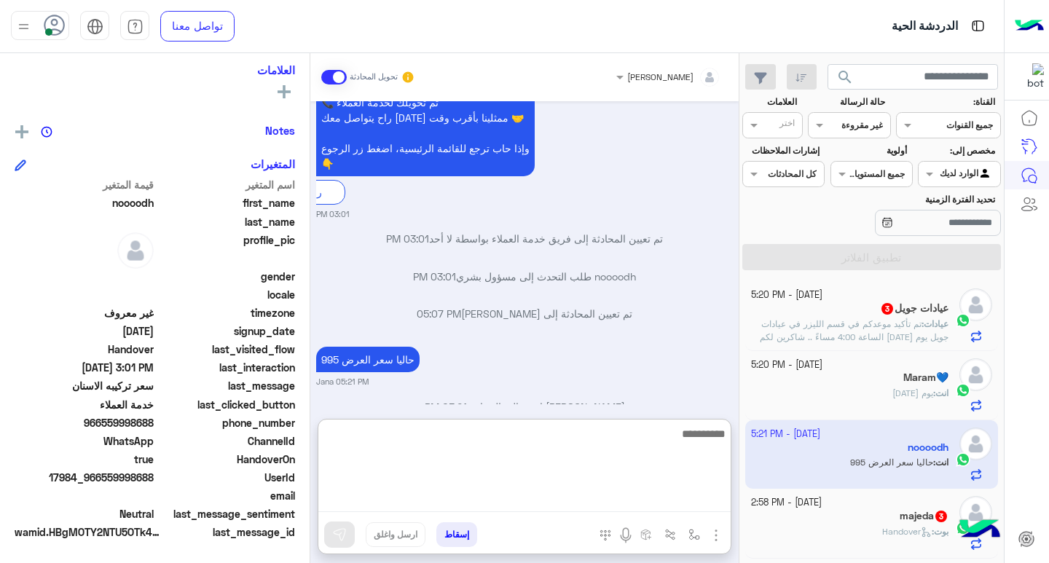
scroll to position [722, 0]
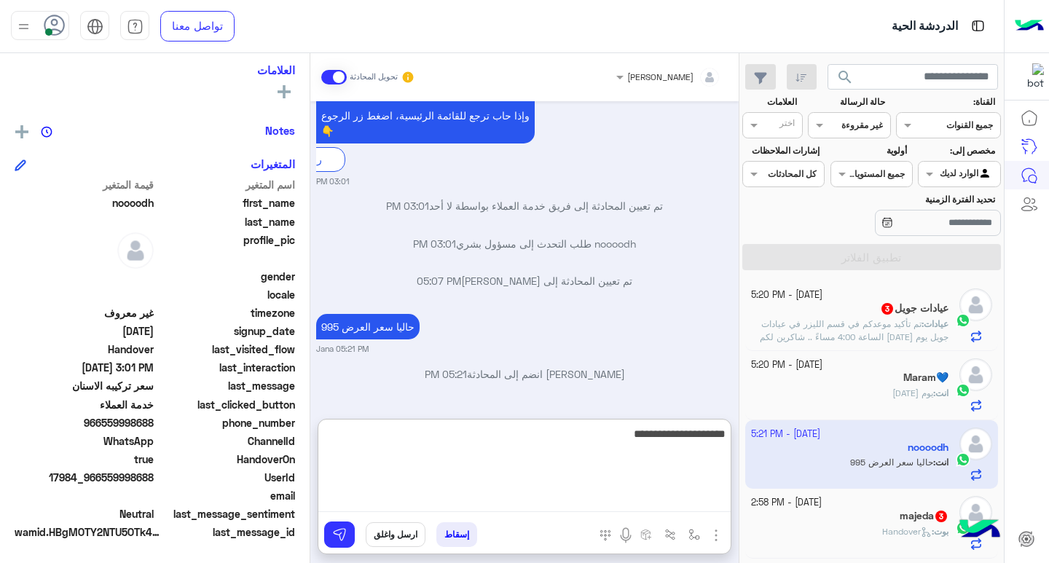
type textarea "**********"
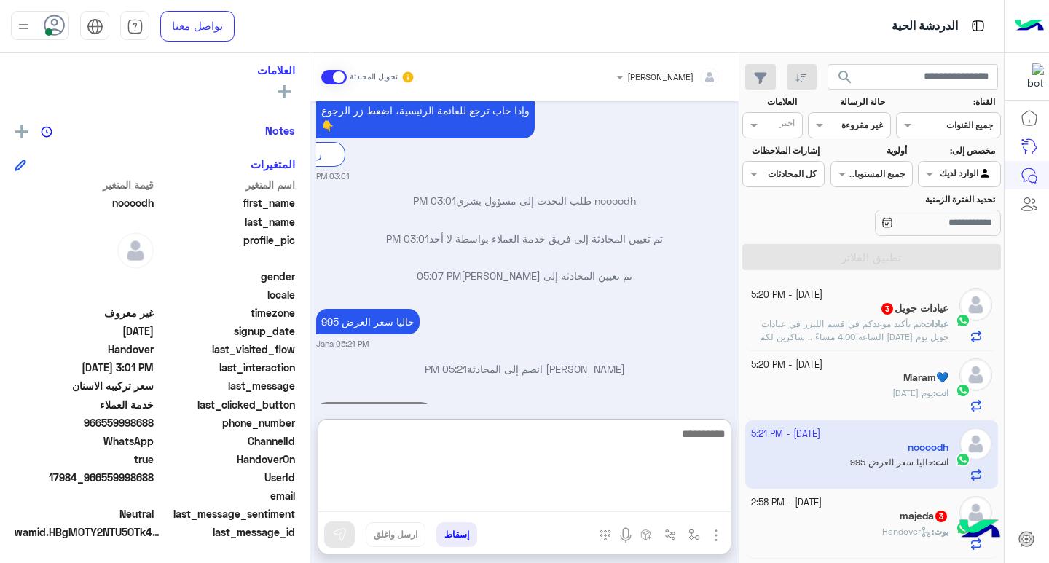
scroll to position [777, 0]
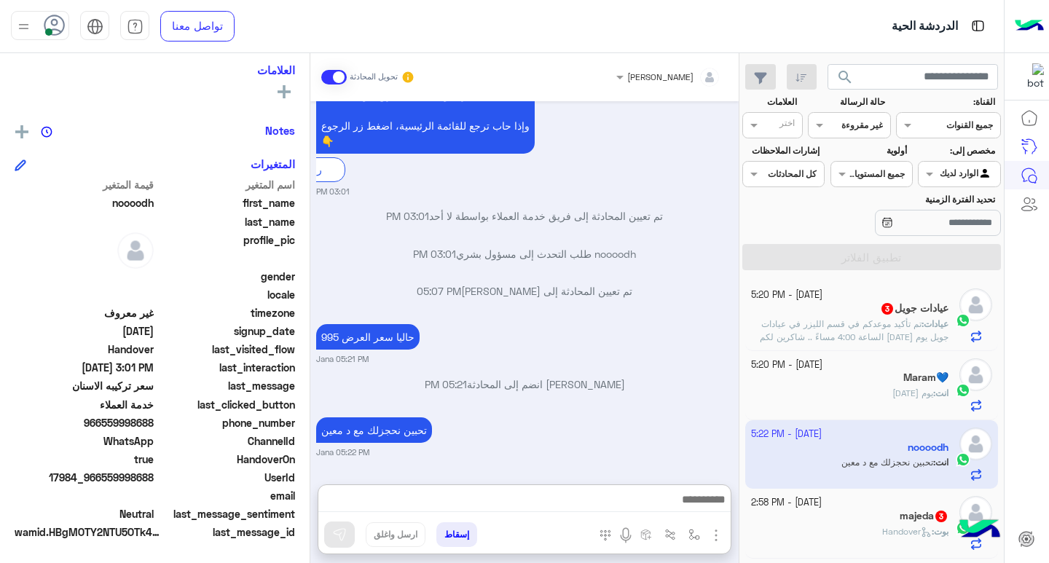
click at [853, 321] on span "تم تأكيد موعدكم في قسم الليزر في عيادات جويل يوم [DATE] الساعة 4:00 مساءً .. شا…" at bounding box center [850, 349] width 196 height 63
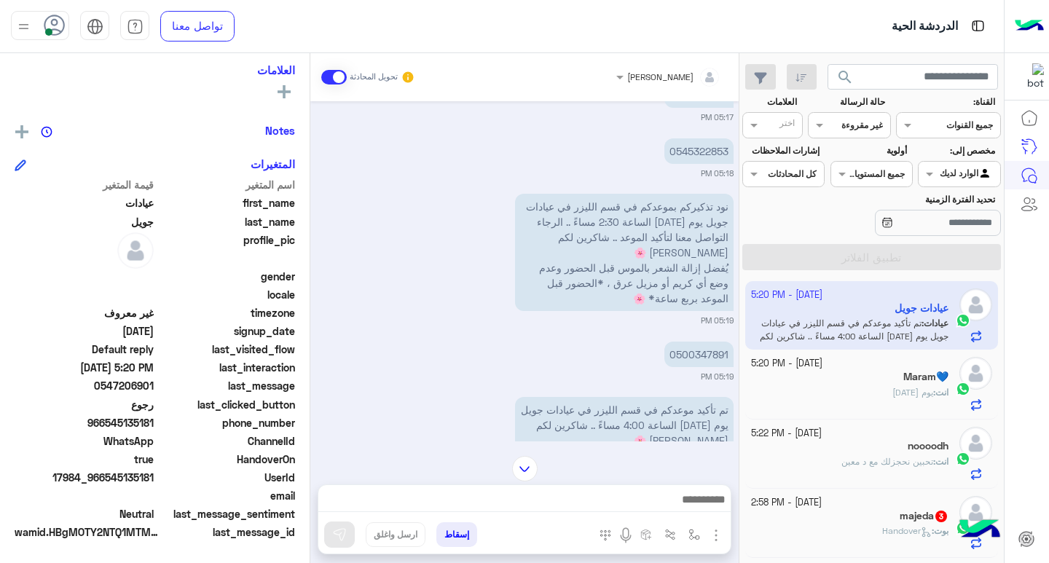
scroll to position [3270, 0]
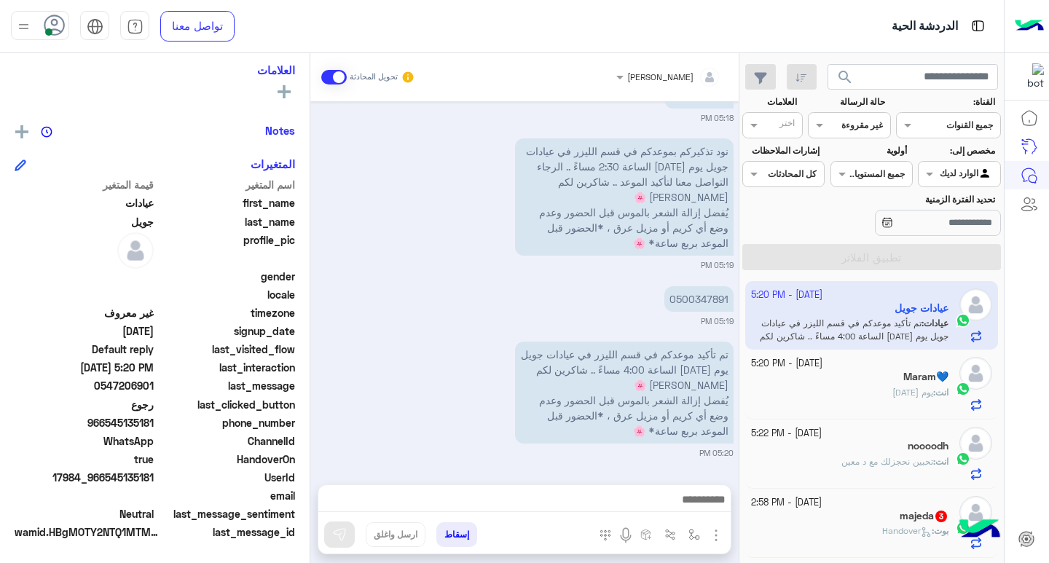
click at [854, 403] on div "انت : يوم [DATE]" at bounding box center [850, 398] width 198 height 25
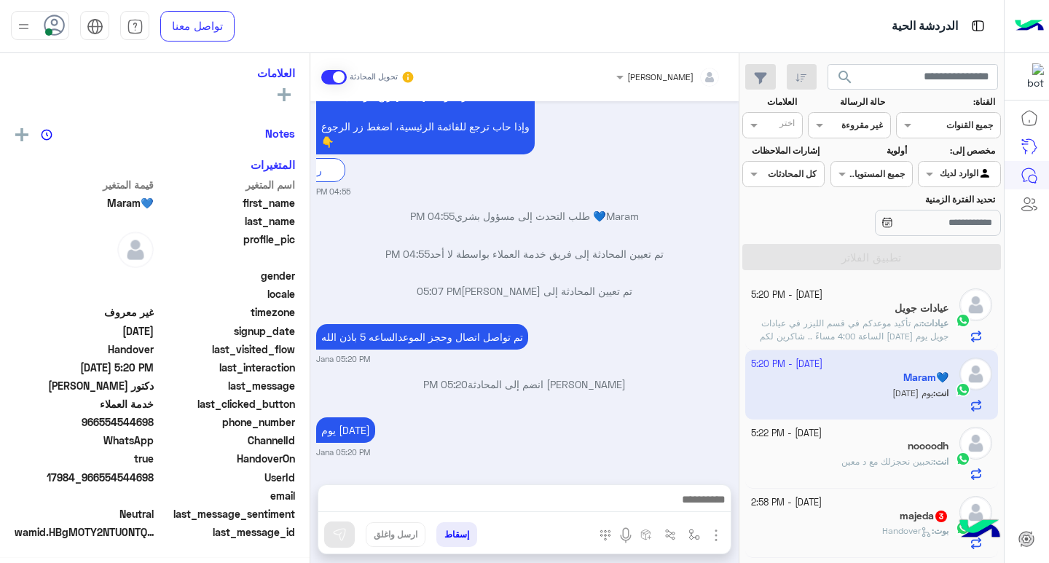
scroll to position [240, 0]
click at [874, 473] on div "انت : تحبين نحجزلك مع د معين" at bounding box center [850, 467] width 198 height 25
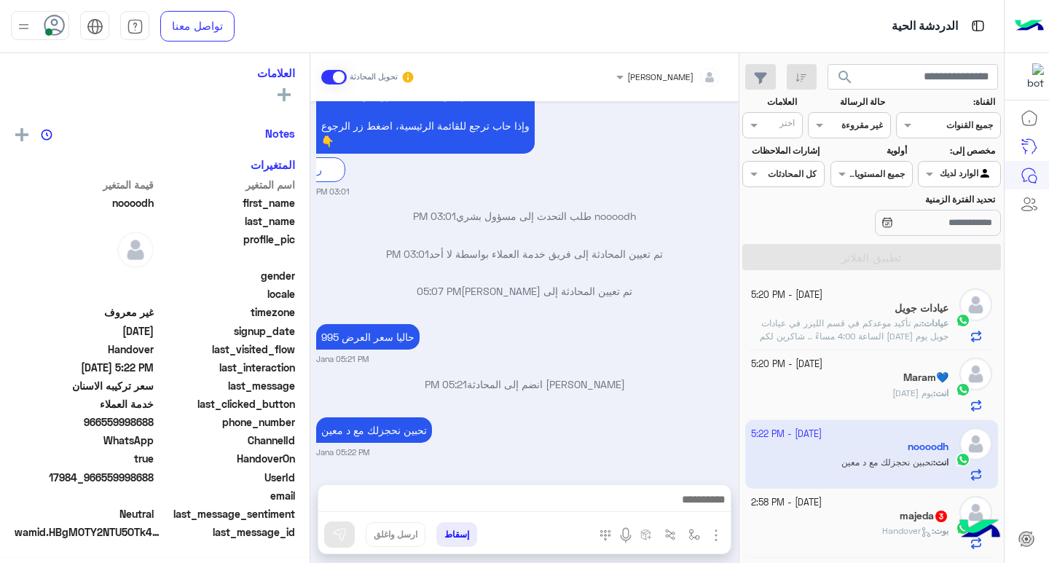
scroll to position [240, 0]
click at [890, 530] on span "Handover" at bounding box center [907, 530] width 50 height 11
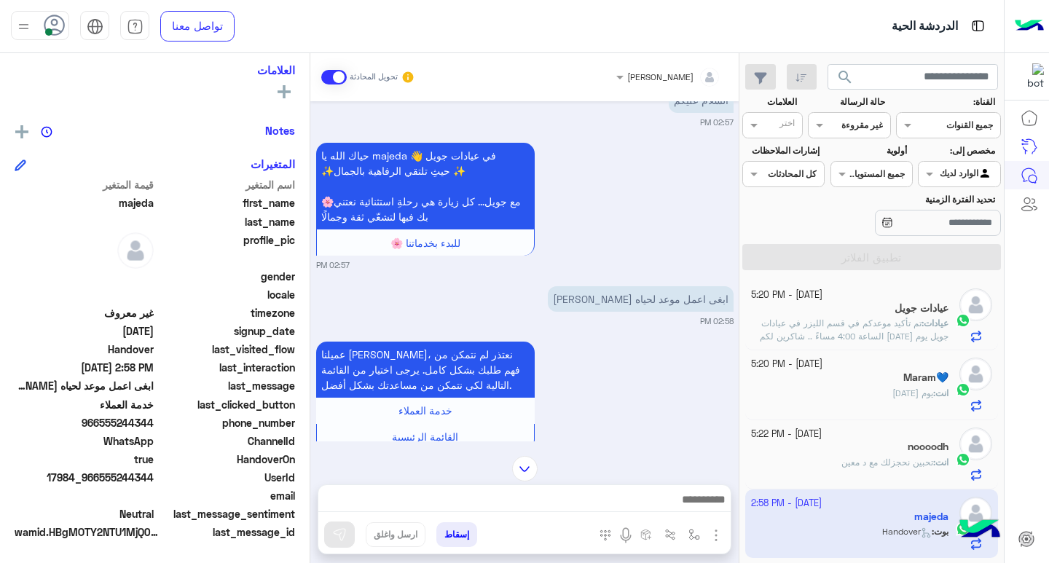
scroll to position [4, 0]
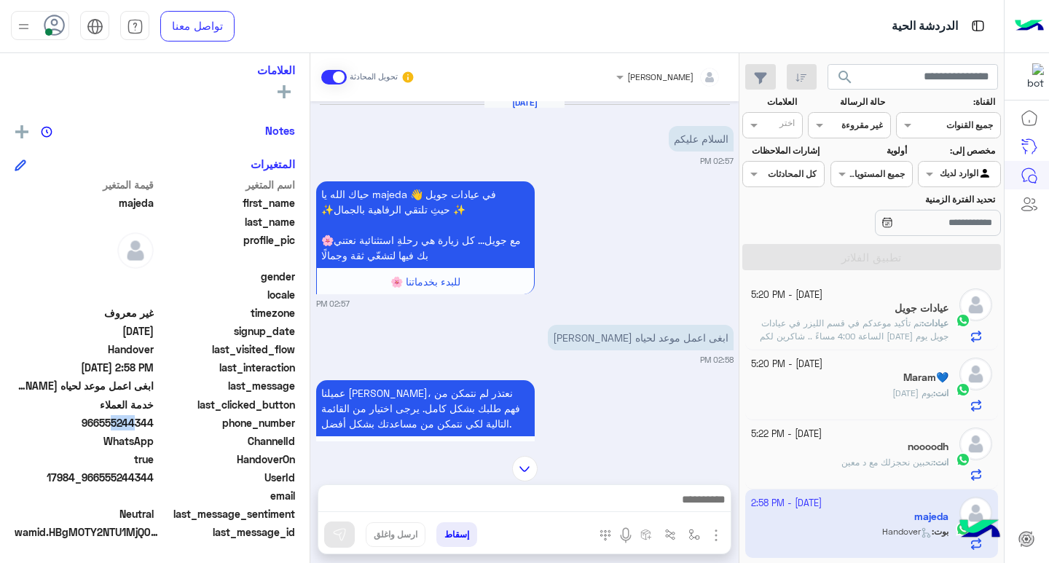
drag, startPoint x: 105, startPoint y: 425, endPoint x: 121, endPoint y: 426, distance: 16.0
click at [130, 426] on span "966555244344" at bounding box center [84, 422] width 139 height 15
click at [106, 425] on span "966555244344" at bounding box center [84, 422] width 139 height 15
click at [103, 424] on span "966555244344" at bounding box center [84, 422] width 139 height 15
drag, startPoint x: 101, startPoint y: 422, endPoint x: 157, endPoint y: 424, distance: 55.4
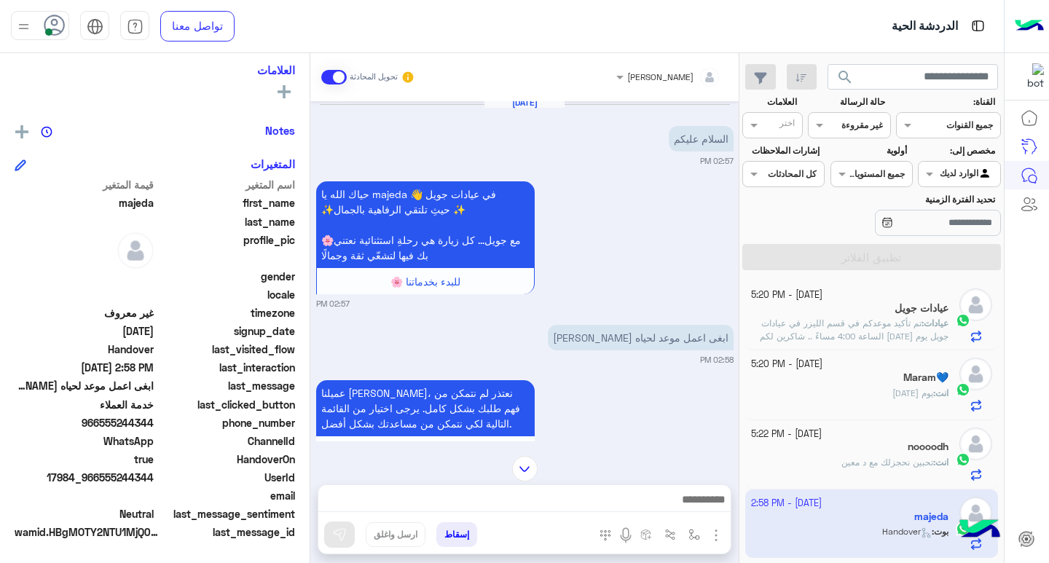
click at [157, 424] on div "phone_number [PHONE_NUMBER]" at bounding box center [155, 424] width 280 height 18
drag, startPoint x: 158, startPoint y: 424, endPoint x: 182, endPoint y: 463, distance: 46.1
click at [182, 463] on span "HandoverOn" at bounding box center [226, 459] width 139 height 15
drag, startPoint x: 99, startPoint y: 480, endPoint x: 157, endPoint y: 481, distance: 57.5
click at [157, 481] on div "UserId 17984_966555244344" at bounding box center [155, 479] width 280 height 18
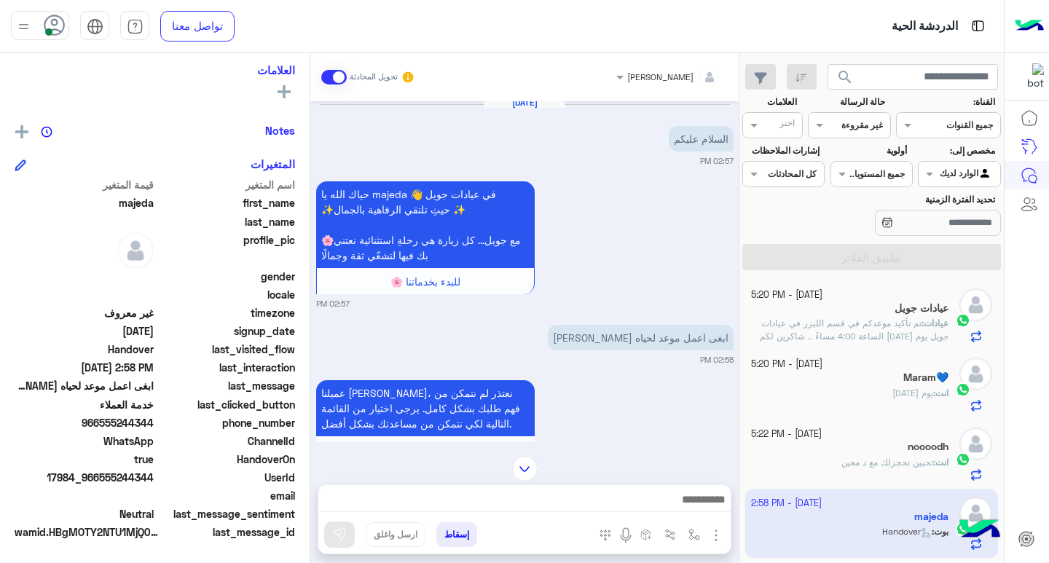
copy span "555244344"
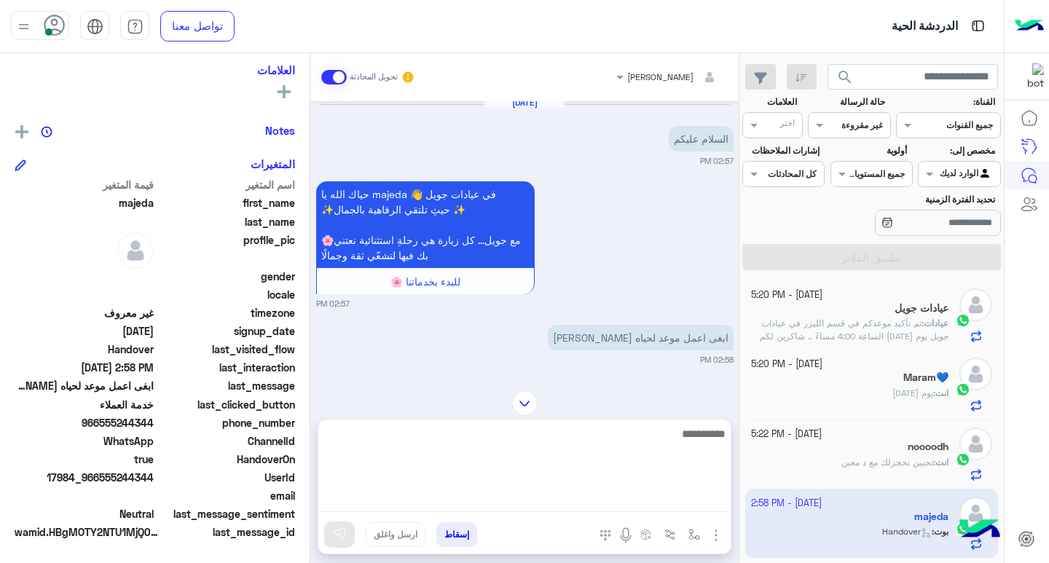
click at [622, 500] on textarea at bounding box center [524, 468] width 412 height 87
type textarea "*"
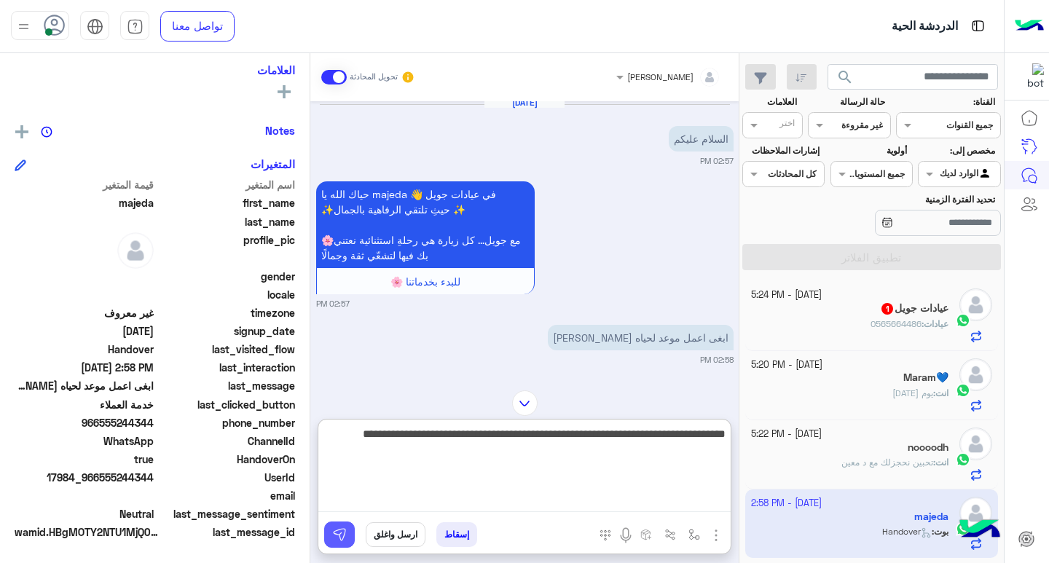
type textarea "**********"
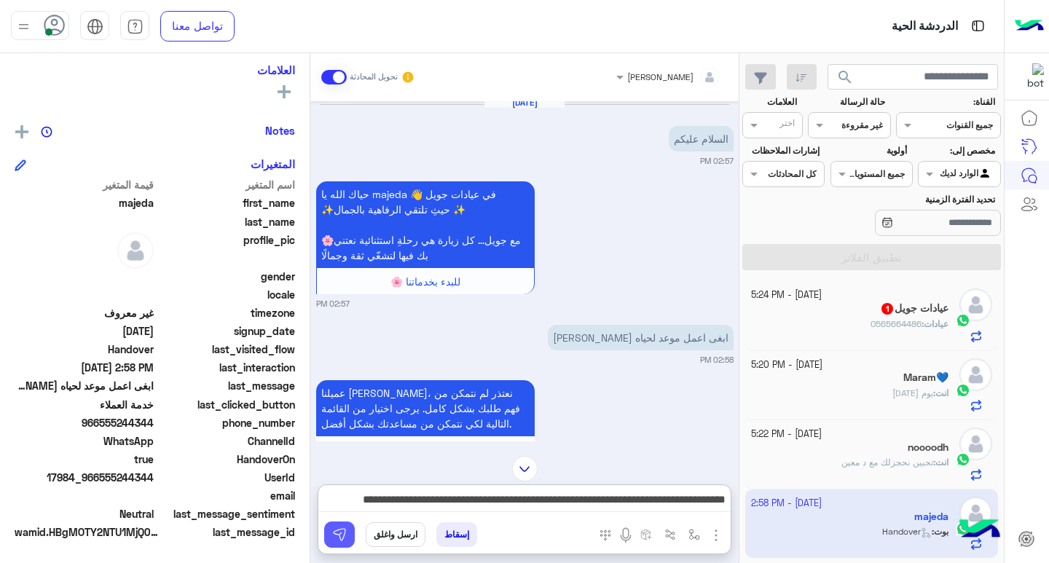
click at [338, 534] on img at bounding box center [339, 534] width 15 height 15
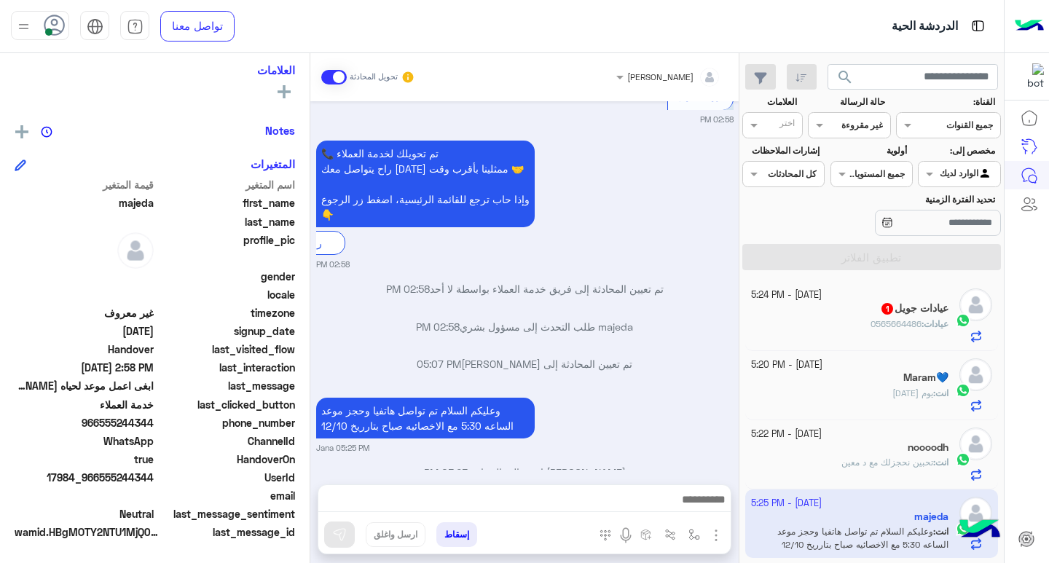
scroll to position [477, 0]
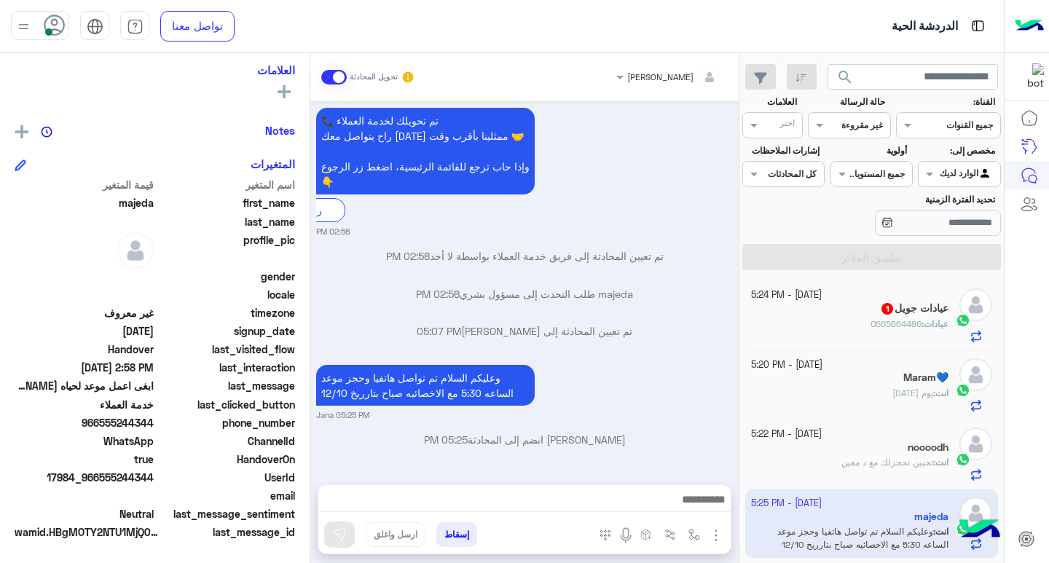
click at [876, 322] on span "0565664486" at bounding box center [895, 323] width 51 height 11
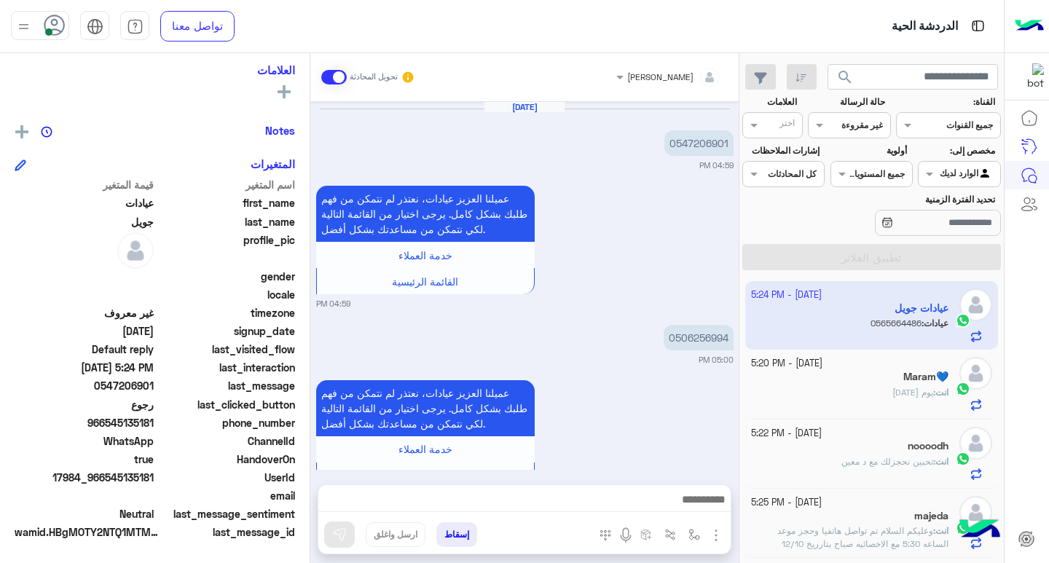
scroll to position [1169, 0]
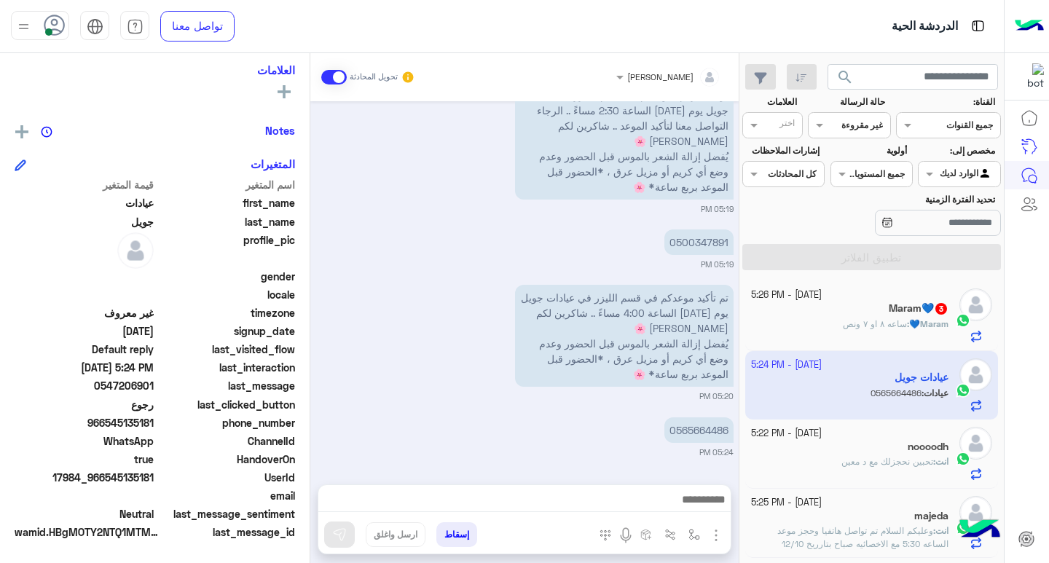
click at [875, 326] on span "ساعه ٨ او ٧ ونص" at bounding box center [875, 323] width 64 height 11
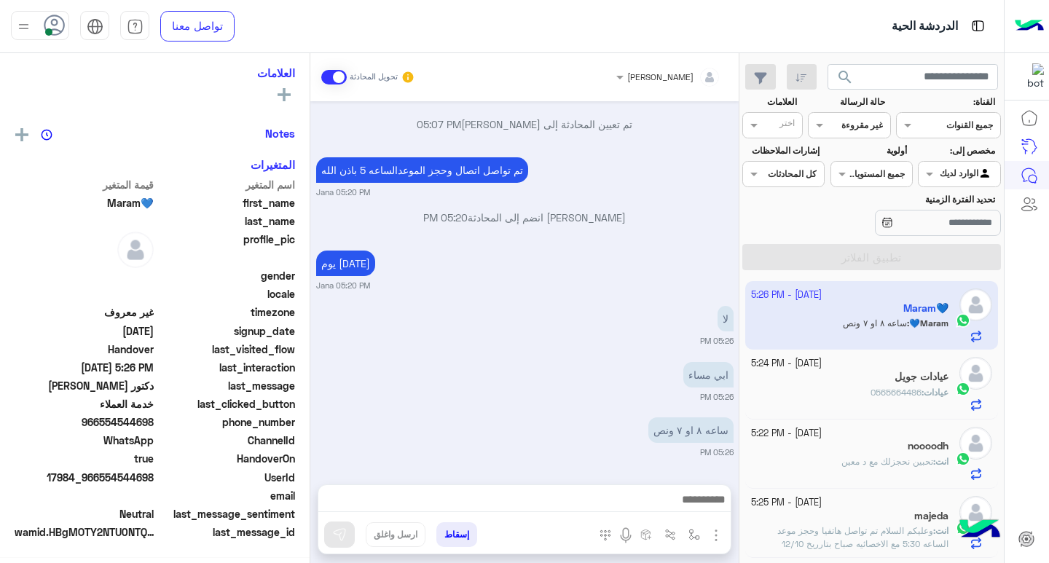
scroll to position [240, 0]
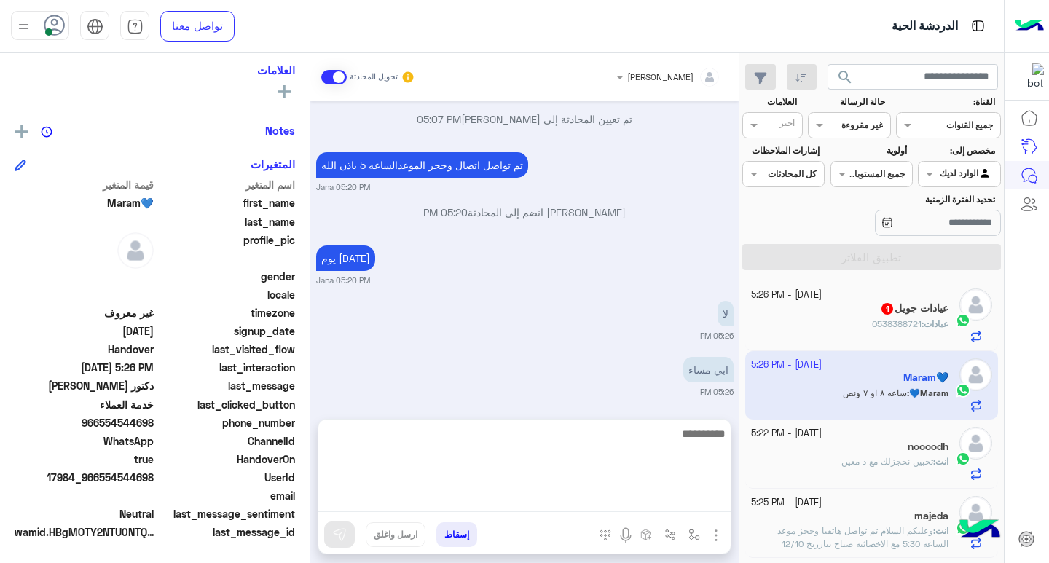
click at [662, 492] on textarea at bounding box center [524, 468] width 412 height 87
type textarea "**********"
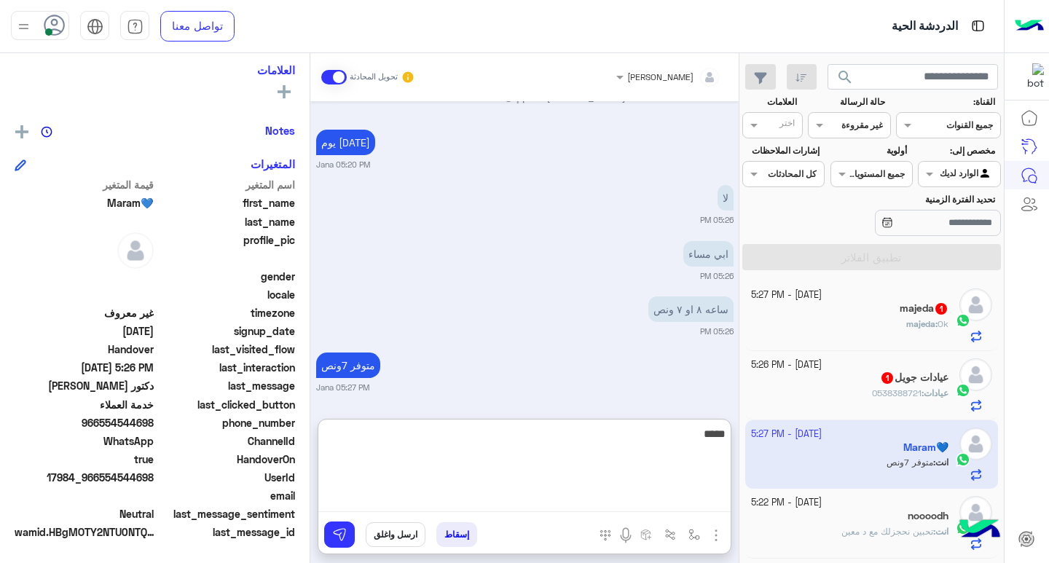
type textarea "******"
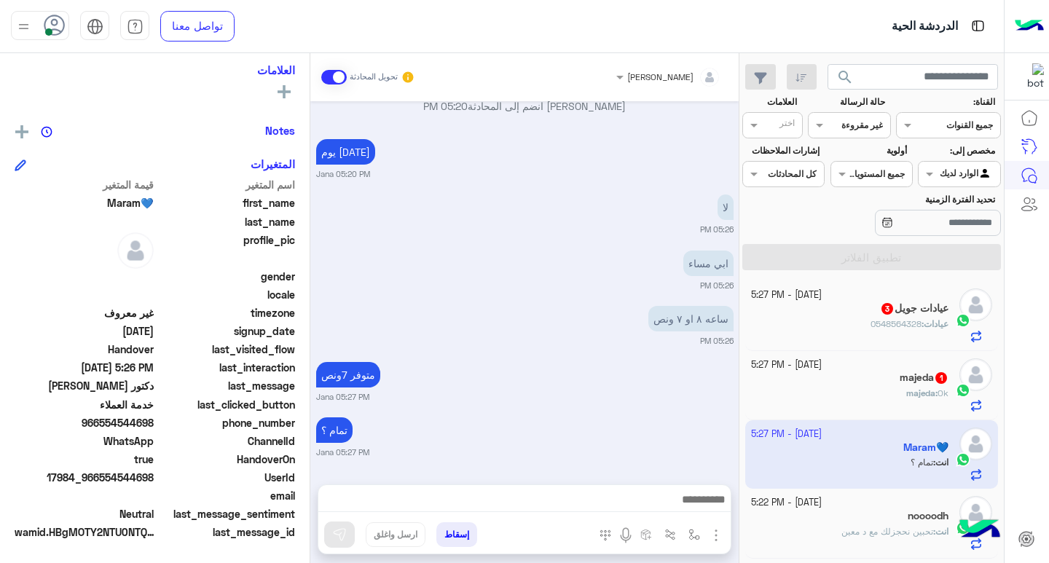
click at [878, 363] on div "[DATE] - 5:27 PM" at bounding box center [850, 365] width 198 height 14
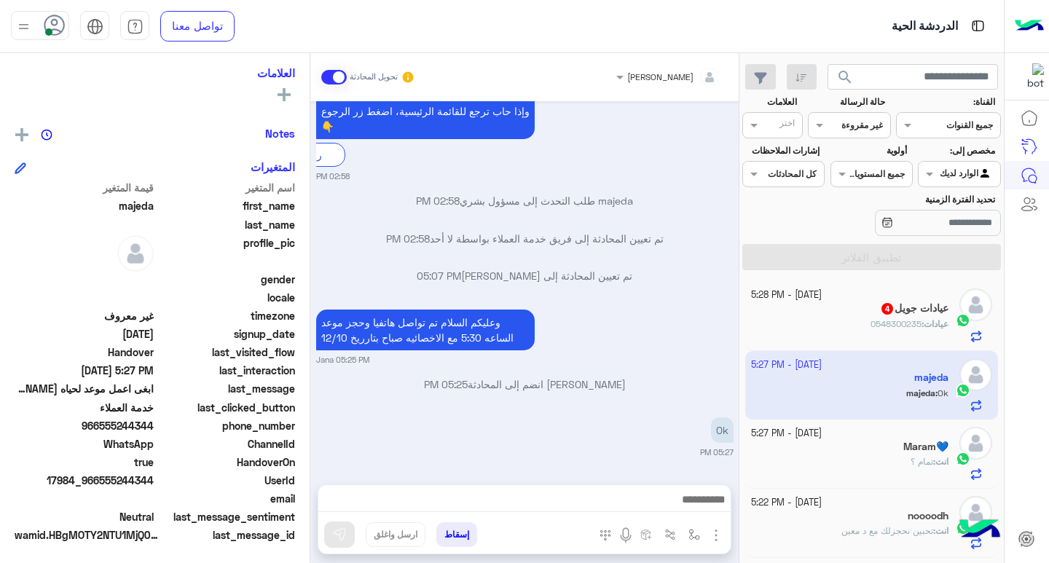
scroll to position [240, 0]
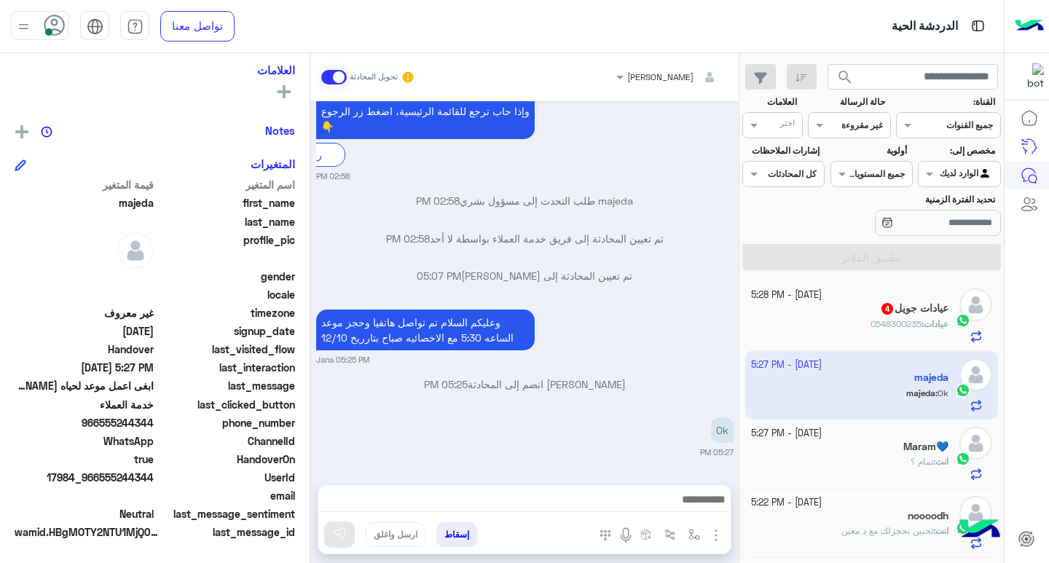
click at [913, 449] on h5 "Maram💙" at bounding box center [925, 447] width 45 height 12
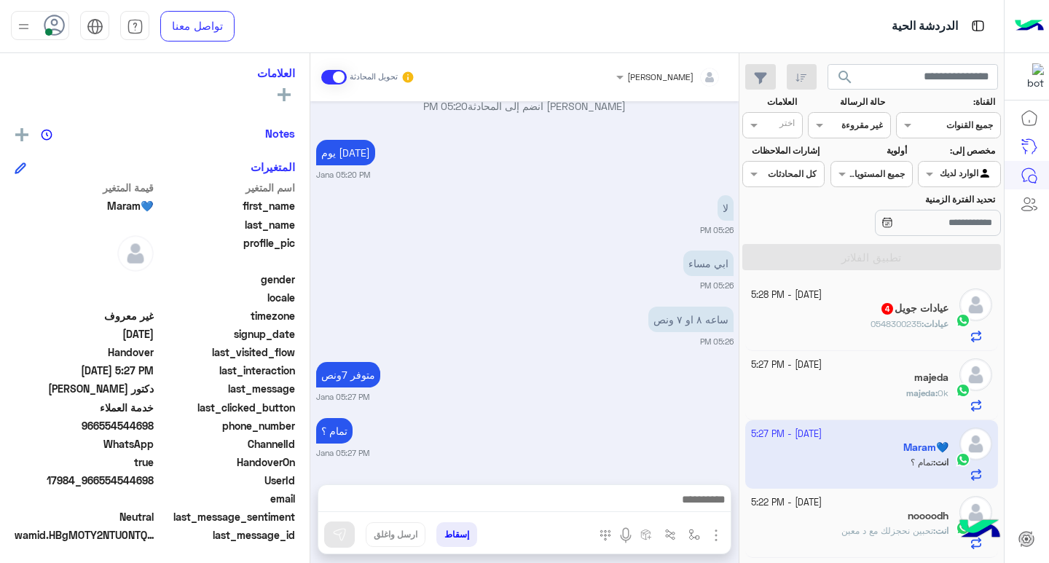
scroll to position [240, 0]
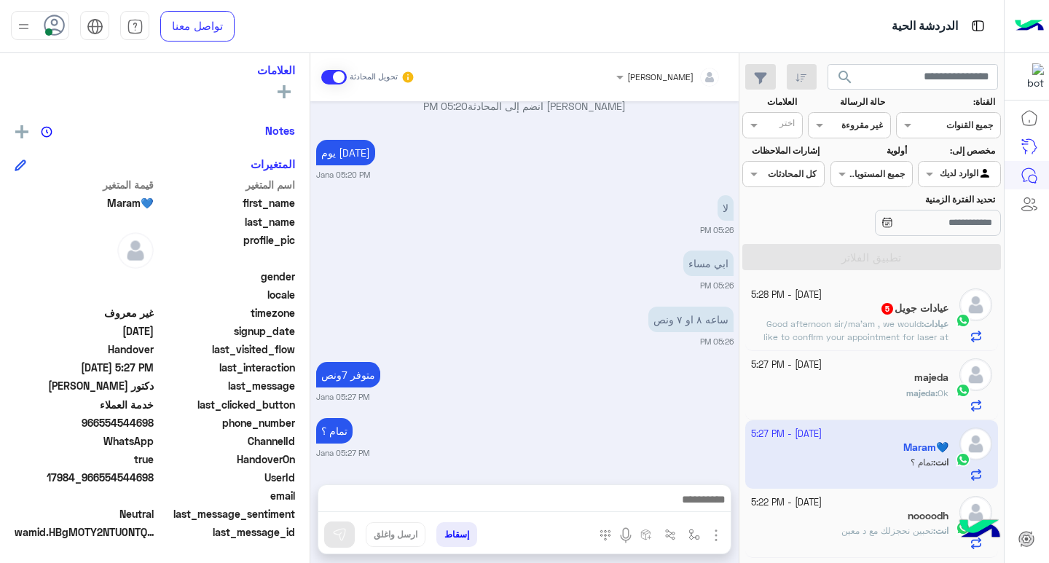
click at [840, 337] on span "Good afternoon sir/ma'am , we would like to confirm your appointment for laser …" at bounding box center [855, 343] width 185 height 50
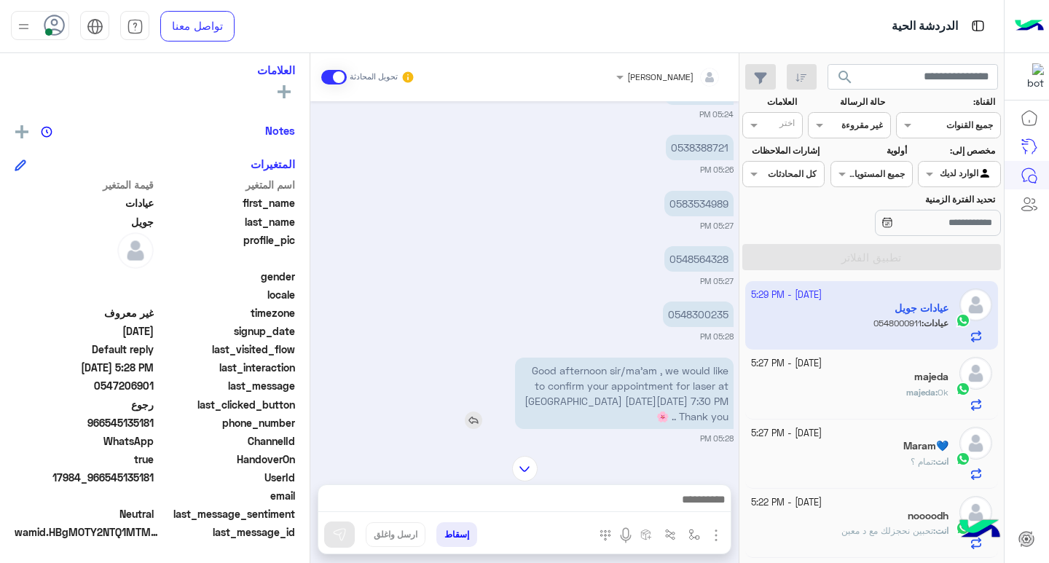
scroll to position [1103, 0]
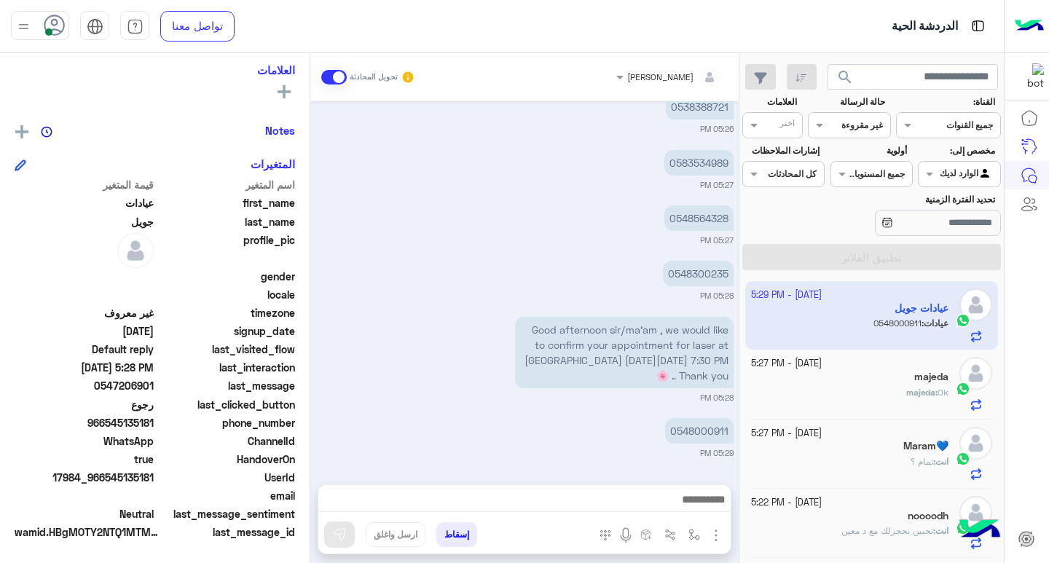
click at [867, 393] on div "majeda : Ok" at bounding box center [850, 398] width 198 height 25
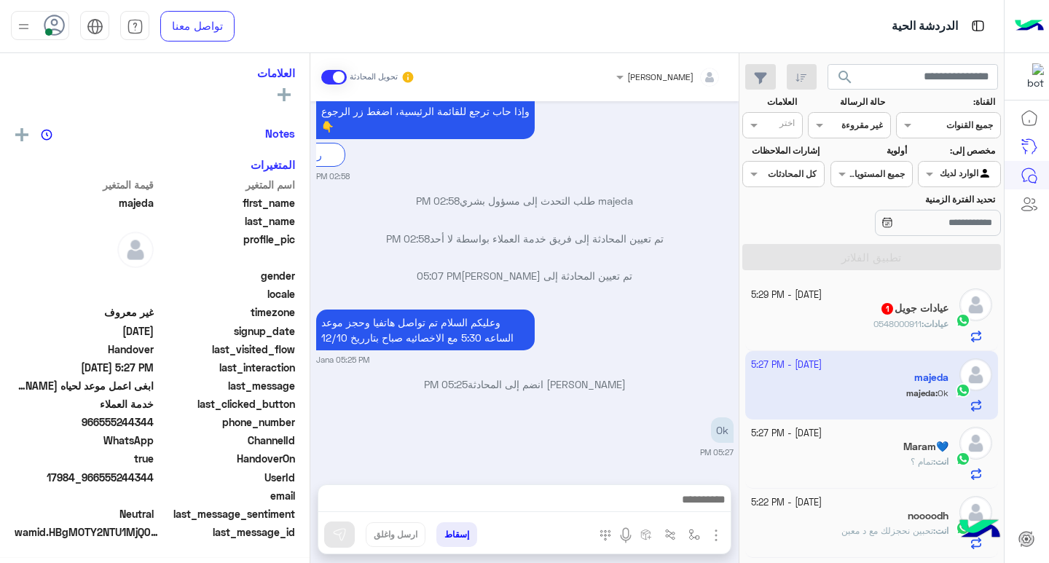
scroll to position [240, 0]
click at [844, 76] on span "search" at bounding box center [844, 76] width 17 height 17
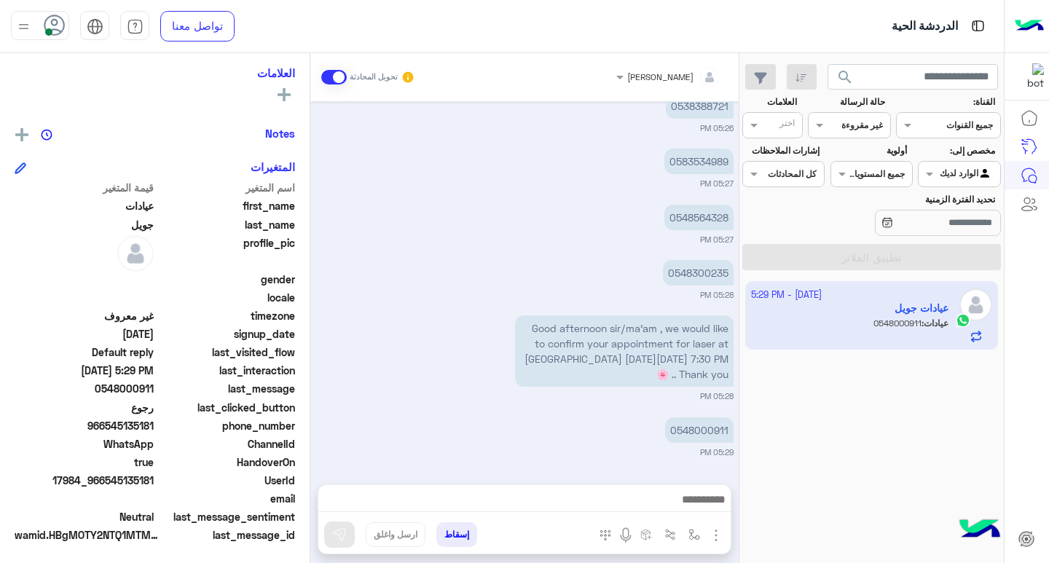
scroll to position [240, 0]
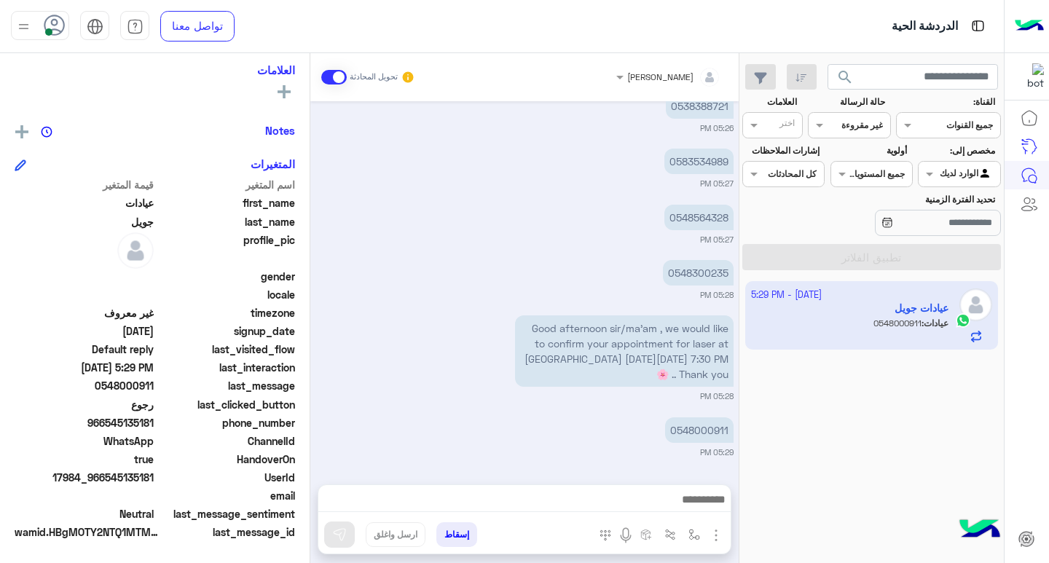
click at [843, 82] on span "search" at bounding box center [844, 76] width 17 height 17
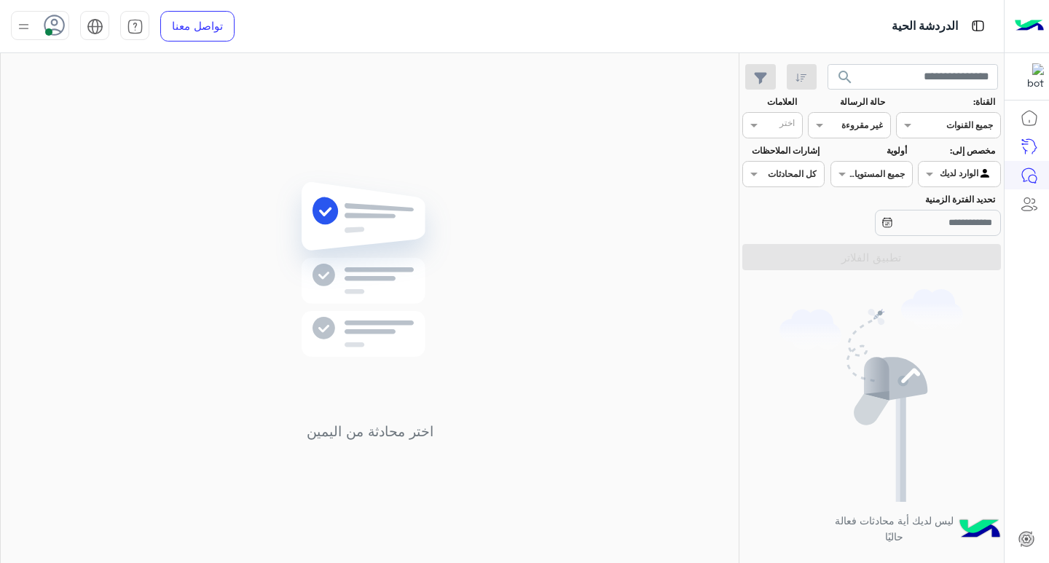
click at [843, 82] on span "search" at bounding box center [844, 76] width 17 height 17
click at [841, 132] on div "غير مقروءة" at bounding box center [862, 125] width 42 height 13
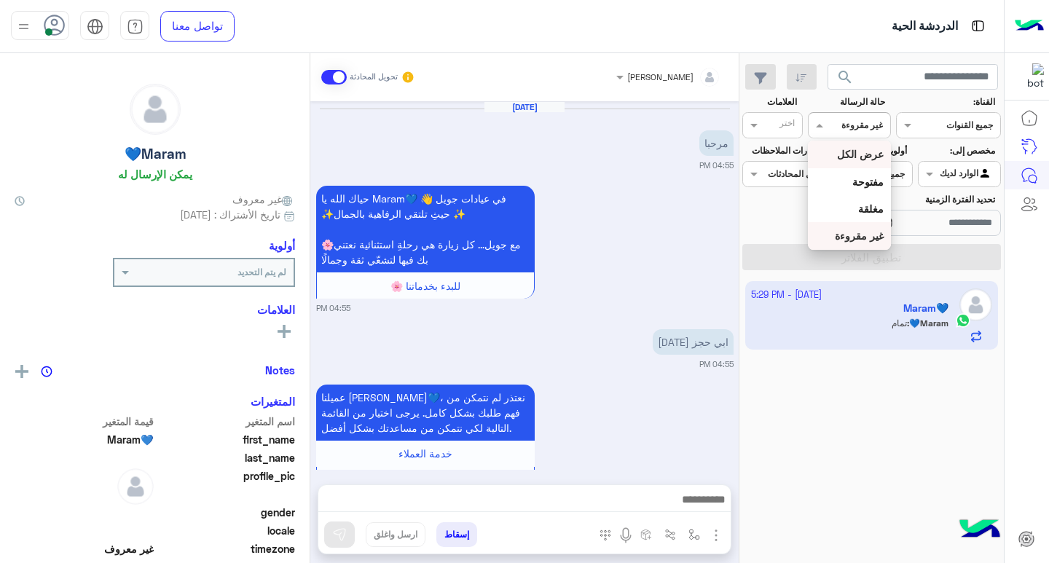
scroll to position [1045, 0]
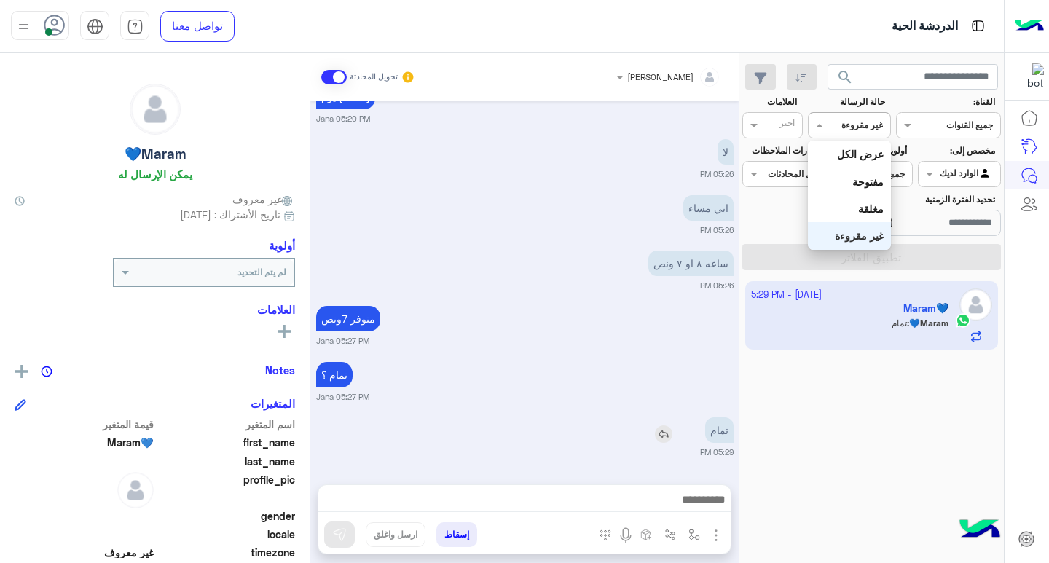
click at [709, 422] on p "تمام" at bounding box center [719, 429] width 28 height 25
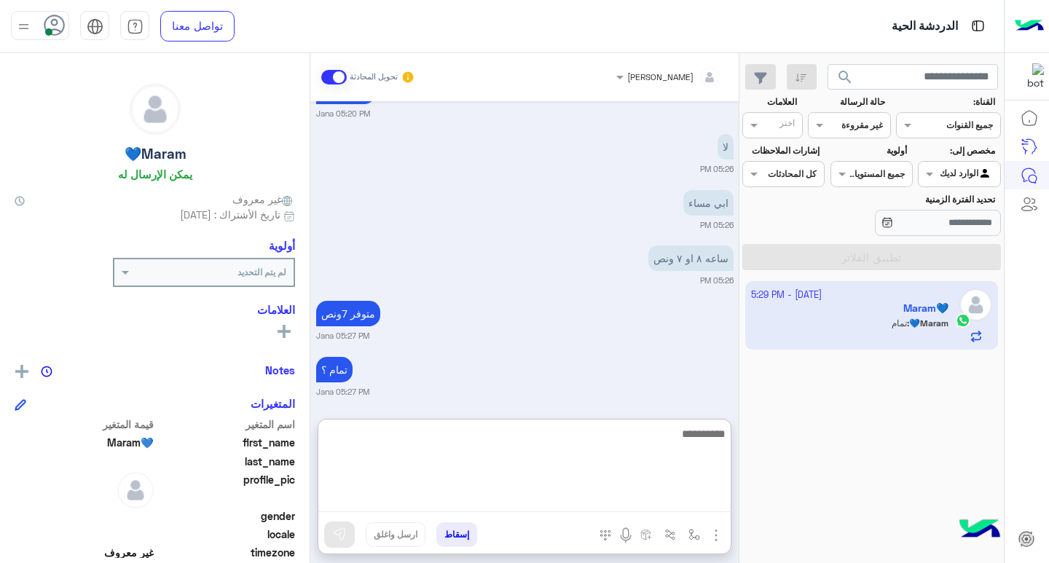
click at [631, 505] on textarea at bounding box center [524, 468] width 412 height 87
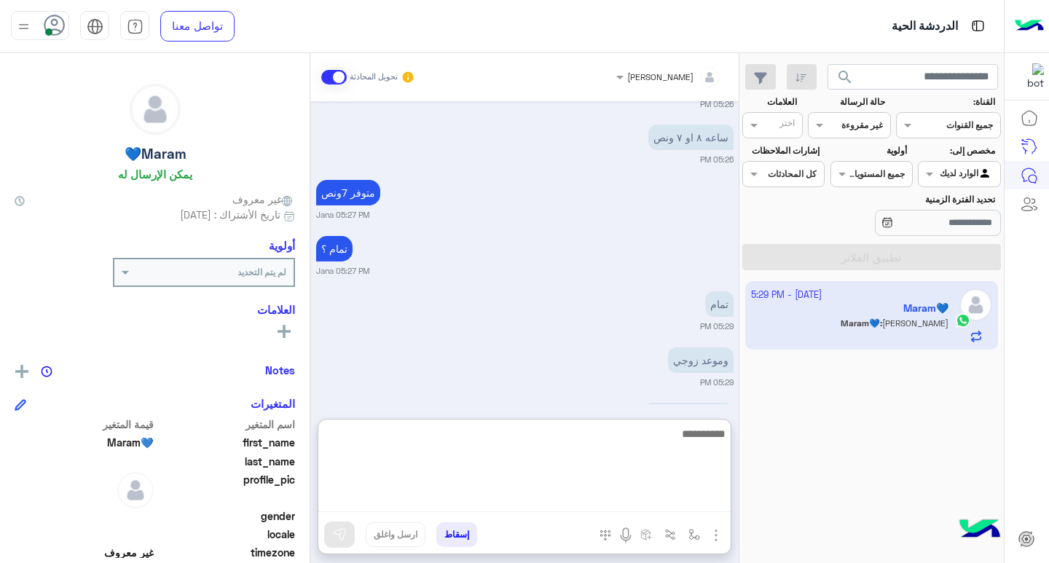
scroll to position [1222, 0]
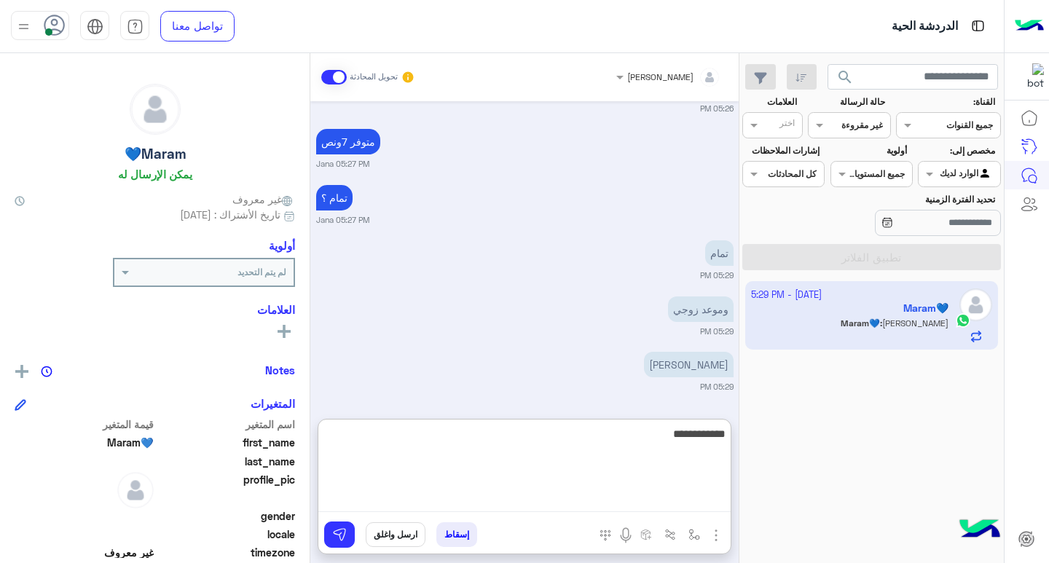
type textarea "**********"
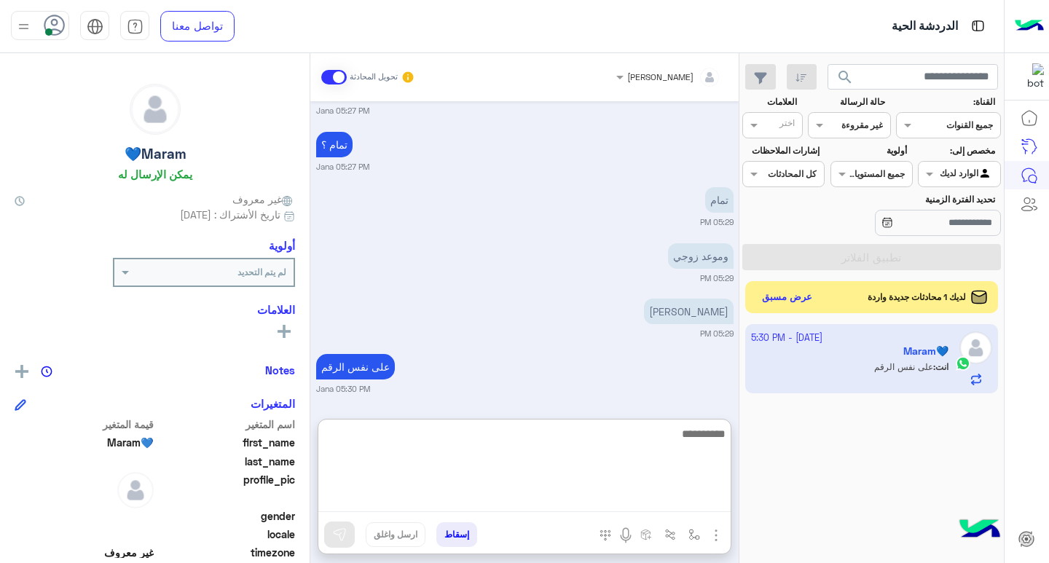
scroll to position [1278, 0]
